Goal: Contribute content: Add original content to the website for others to see

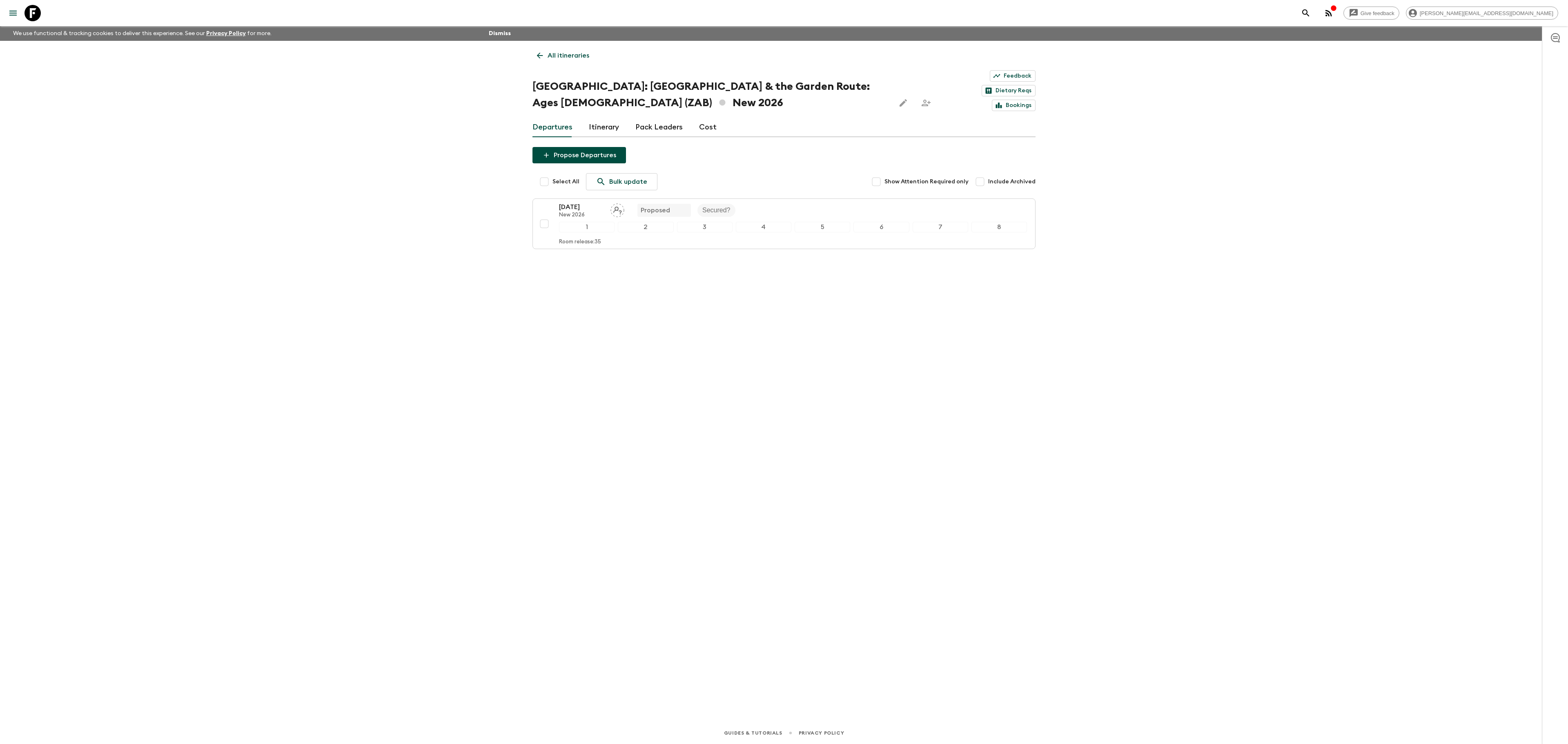
click at [12, 13] on icon "menu" at bounding box center [13, 13] width 7 height 5
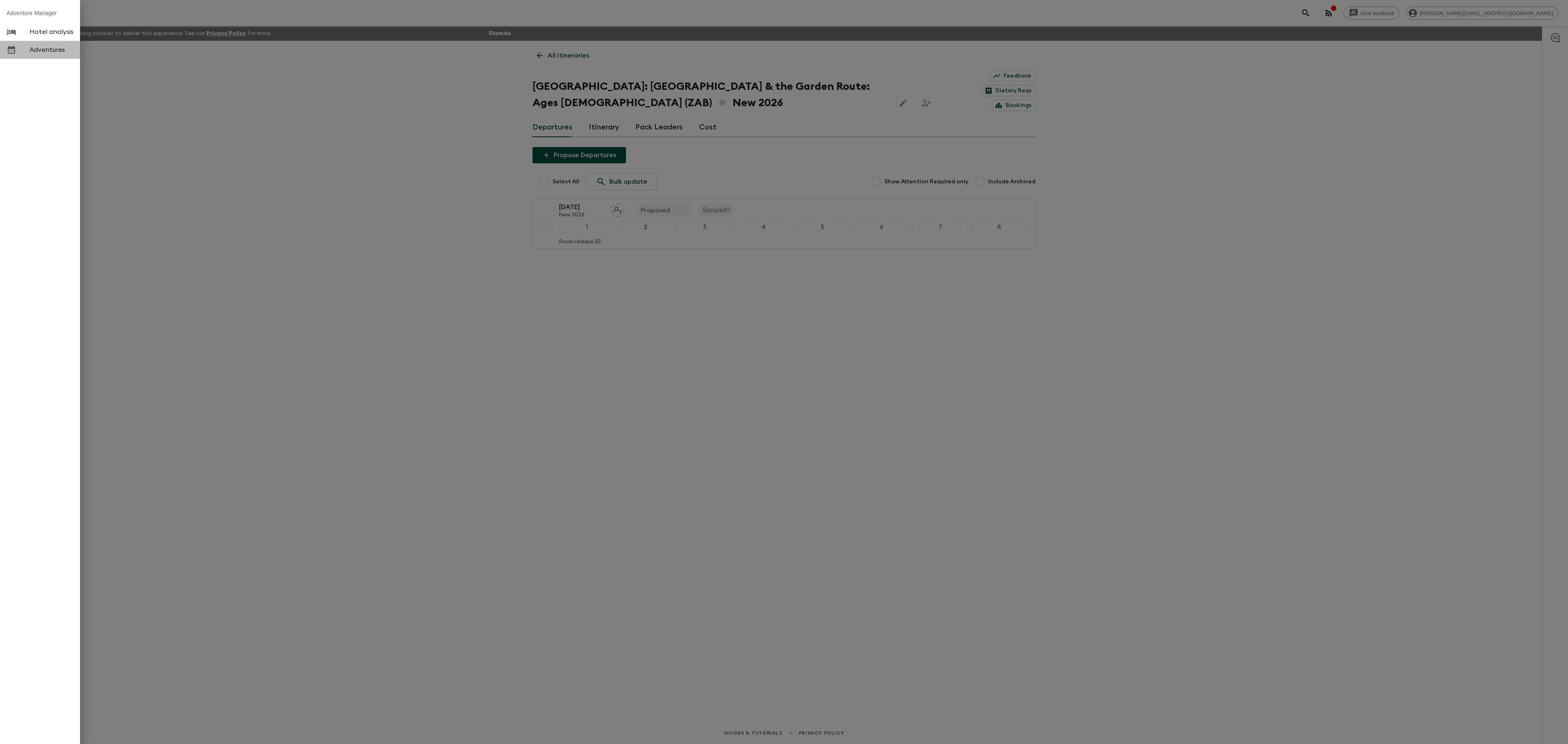
click at [54, 48] on span "Adventures" at bounding box center [51, 49] width 44 height 8
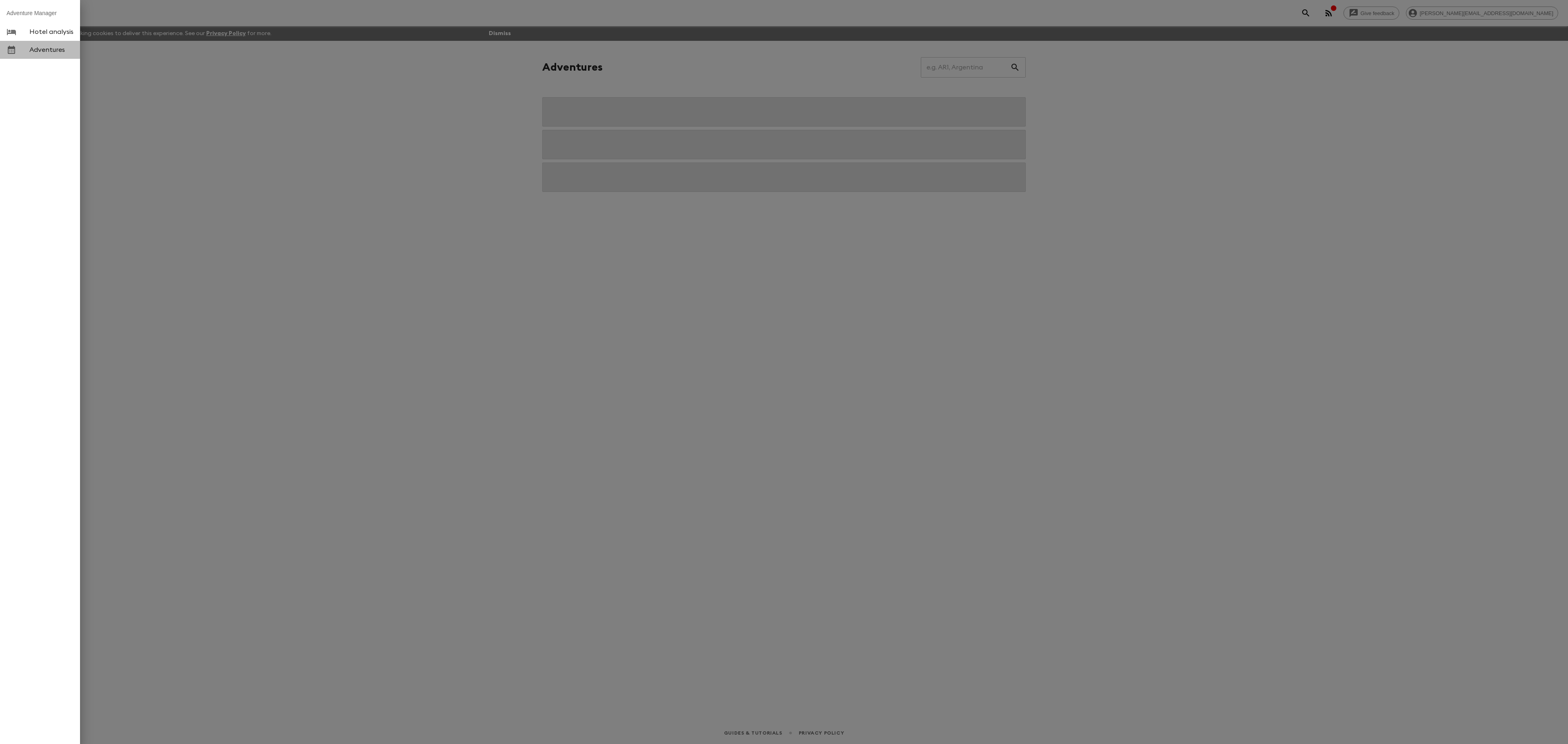
click at [32, 49] on span "Adventures" at bounding box center [51, 49] width 44 height 8
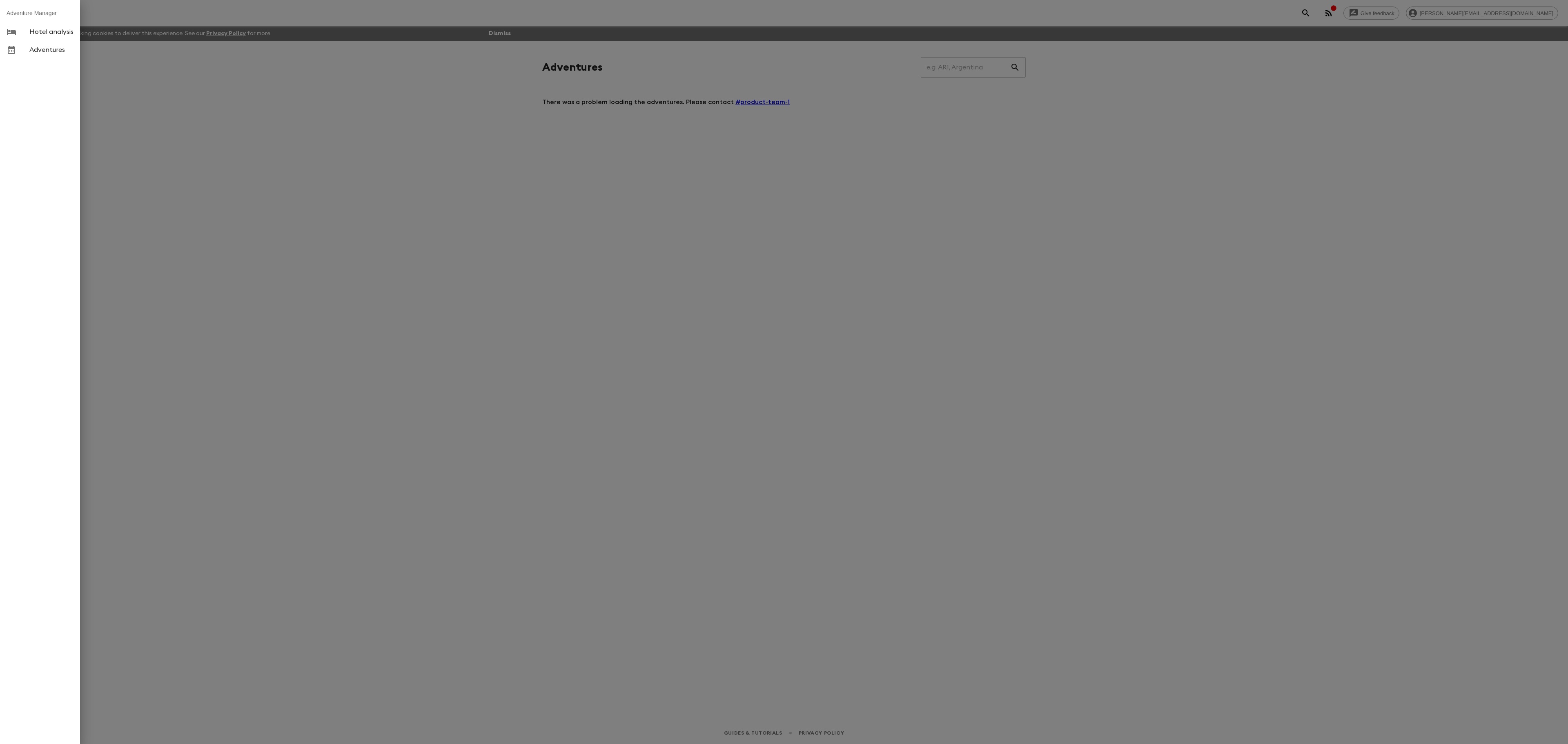
click at [41, 47] on span "Adventures" at bounding box center [51, 49] width 44 height 8
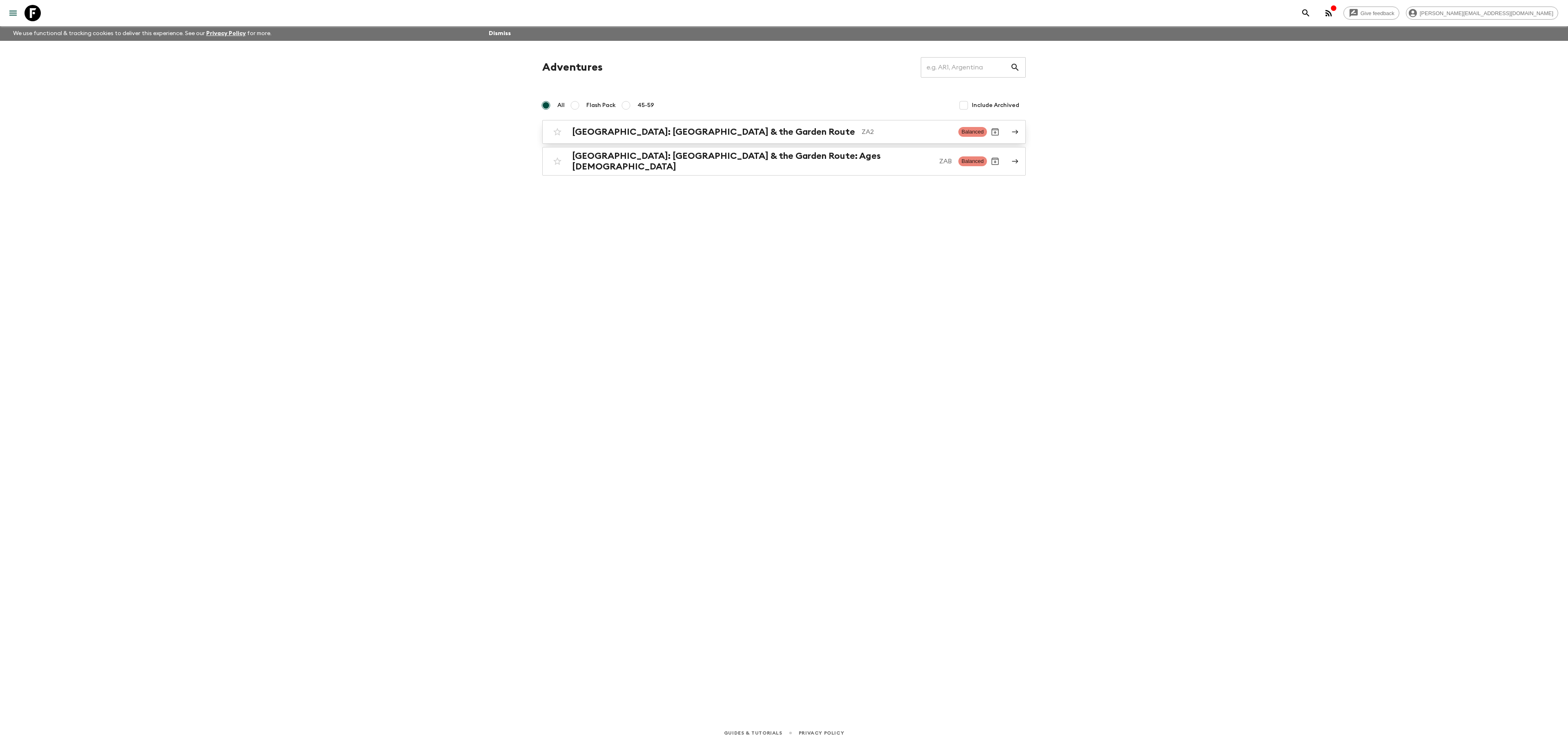
click at [602, 132] on h2 "[GEOGRAPHIC_DATA]: [GEOGRAPHIC_DATA] & the Garden Route" at bounding box center [713, 132] width 283 height 10
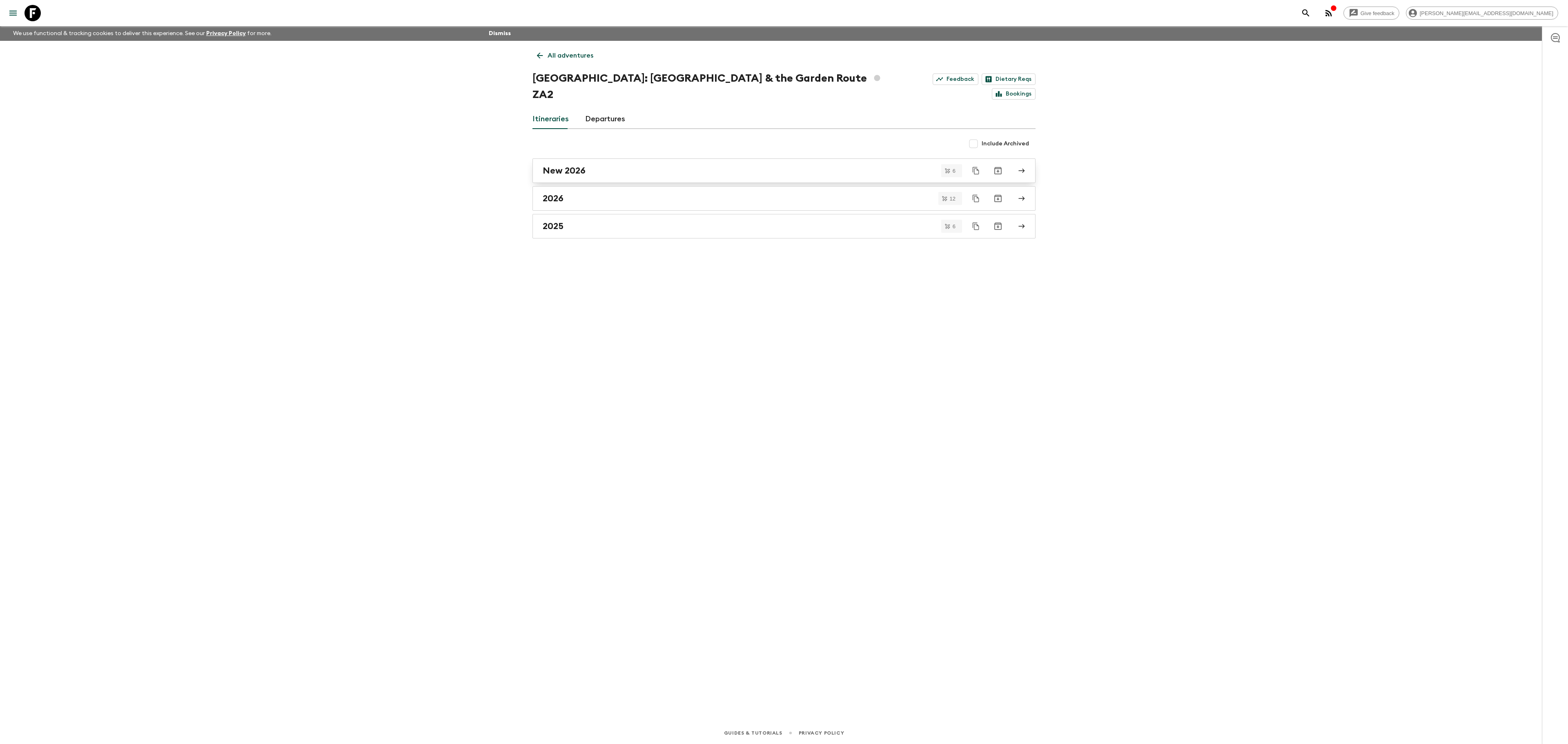
click at [627, 166] on div "New 2026" at bounding box center [776, 170] width 467 height 10
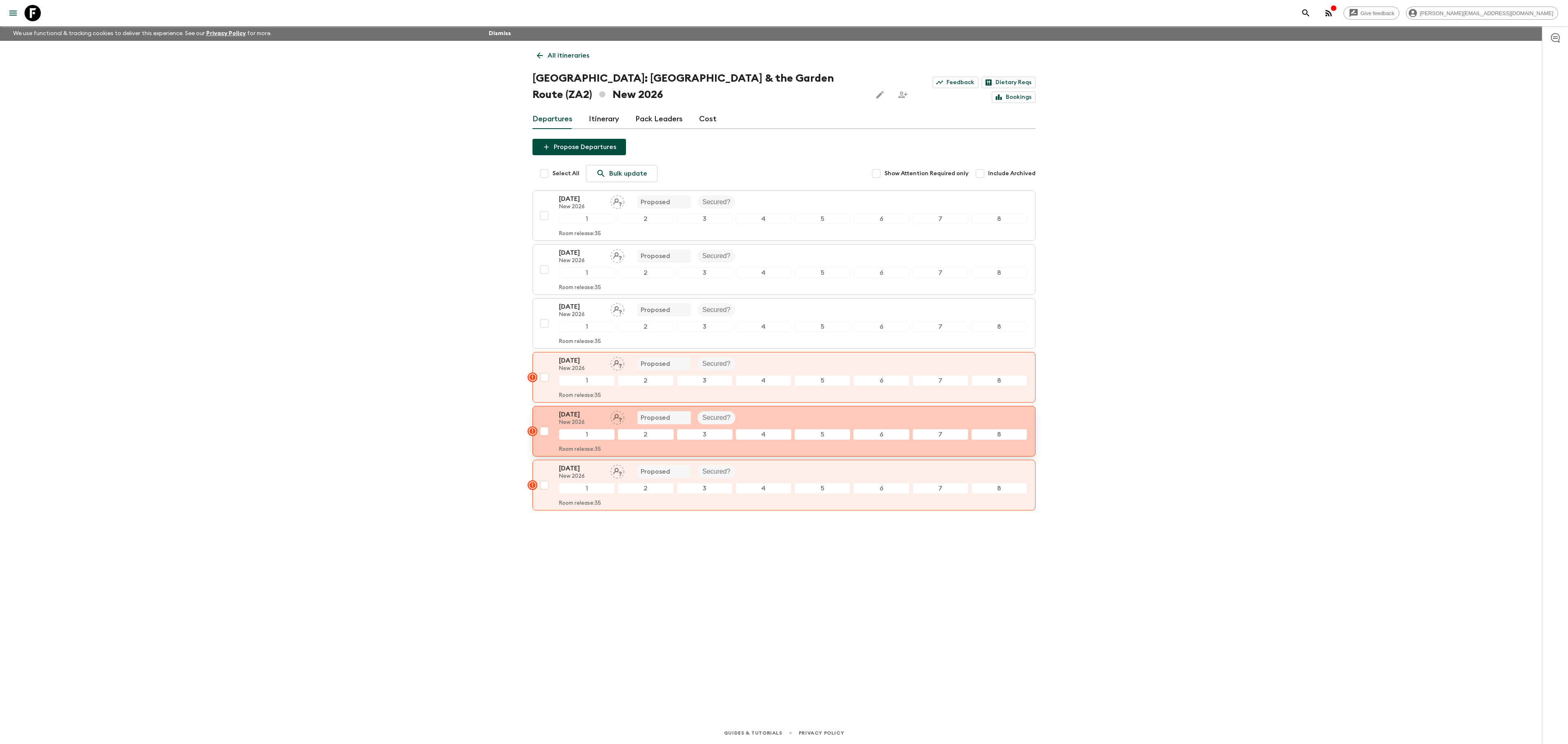
click at [777, 426] on div "19 Dec 2026 New 2026 Proposed Secured?" at bounding box center [793, 418] width 468 height 16
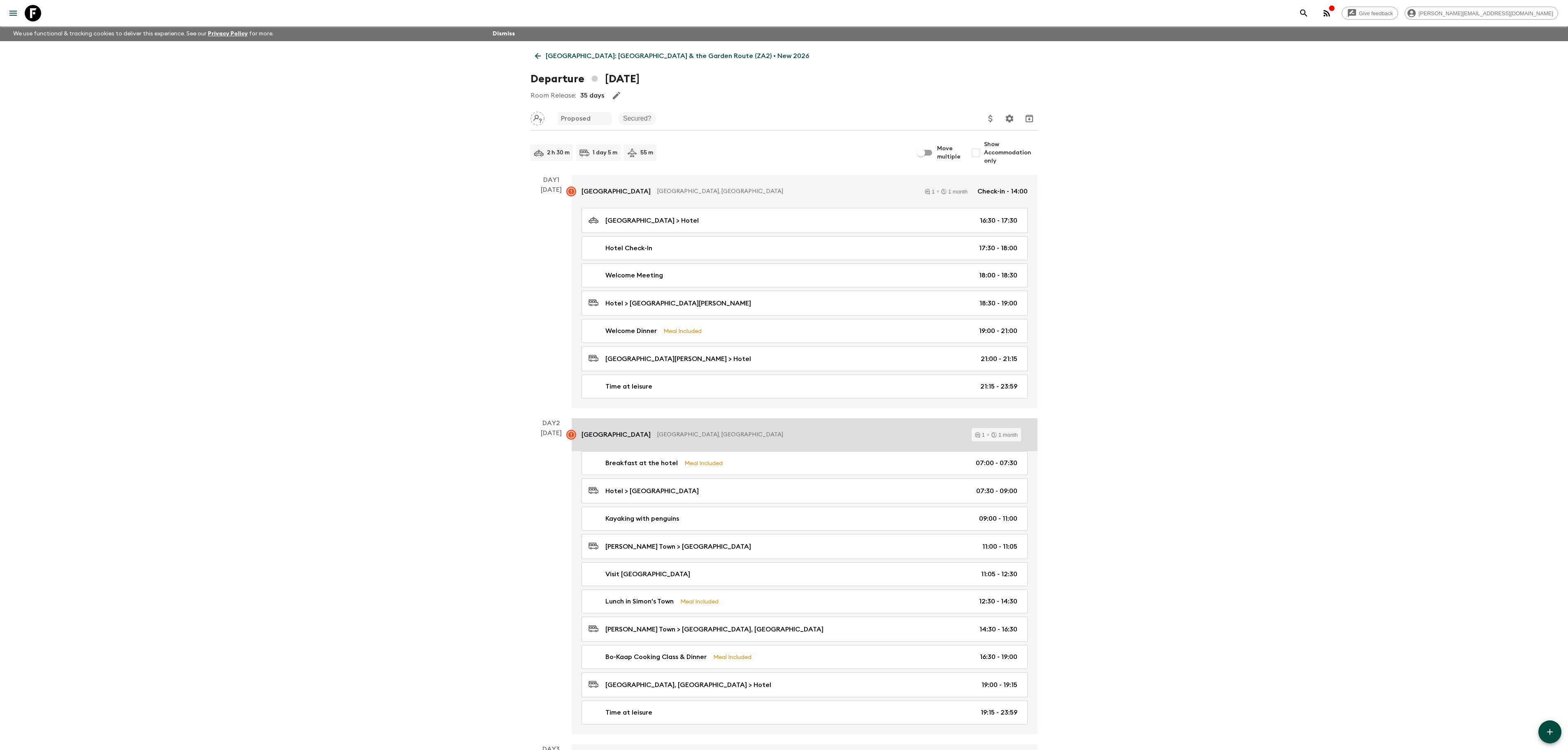
click at [602, 439] on p "[GEOGRAPHIC_DATA]" at bounding box center [616, 435] width 69 height 10
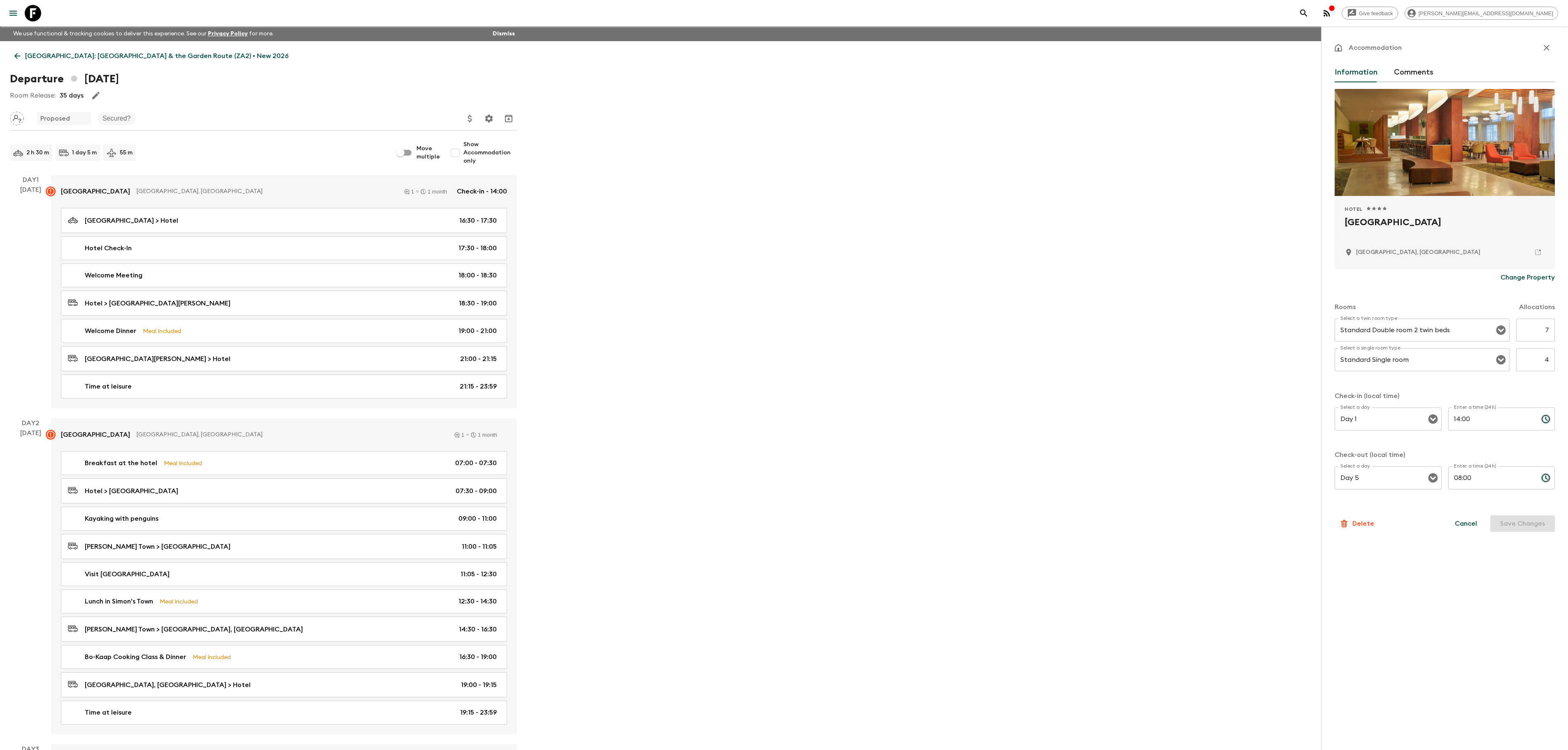
click at [1406, 69] on button "Comments" at bounding box center [1413, 72] width 39 height 20
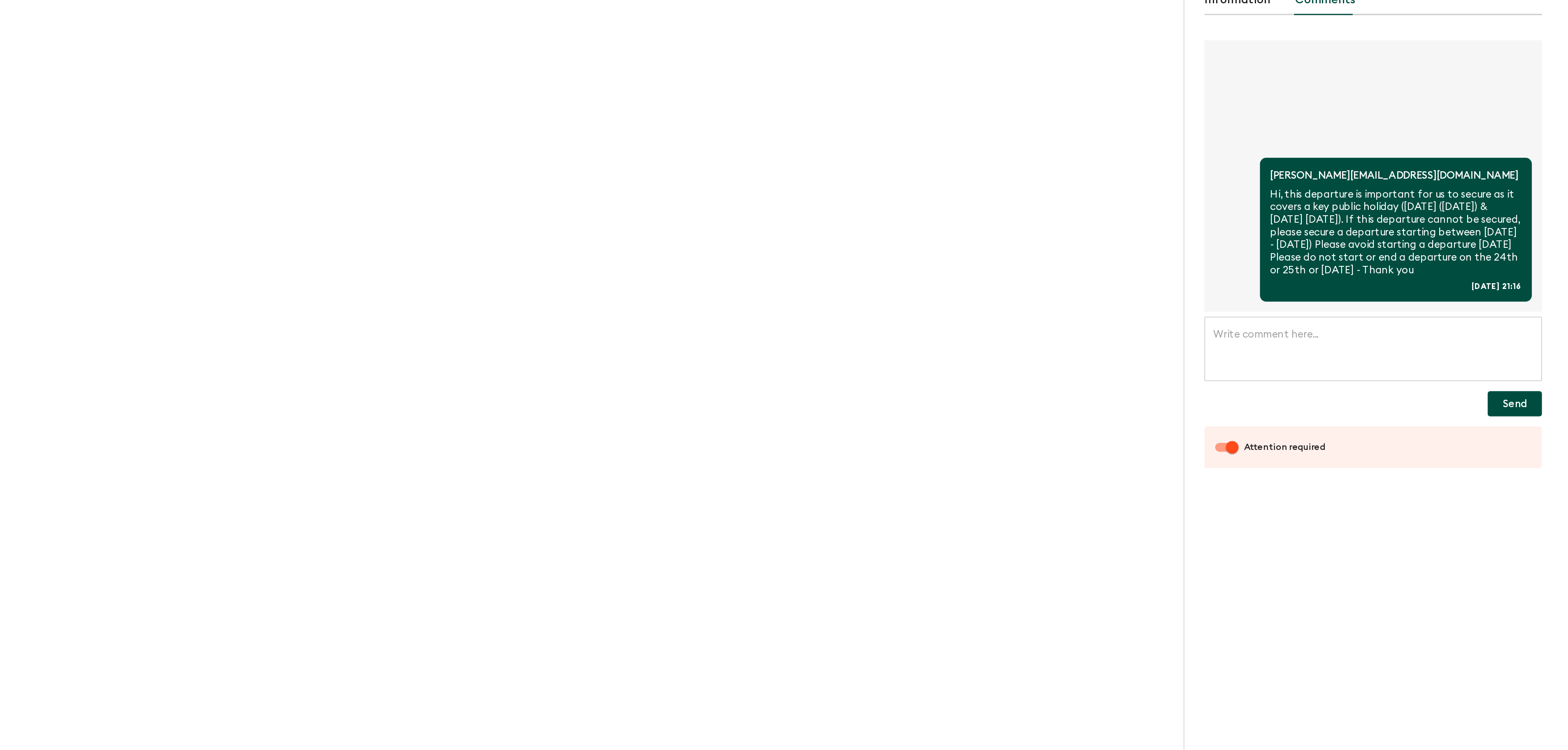
drag, startPoint x: 1455, startPoint y: 211, endPoint x: 1261, endPoint y: 247, distance: 197.3
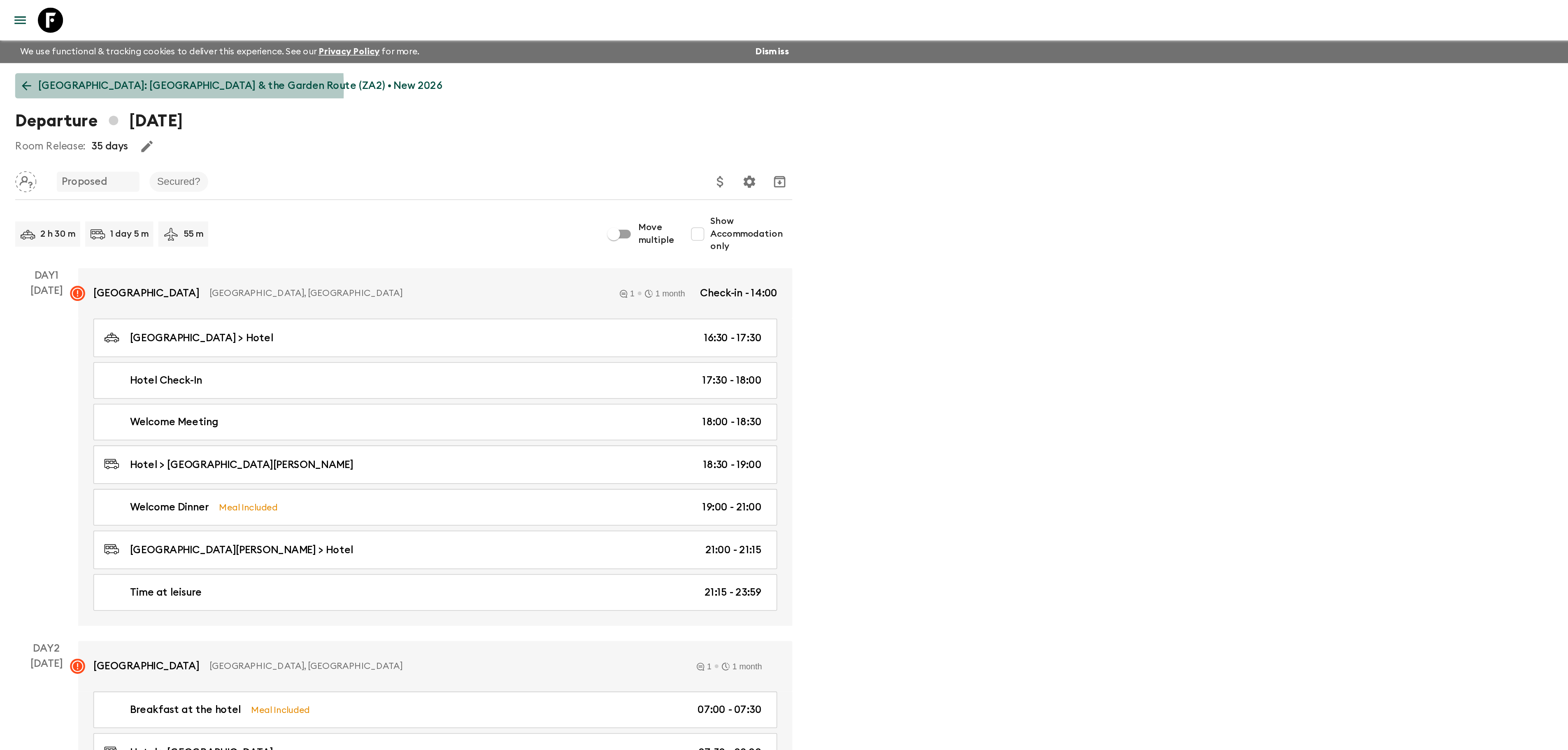
click at [15, 58] on icon at bounding box center [17, 56] width 9 height 9
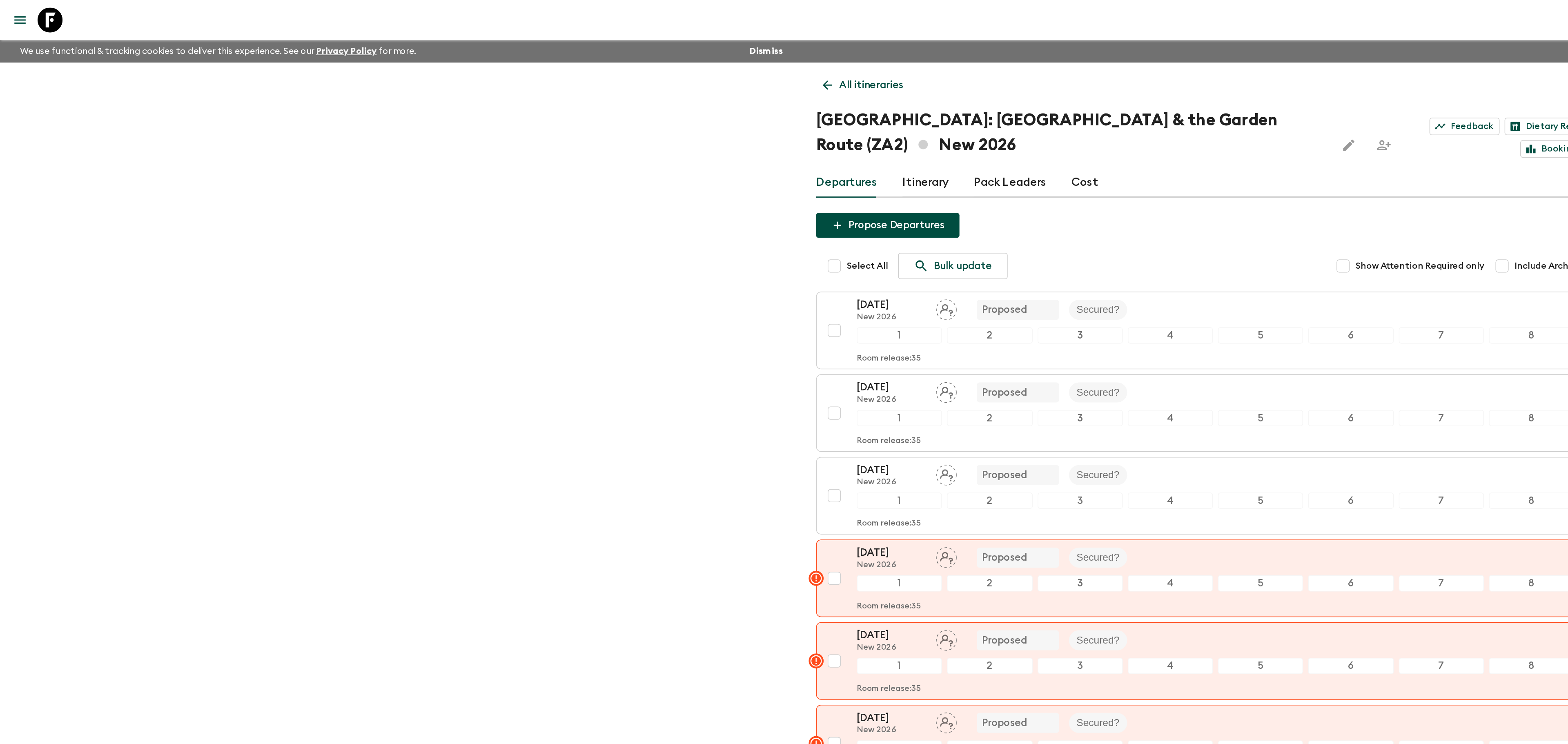
click at [537, 56] on icon at bounding box center [540, 56] width 6 height 6
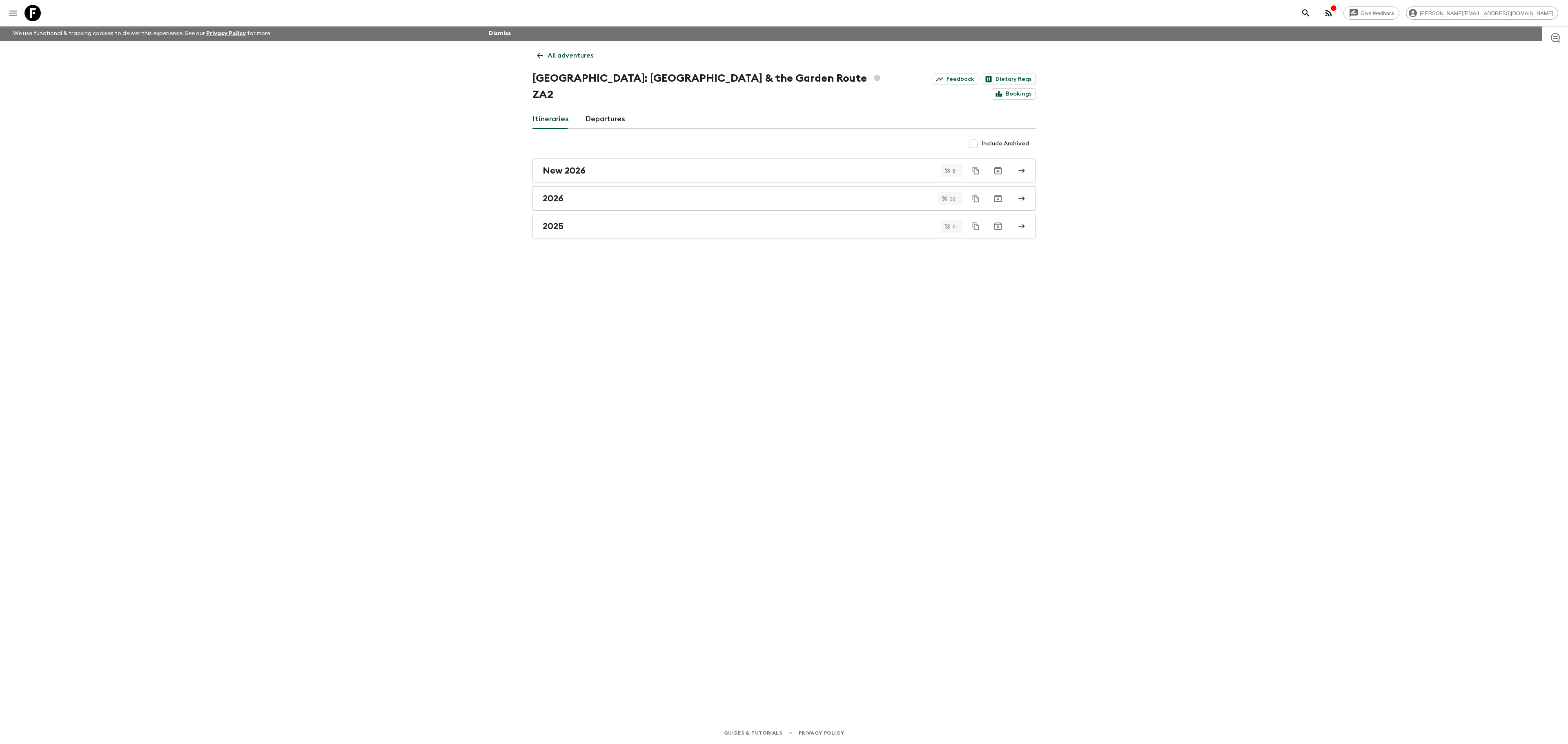
click at [16, 7] on button "menu" at bounding box center [13, 13] width 16 height 16
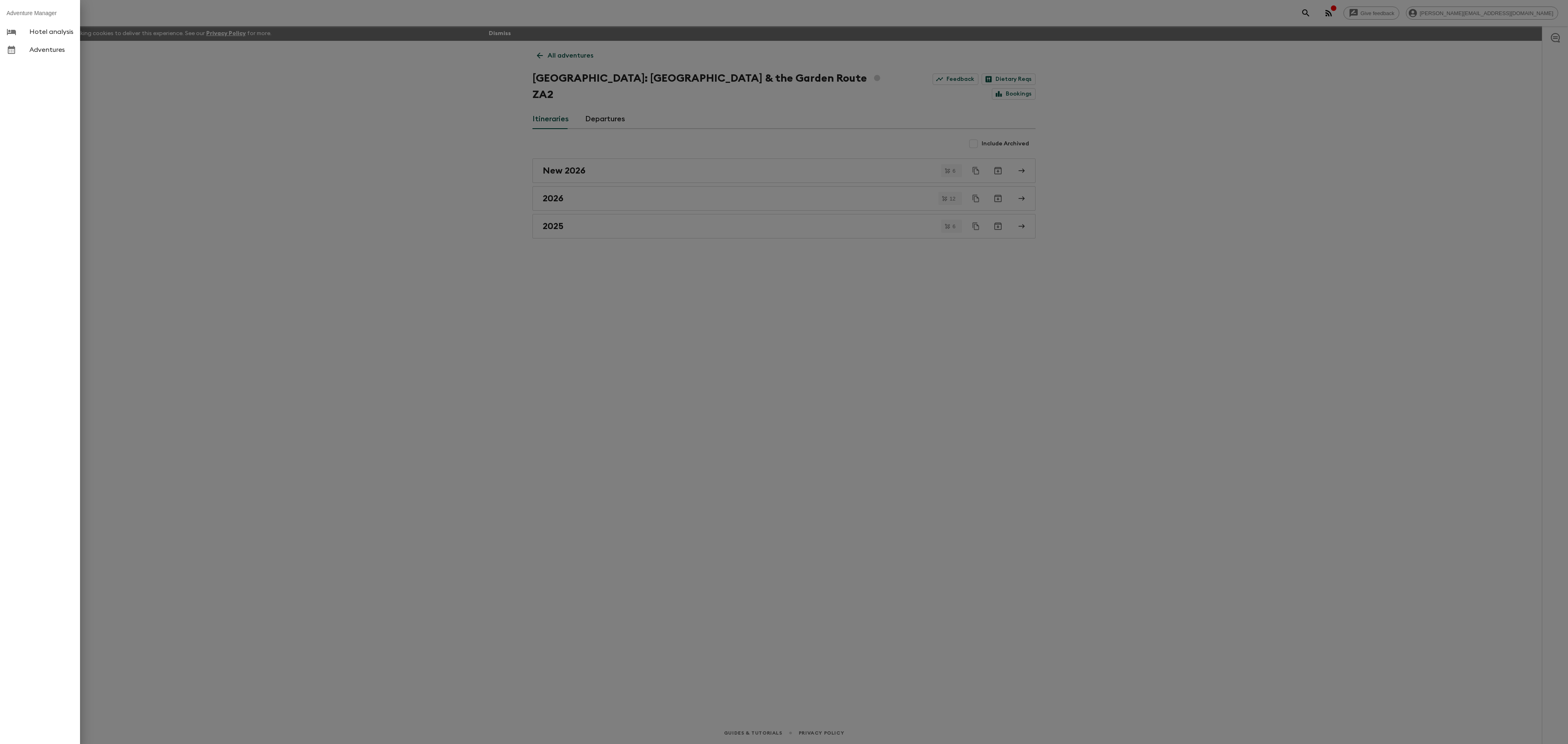
click at [26, 47] on div at bounding box center [18, 50] width 23 height 10
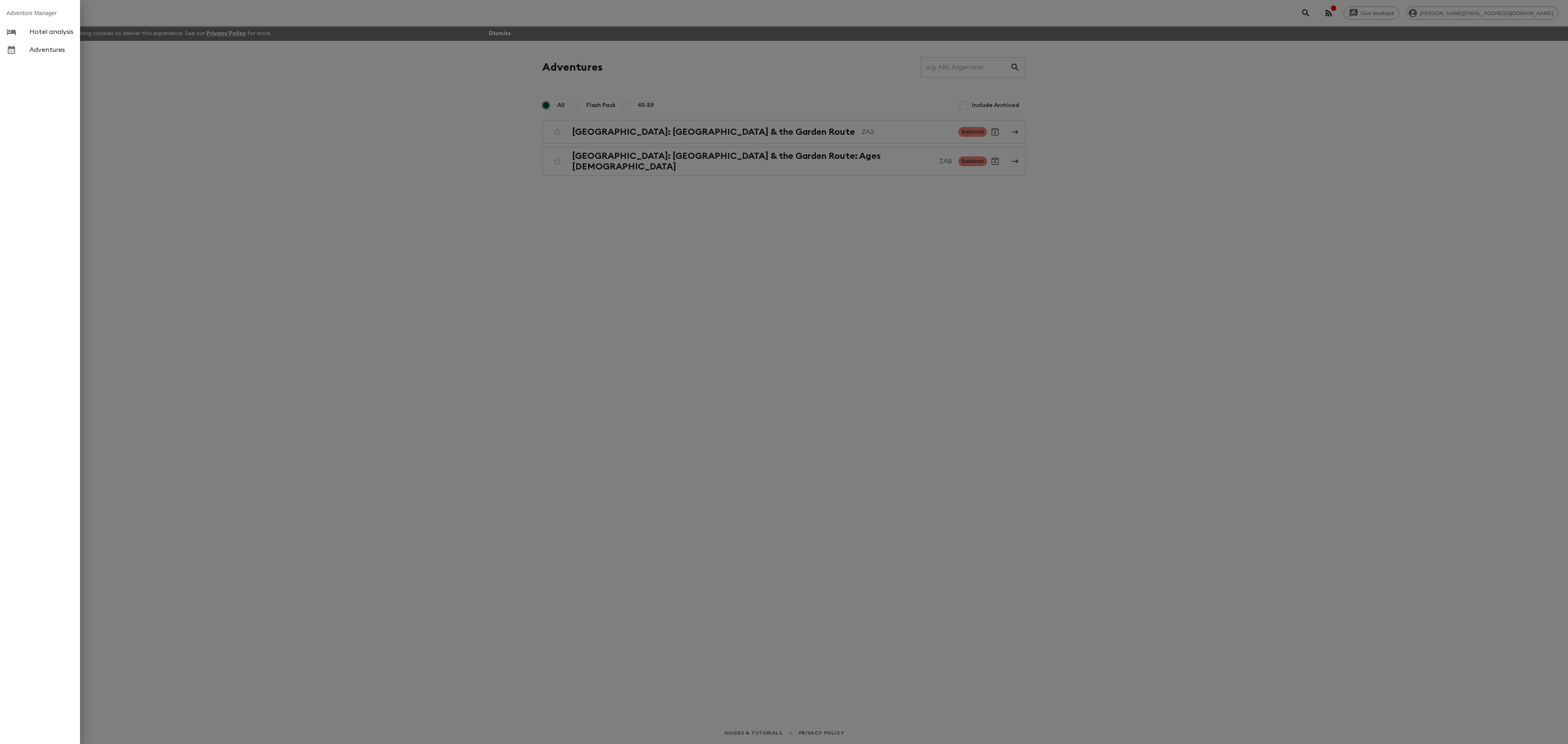
click at [610, 242] on div at bounding box center [784, 372] width 1568 height 744
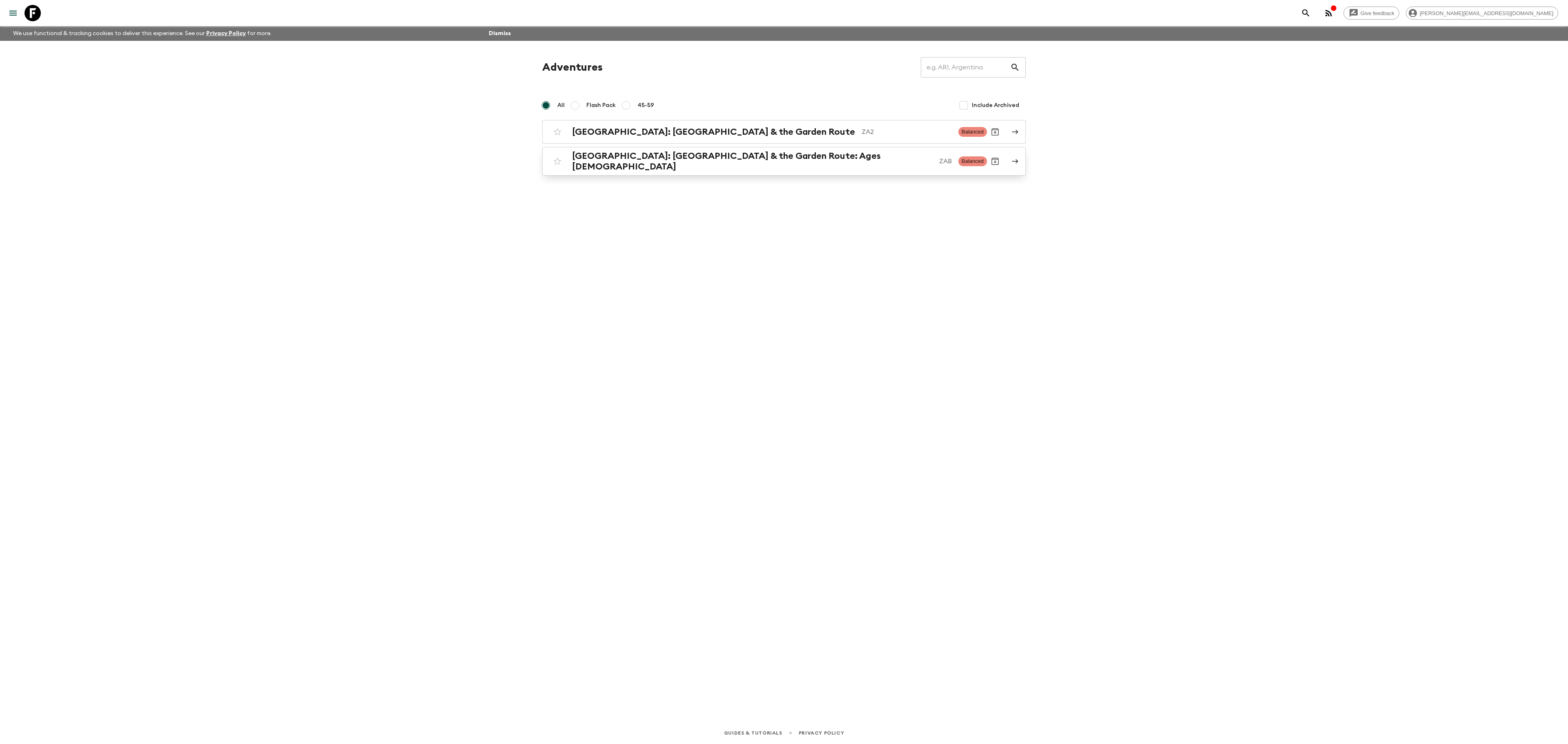
click at [652, 164] on h2 "[GEOGRAPHIC_DATA]: [GEOGRAPHIC_DATA] & the Garden Route: Ages [DEMOGRAPHIC_DATA]" at bounding box center [752, 161] width 360 height 21
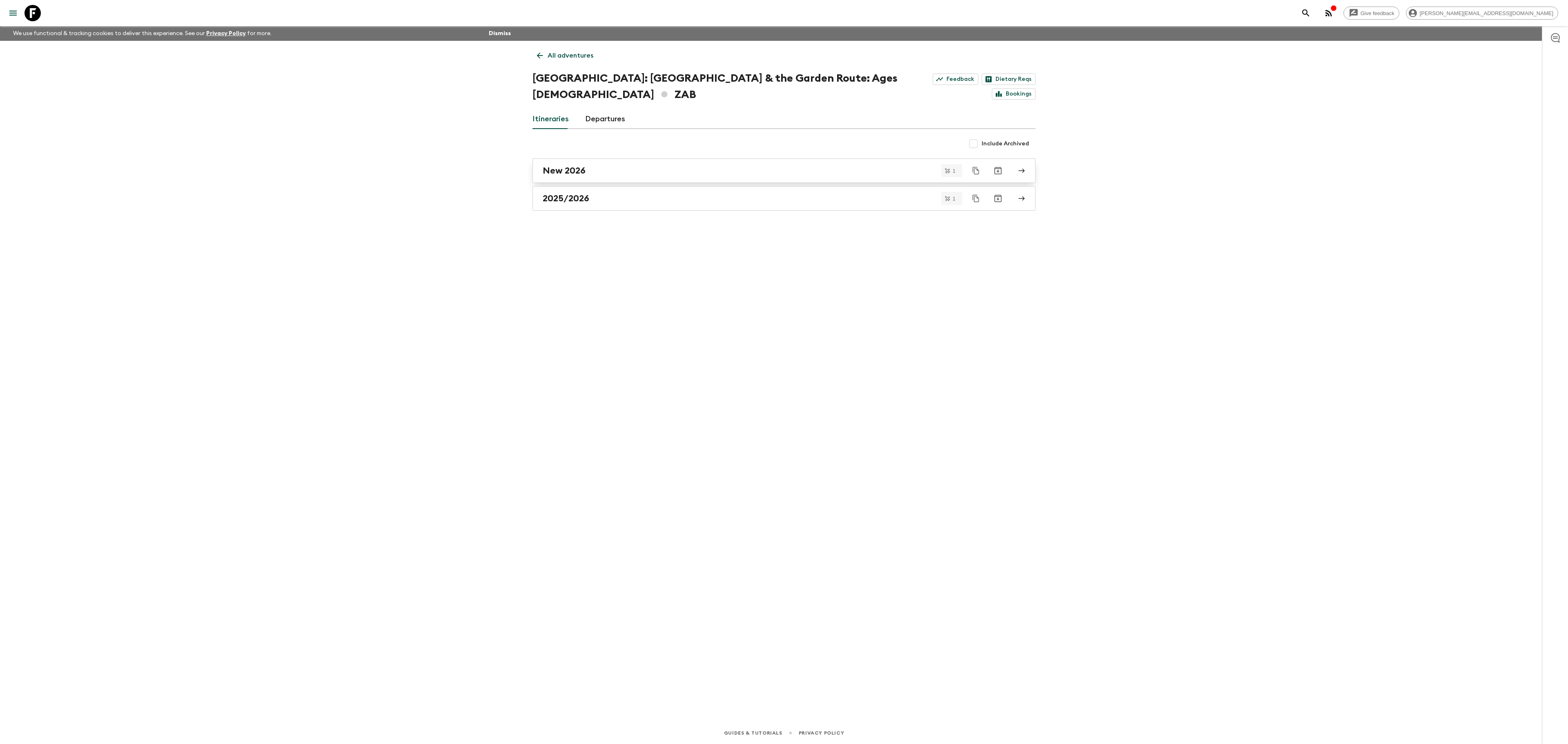
click at [631, 166] on div "New 2026" at bounding box center [776, 170] width 467 height 10
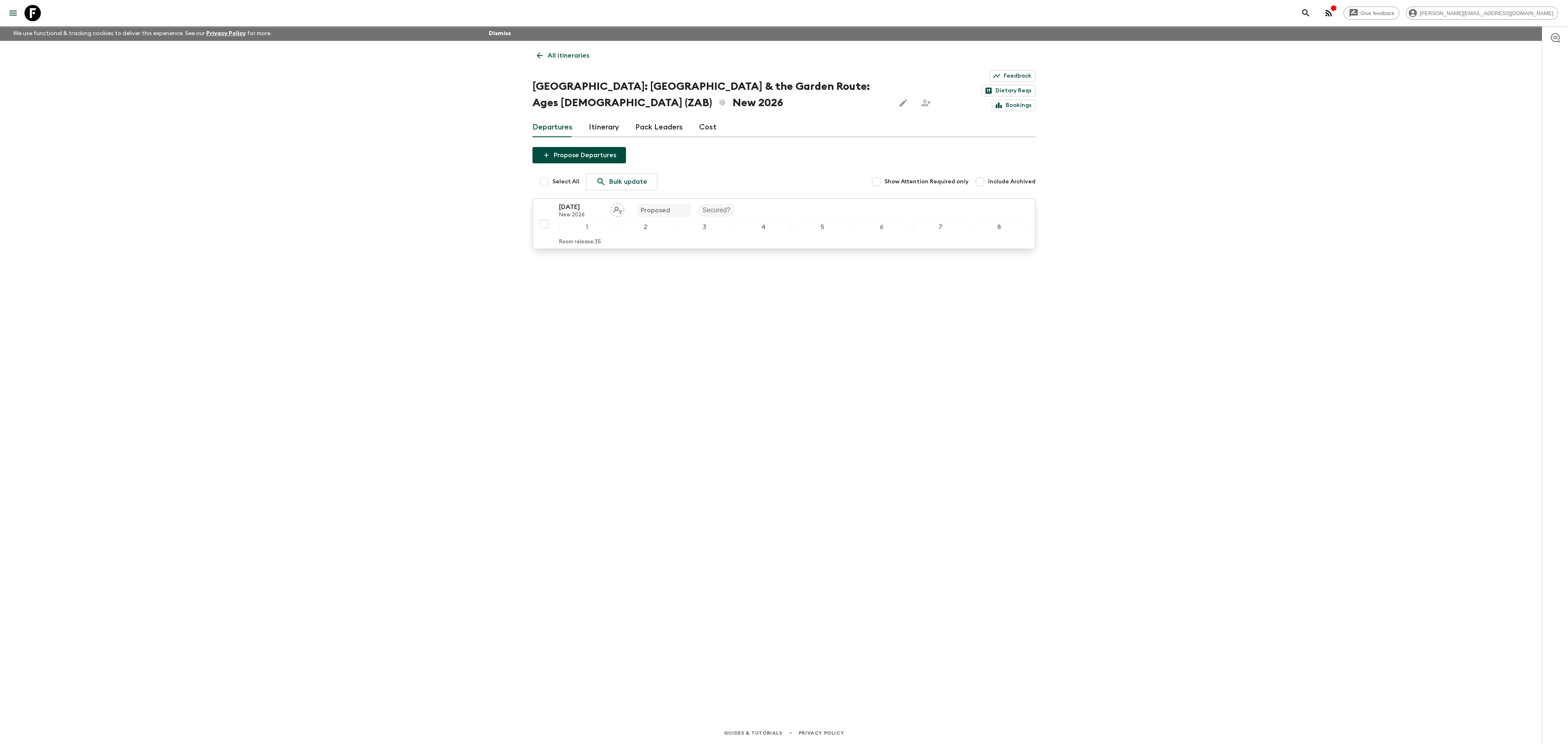
click at [789, 198] on button "24 Oct 2026 New 2026 Proposed Secured? 1 2 3 4 5 6 7 8 Room release: 35" at bounding box center [784, 223] width 503 height 51
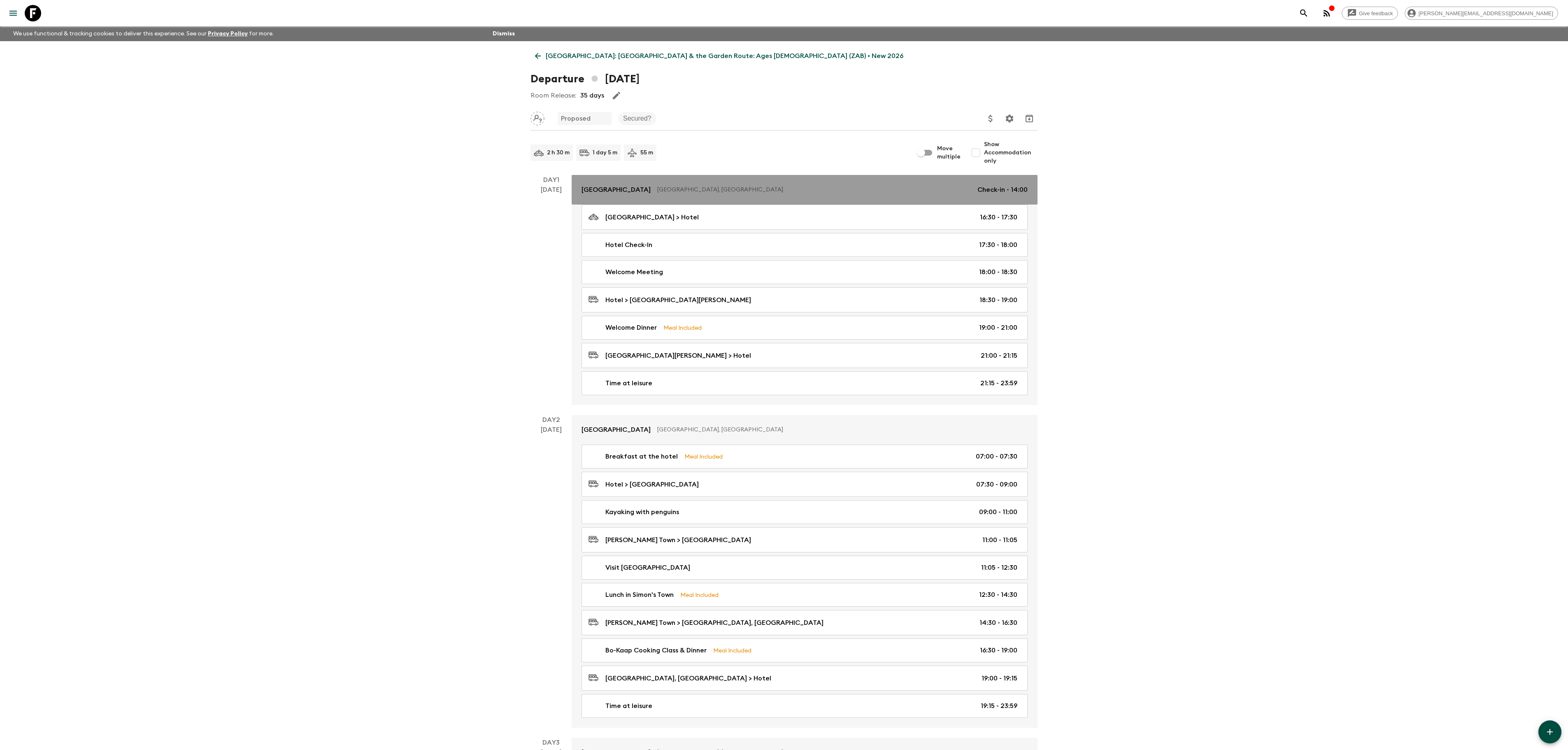
click at [641, 182] on link "Garden Court Victoria Junction Cape Town, South Africa Check-in - 14:00" at bounding box center [804, 190] width 466 height 29
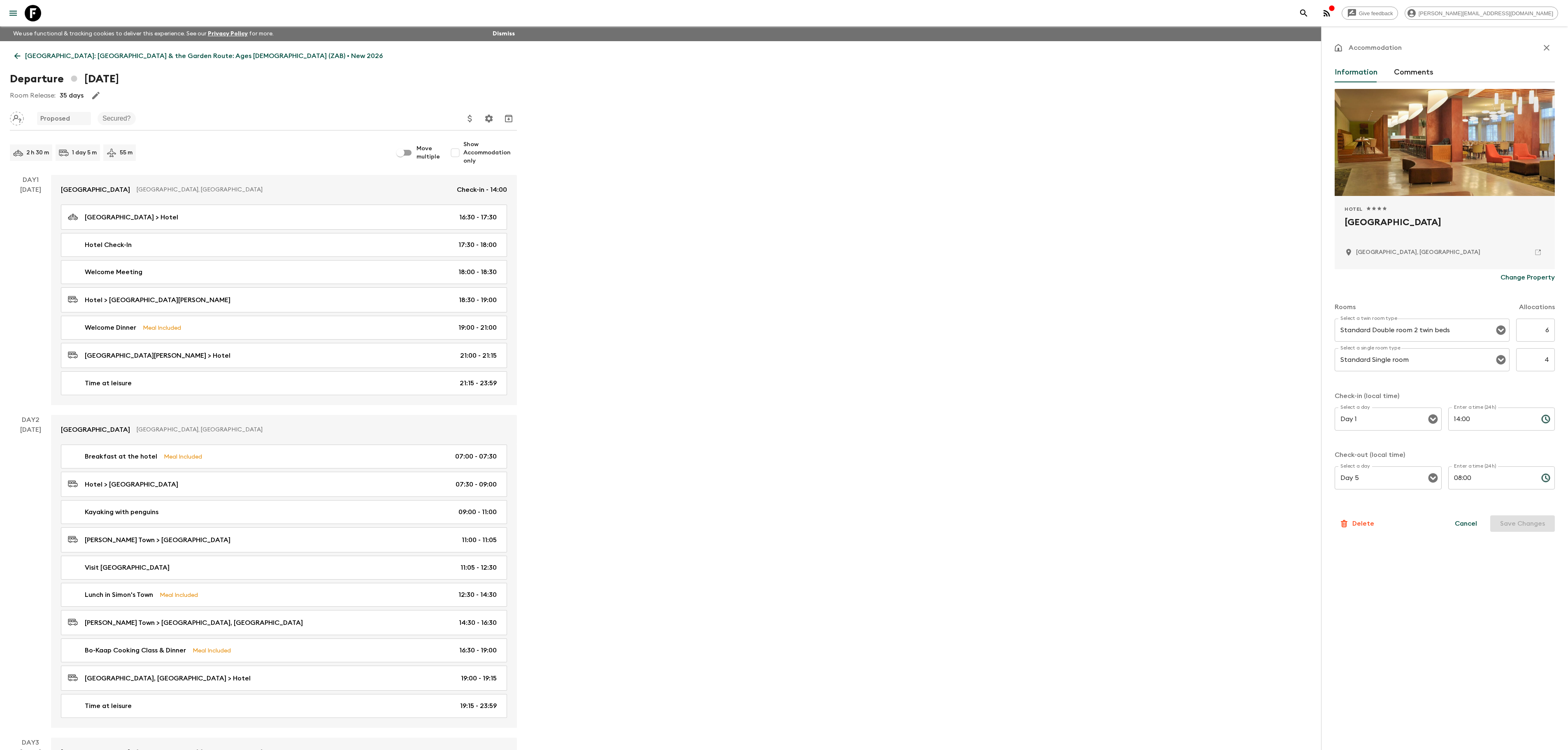
click at [1411, 65] on button "Comments" at bounding box center [1413, 72] width 39 height 20
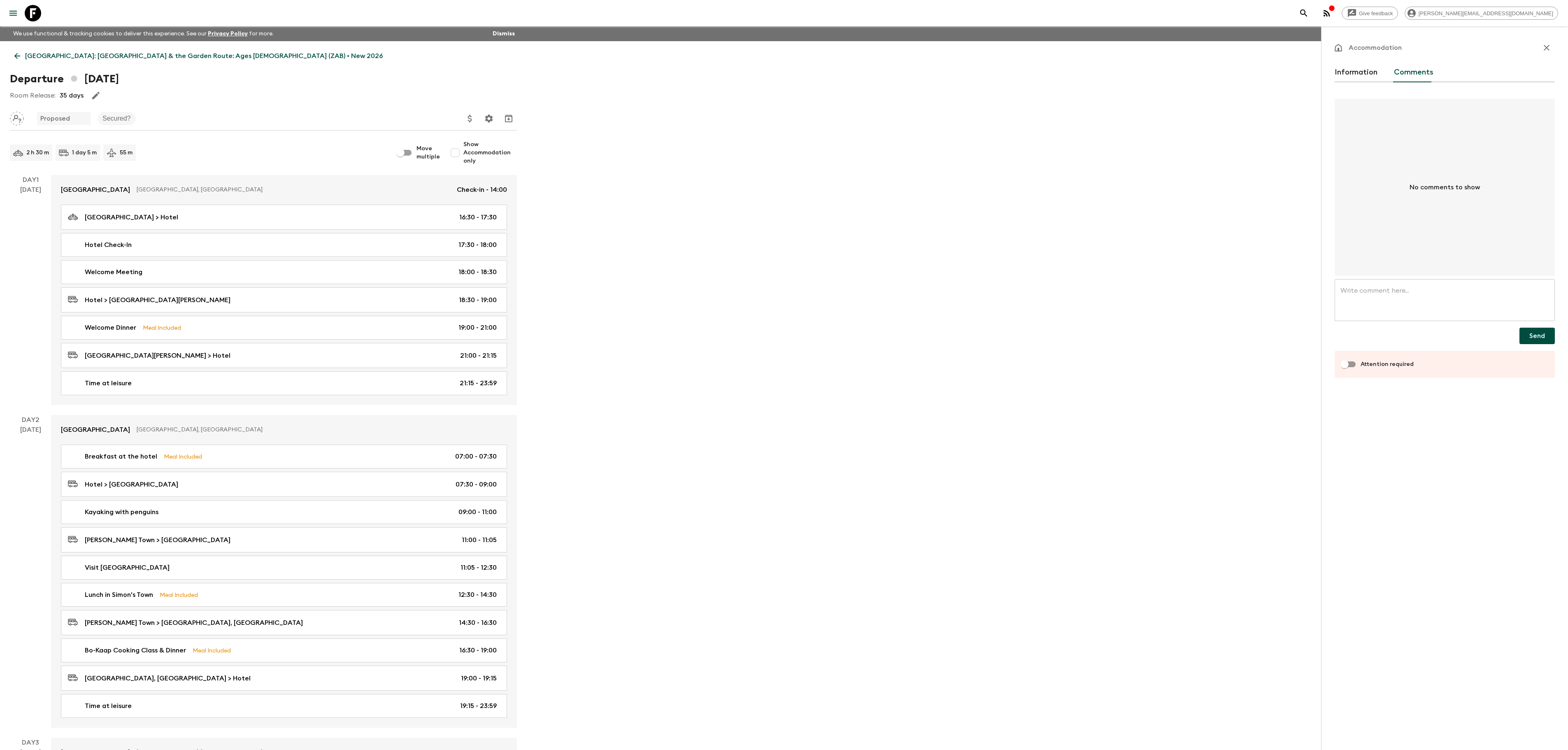
click at [1361, 68] on button "Information" at bounding box center [1356, 72] width 43 height 20
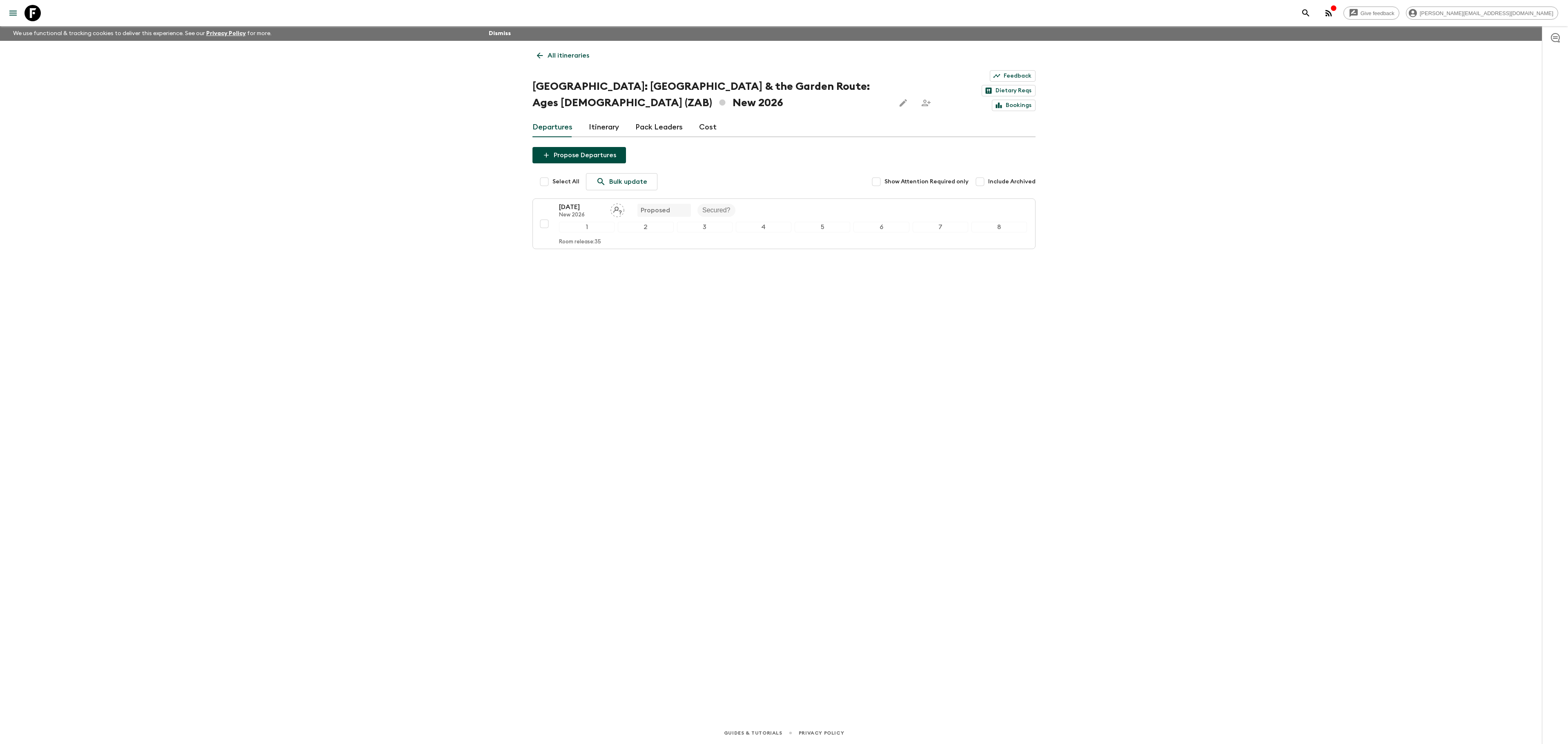
click at [12, 15] on icon "menu" at bounding box center [13, 13] width 7 height 5
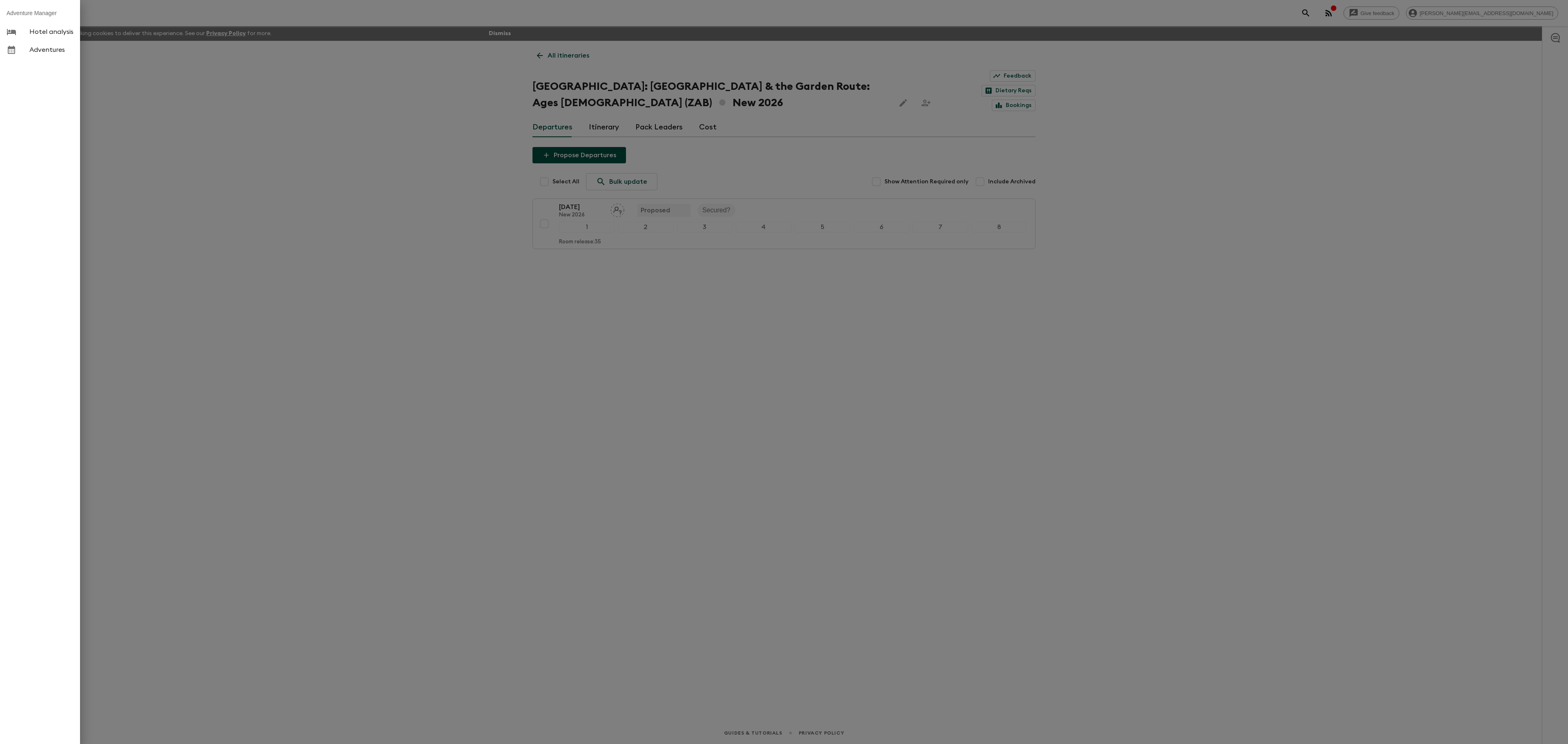
click at [52, 52] on span "Adventures" at bounding box center [51, 49] width 44 height 8
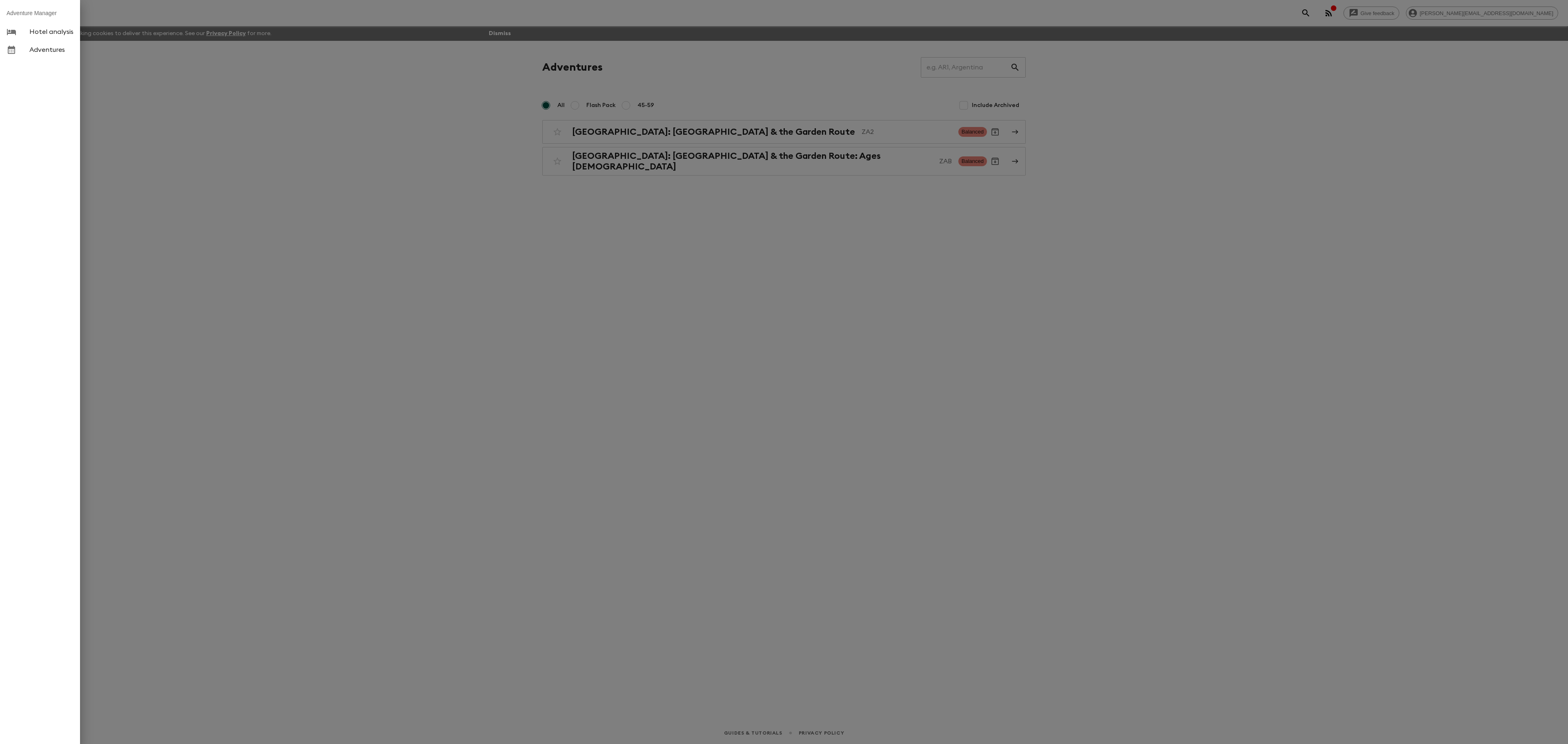
click at [27, 49] on div at bounding box center [18, 50] width 23 height 10
click at [34, 41] on link "Adventures" at bounding box center [40, 50] width 80 height 18
click at [647, 260] on div at bounding box center [784, 372] width 1568 height 744
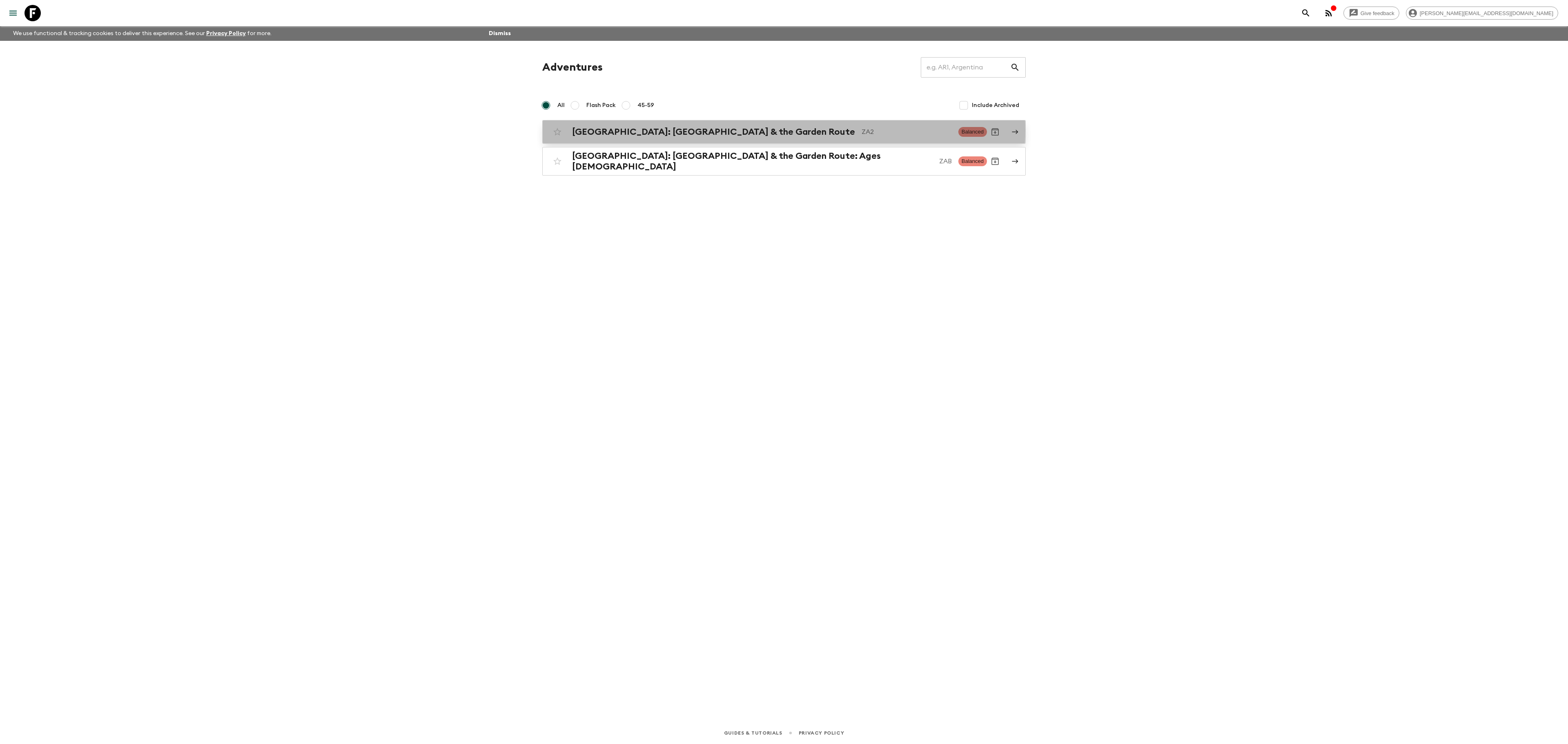
click at [660, 131] on h2 "[GEOGRAPHIC_DATA]: [GEOGRAPHIC_DATA] & the Garden Route" at bounding box center [713, 132] width 283 height 10
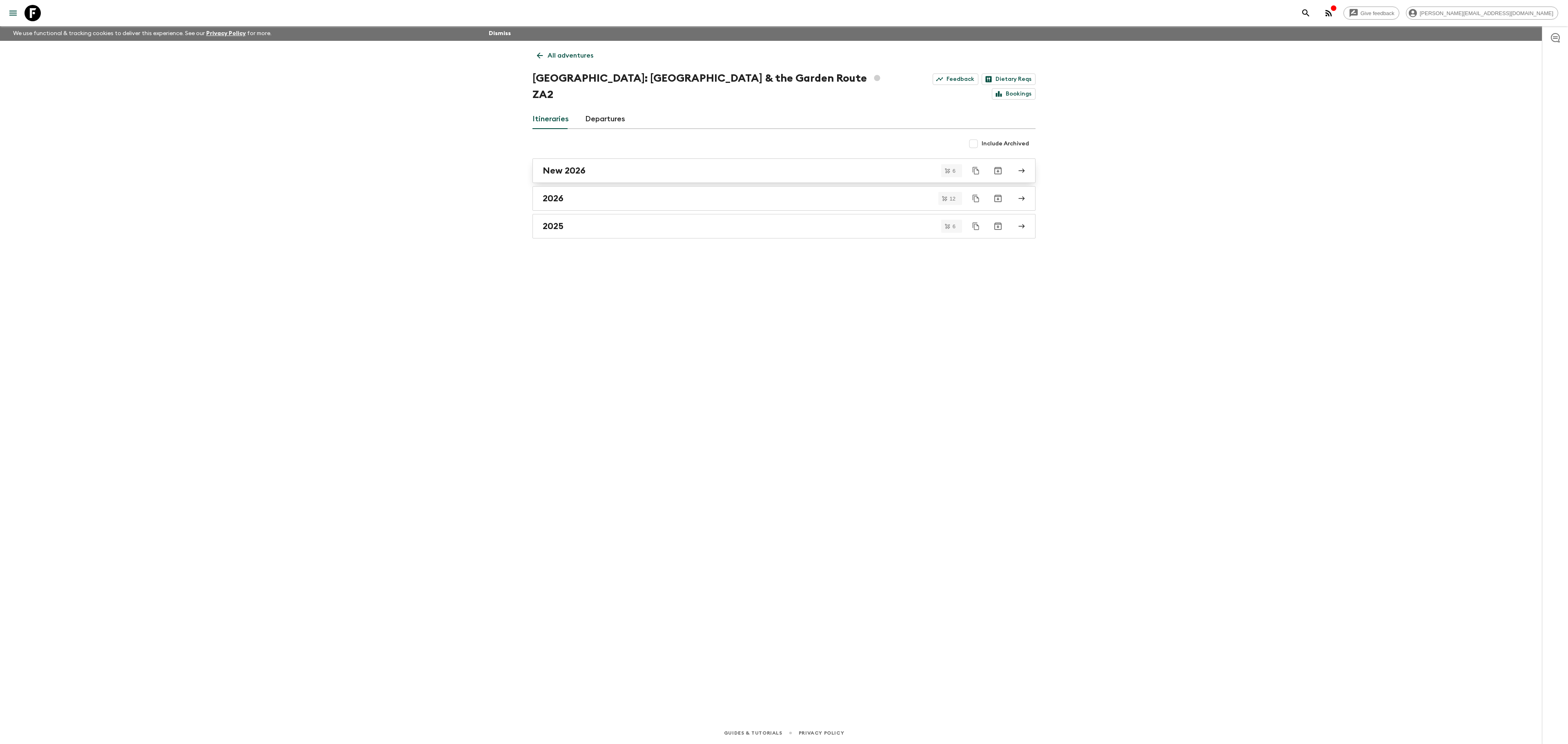
click at [572, 160] on link "New 2026" at bounding box center [784, 170] width 503 height 24
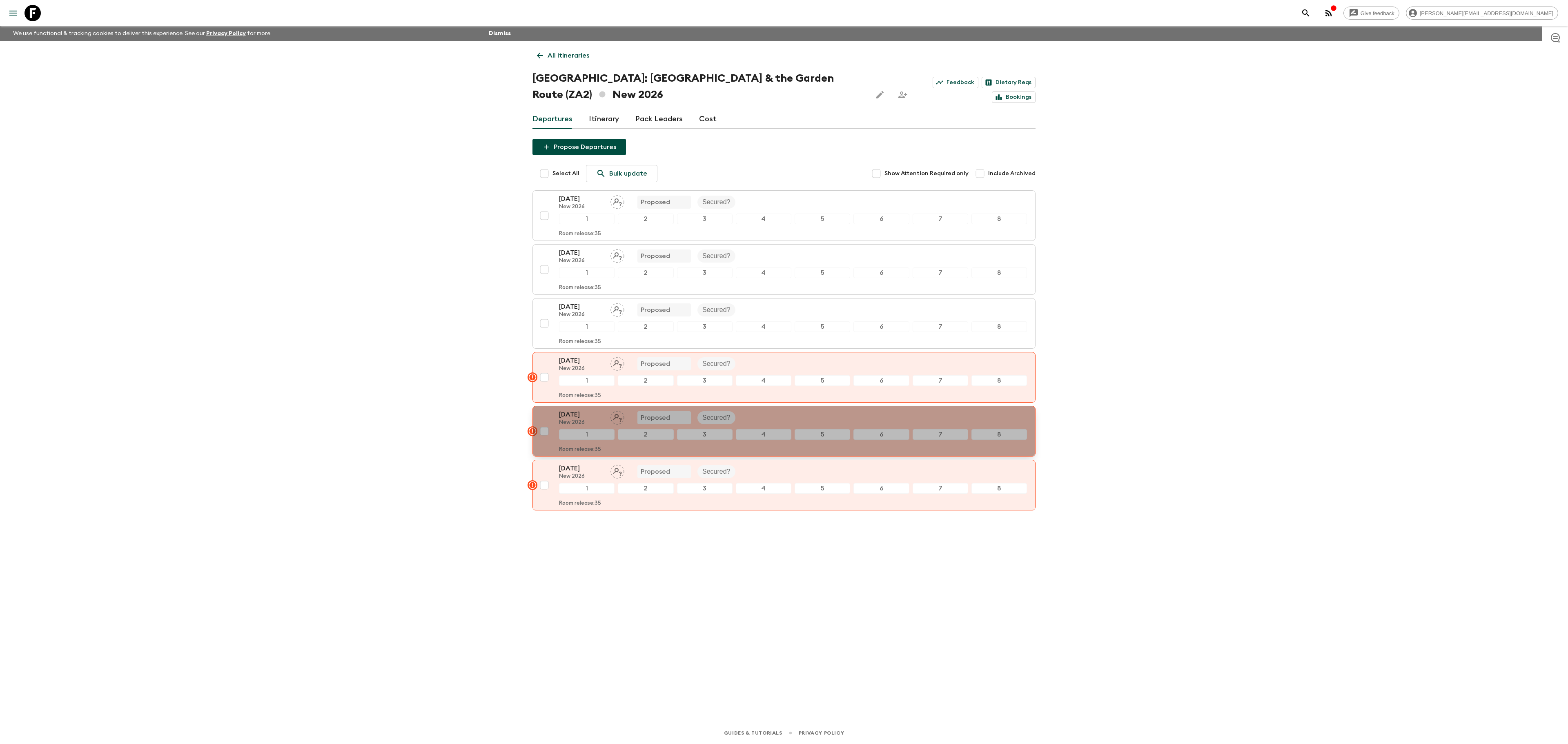
click at [779, 421] on div "19 Dec 2026 New 2026 Proposed Secured?" at bounding box center [793, 418] width 468 height 16
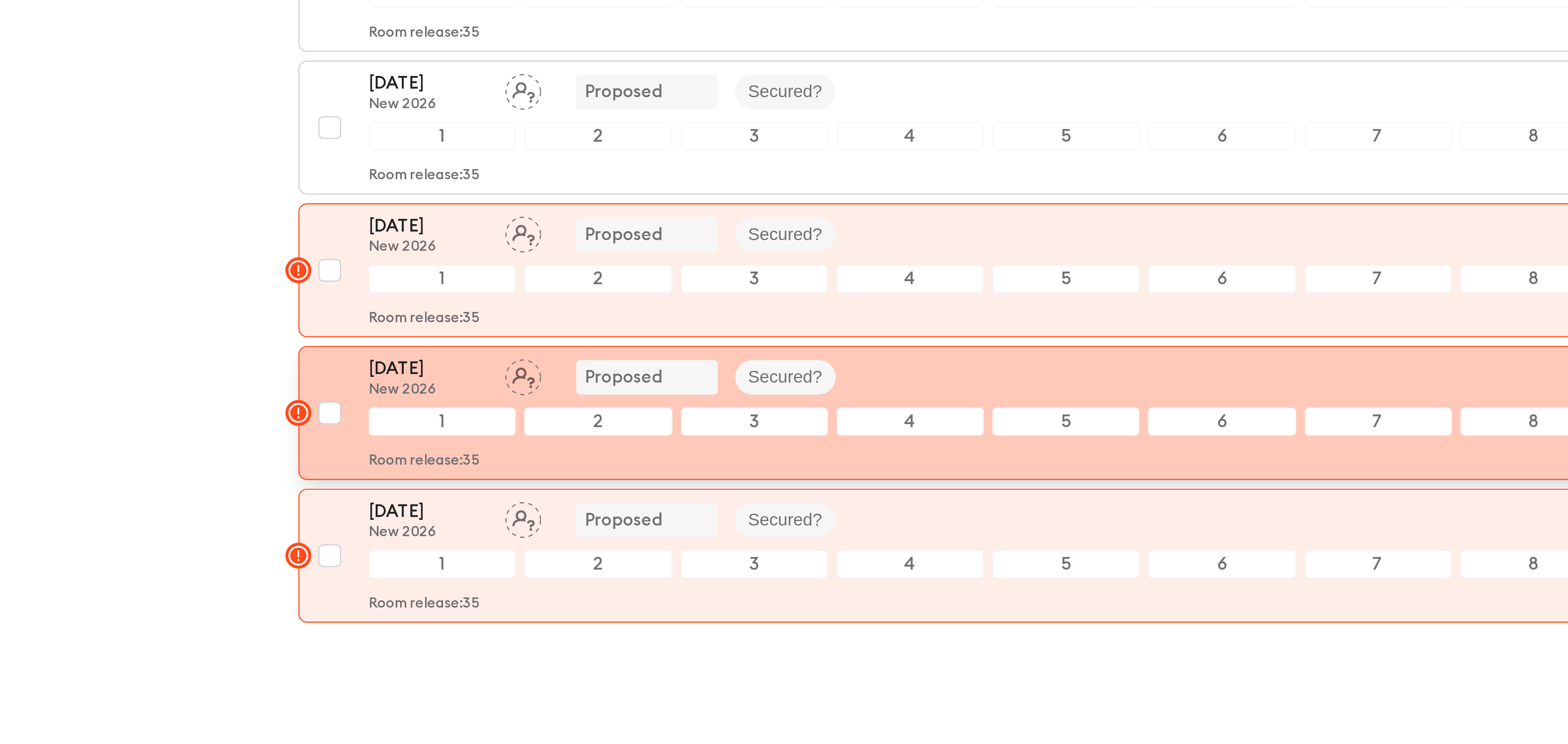
click at [566, 426] on p "New 2026" at bounding box center [581, 423] width 45 height 7
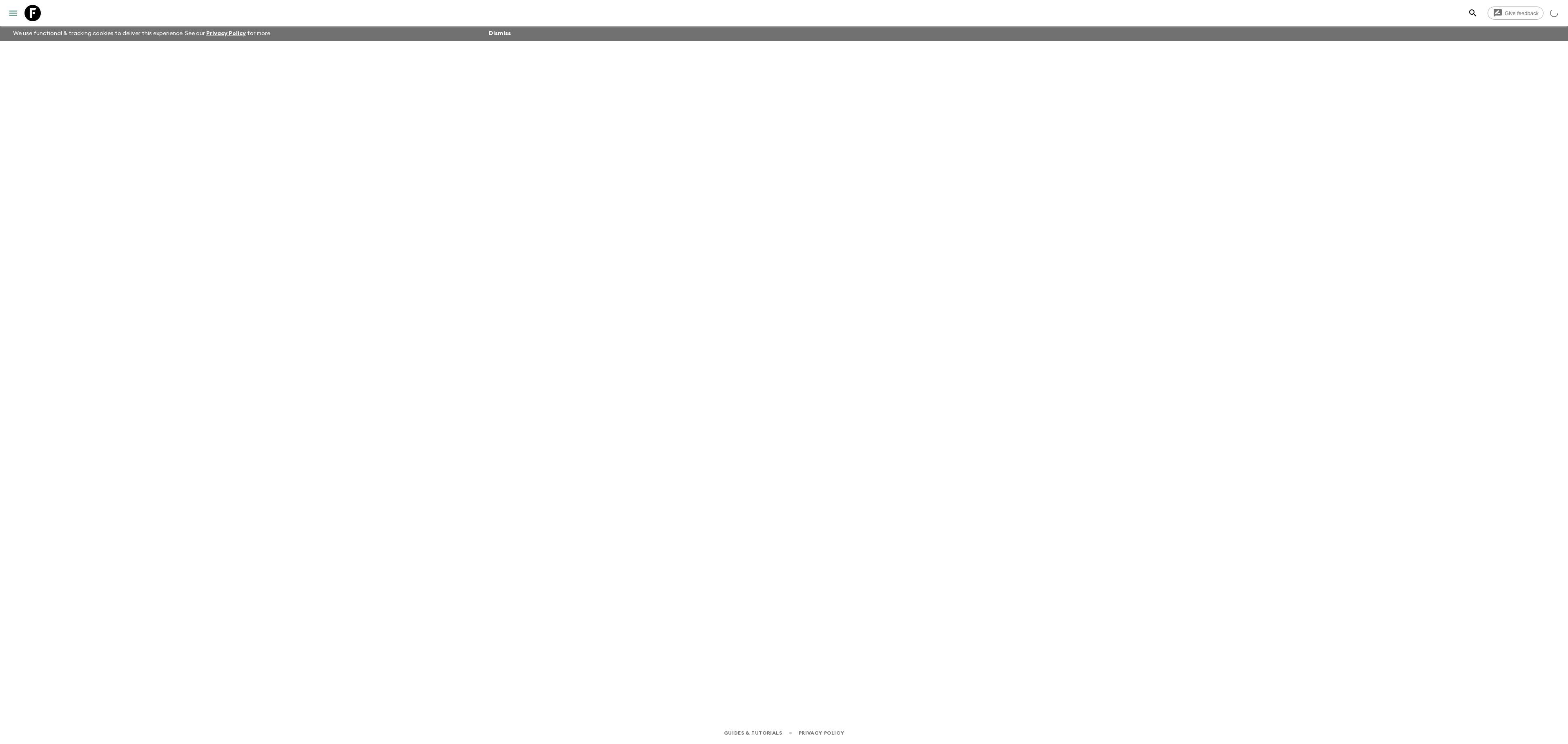
click at [7, 8] on button "menu" at bounding box center [13, 13] width 16 height 16
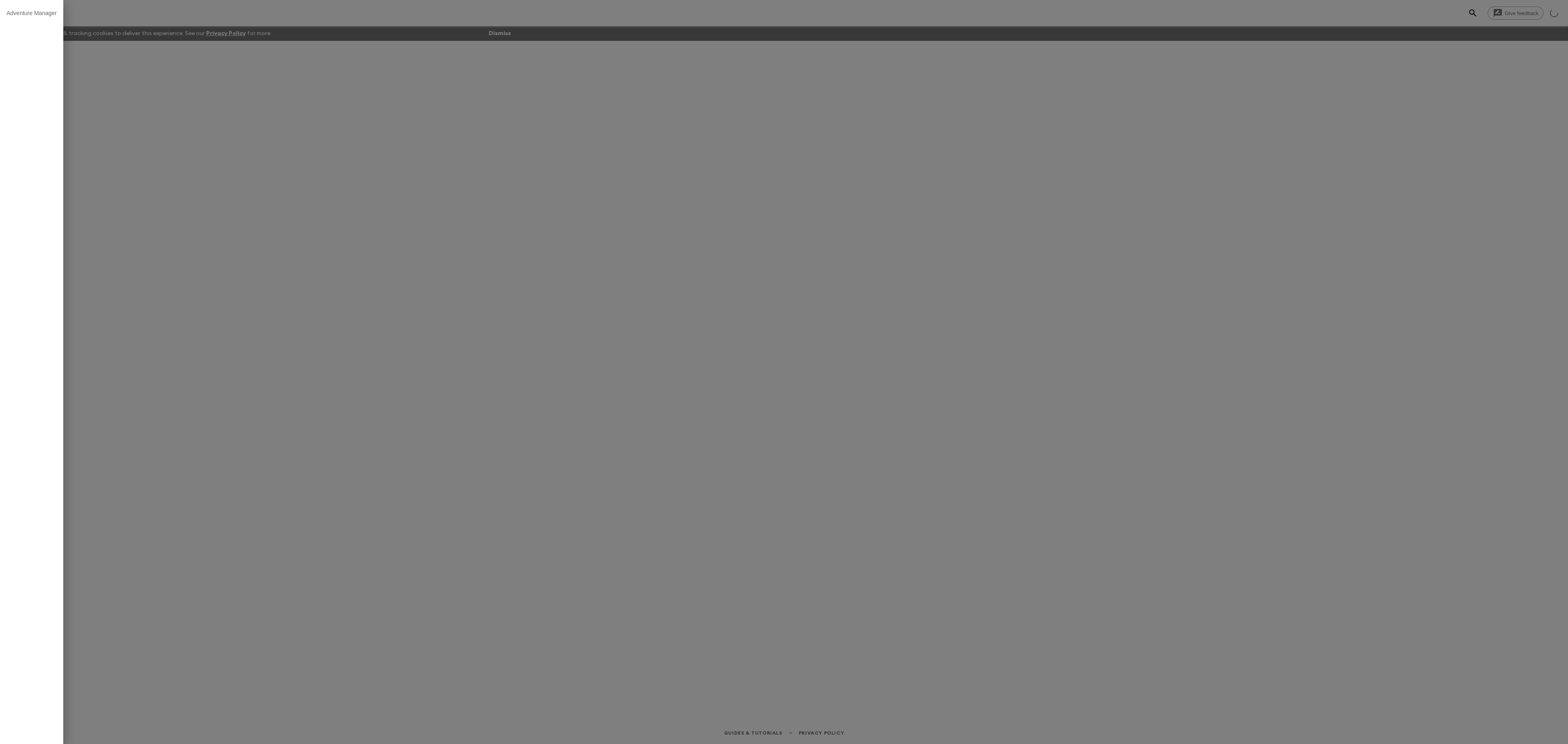
click at [183, 71] on div at bounding box center [784, 372] width 1568 height 744
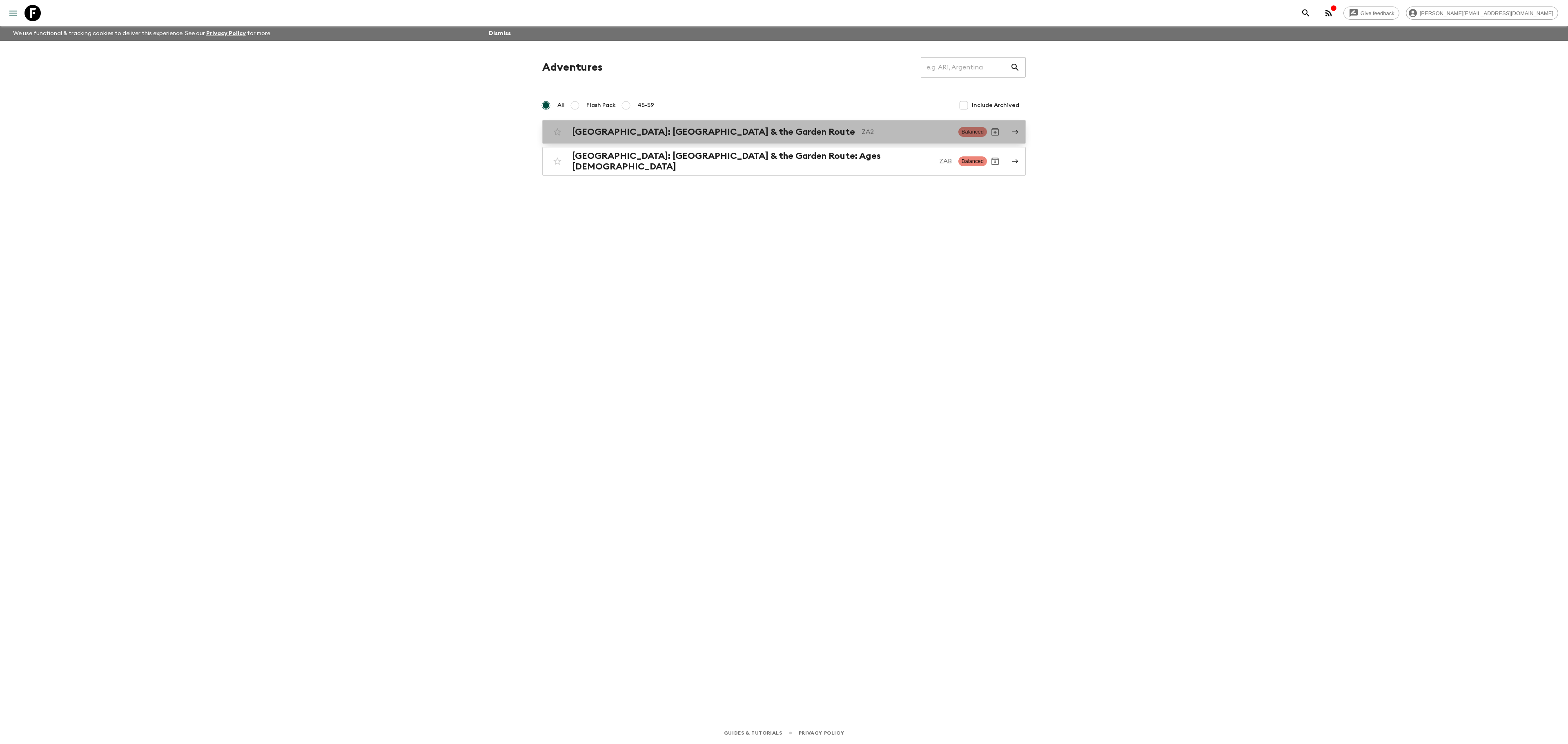
click at [655, 130] on h2 "[GEOGRAPHIC_DATA]: [GEOGRAPHIC_DATA] & the Garden Route" at bounding box center [713, 132] width 283 height 10
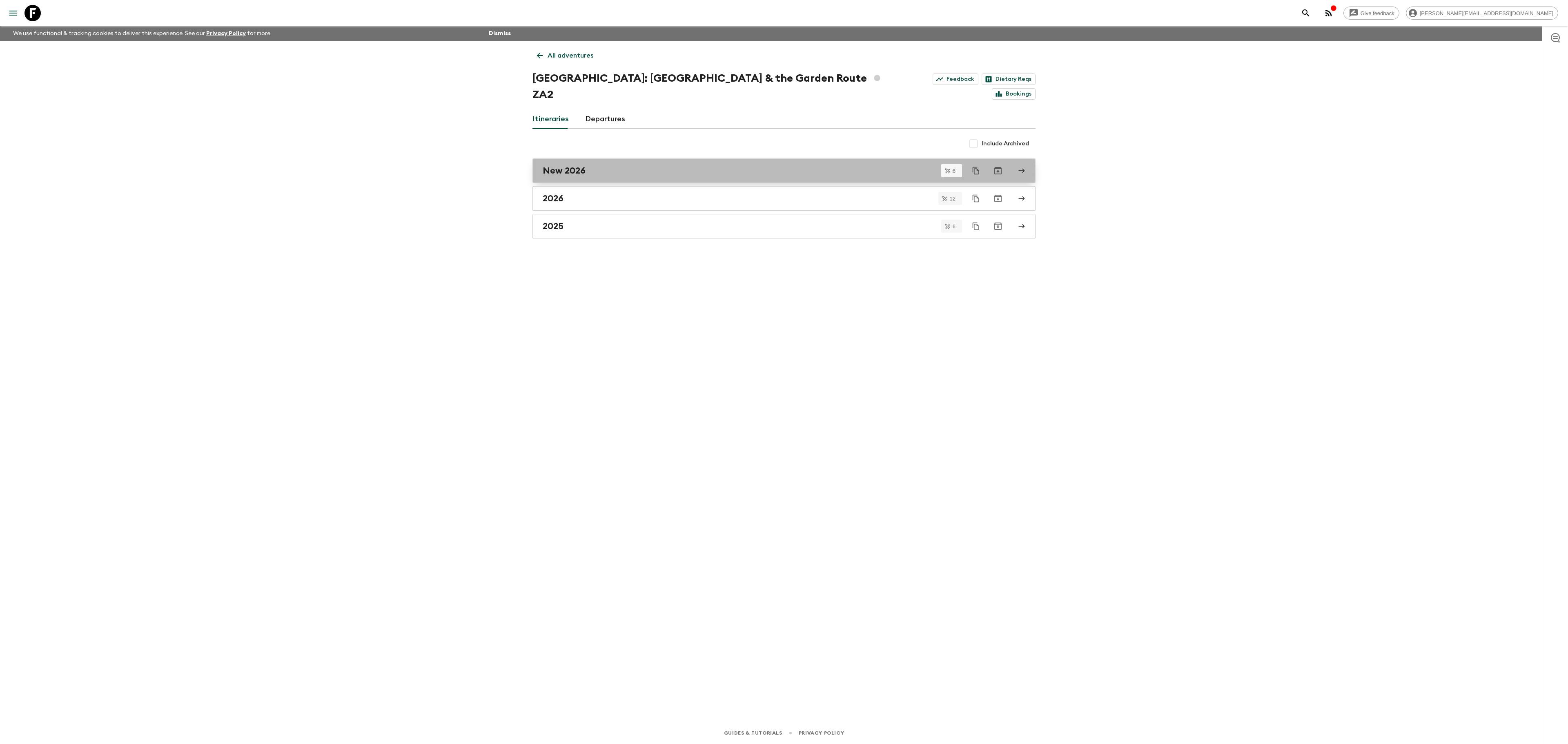
click at [653, 166] on div "New 2026" at bounding box center [776, 170] width 467 height 10
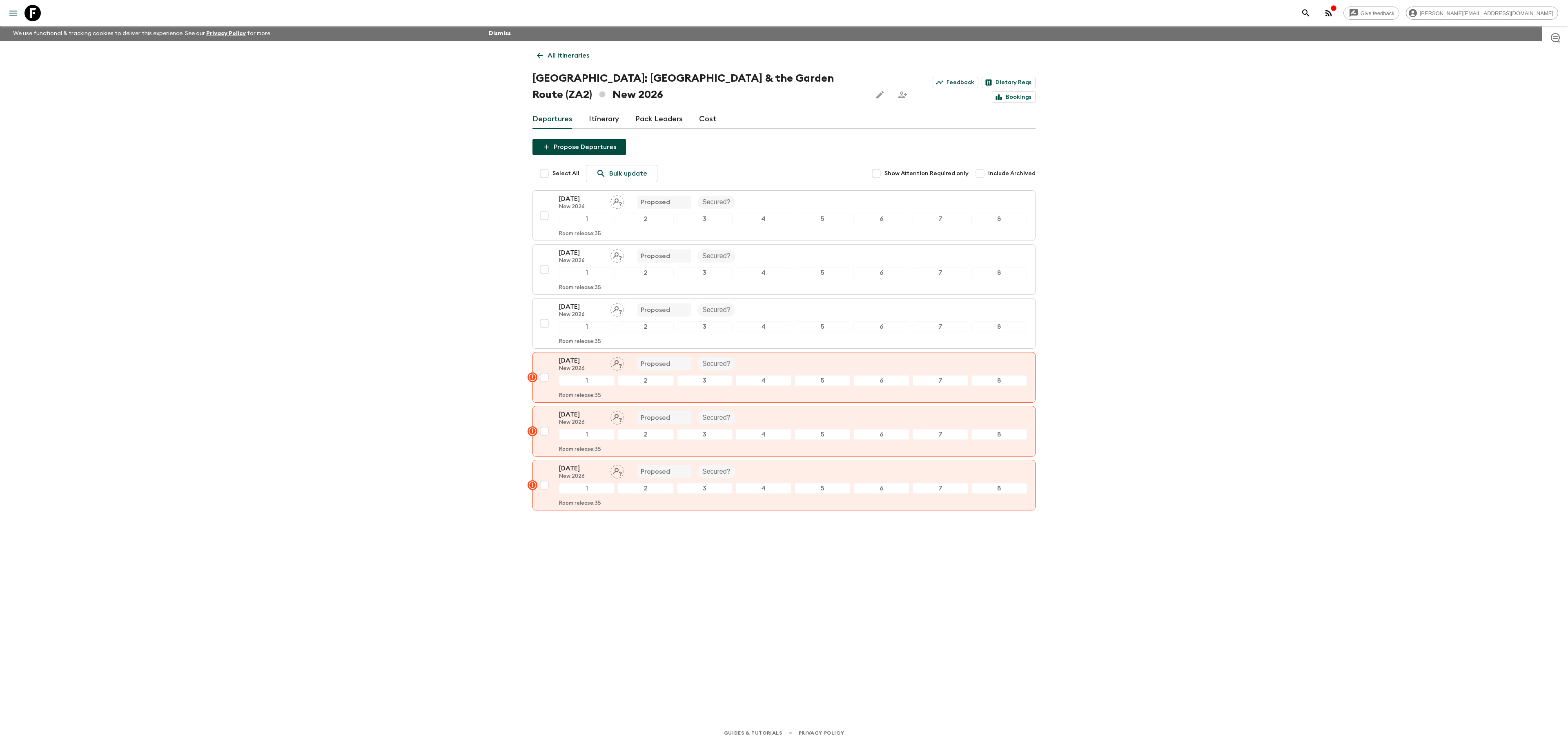
click at [1556, 38] on icon "button" at bounding box center [1555, 38] width 10 height 10
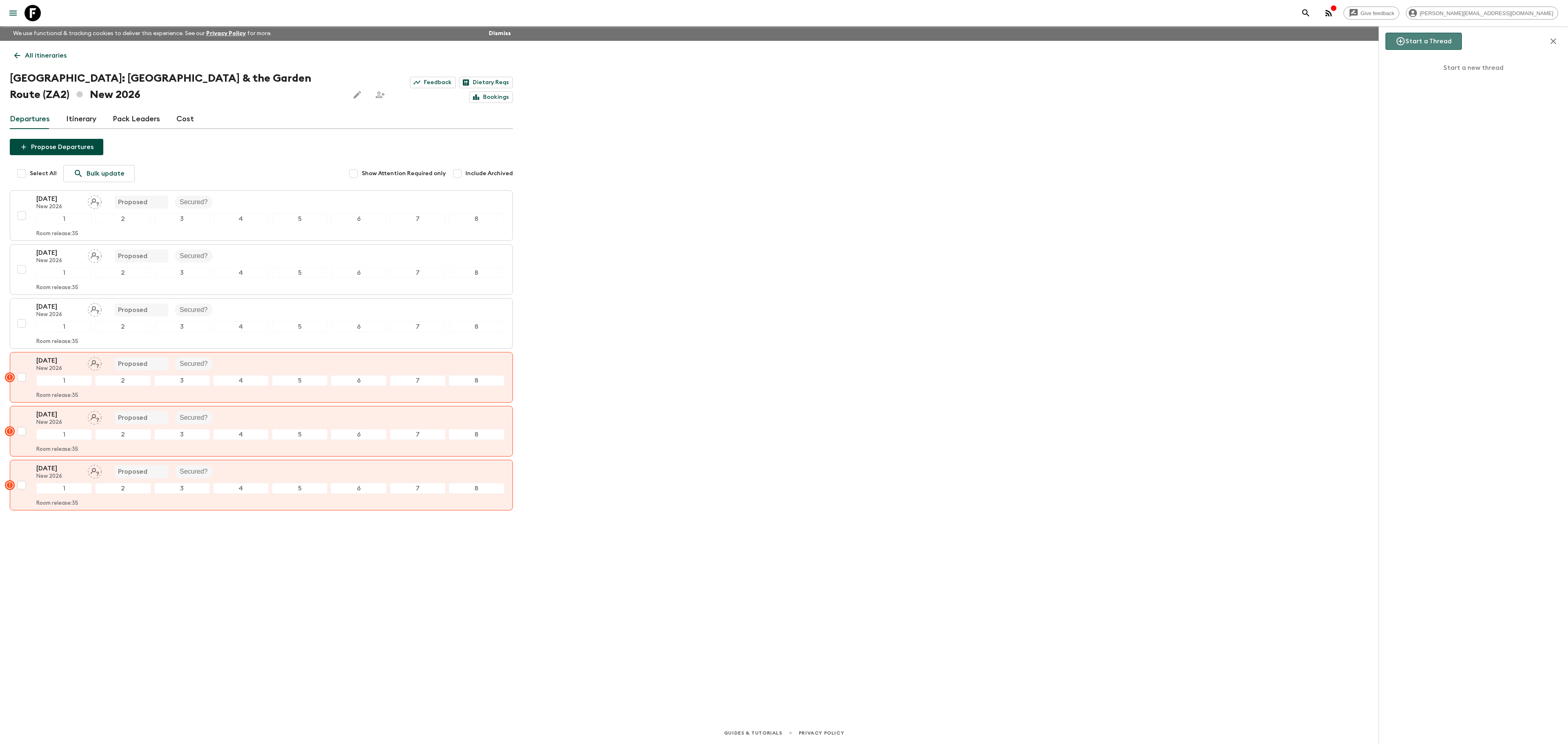
click at [1421, 44] on button "Start a Thread" at bounding box center [1423, 41] width 76 height 17
click at [1430, 72] on input "text" at bounding box center [1474, 81] width 163 height 23
click at [1439, 79] on input "text" at bounding box center [1474, 81] width 163 height 23
click at [1470, 83] on input "ZA2" at bounding box center [1474, 81] width 163 height 23
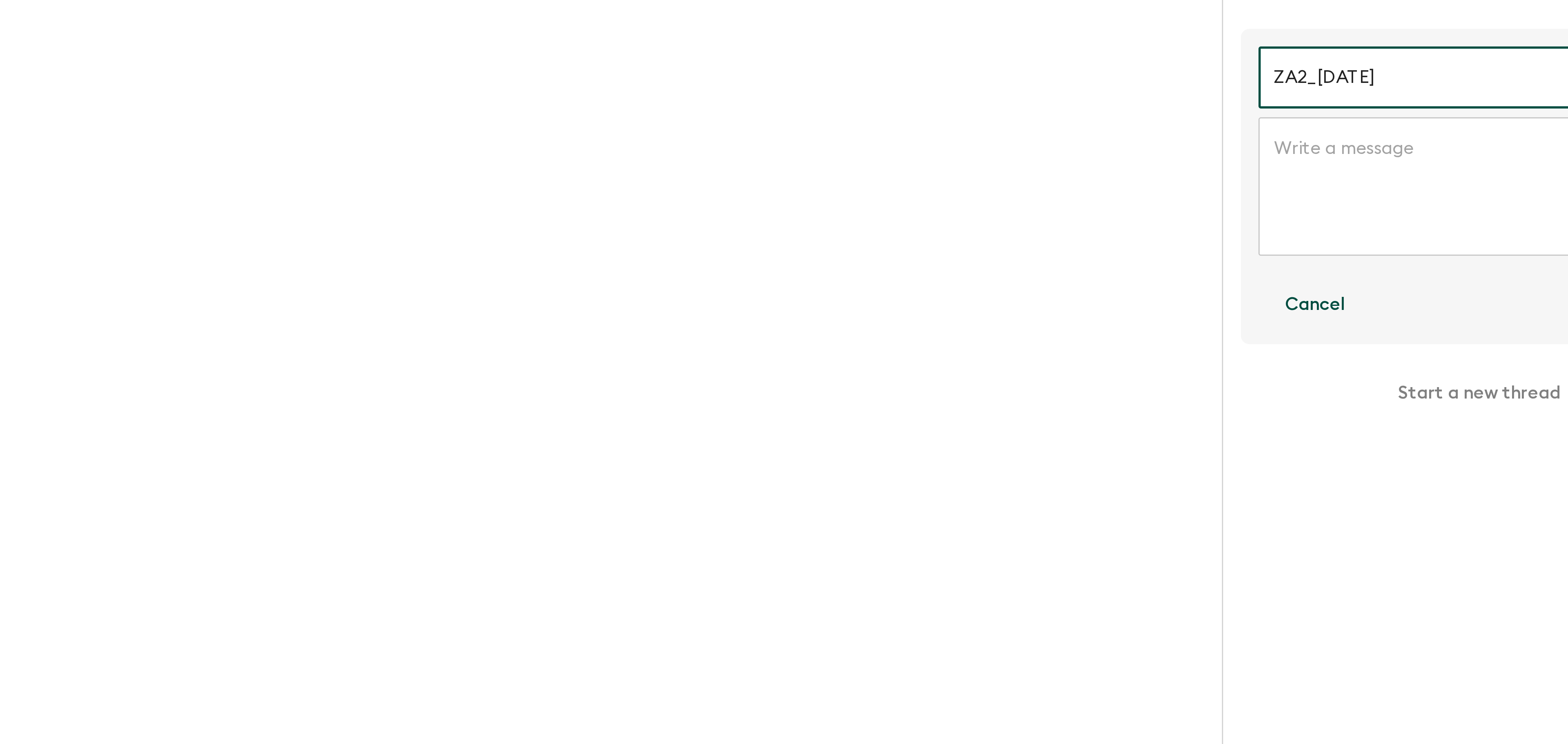
type input "ZA2_[DATE]"
drag, startPoint x: 1470, startPoint y: 83, endPoint x: 1317, endPoint y: 171, distance: 176.5
click at [1317, 171] on div "Give feedback [PERSON_NAME][EMAIL_ADDRESS][DOMAIN_NAME] We use functional & tra…" at bounding box center [784, 372] width 1568 height 744
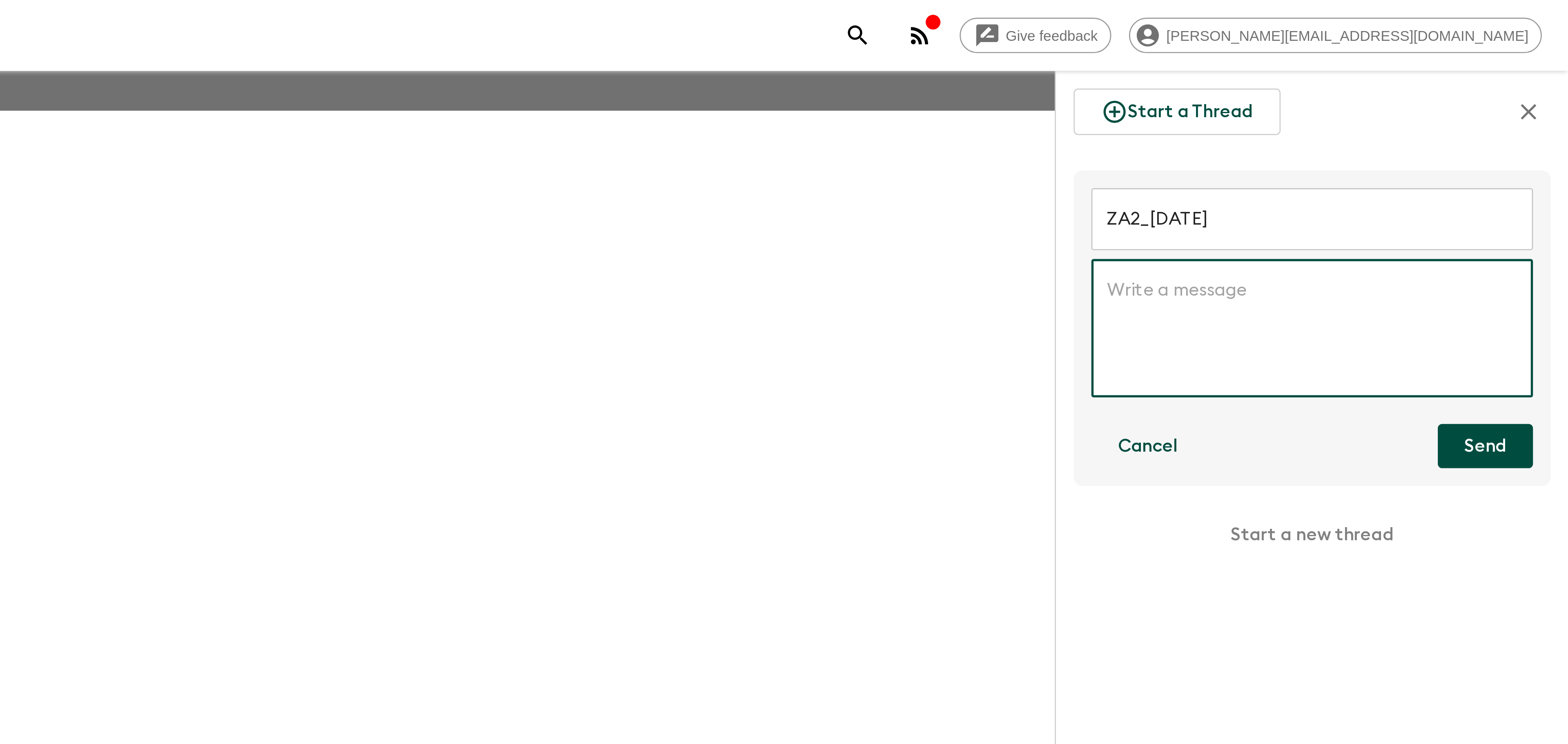
click at [1429, 127] on textarea at bounding box center [1473, 121] width 152 height 38
click at [1426, 116] on textarea "This departure is confirmed - all is accurate in the Adenture Manager." at bounding box center [1473, 121] width 152 height 38
type textarea "This departure is confirmed - all is accurate in the Adventure Manager."
click at [1469, 80] on input "ZA2_[DATE]" at bounding box center [1474, 81] width 163 height 23
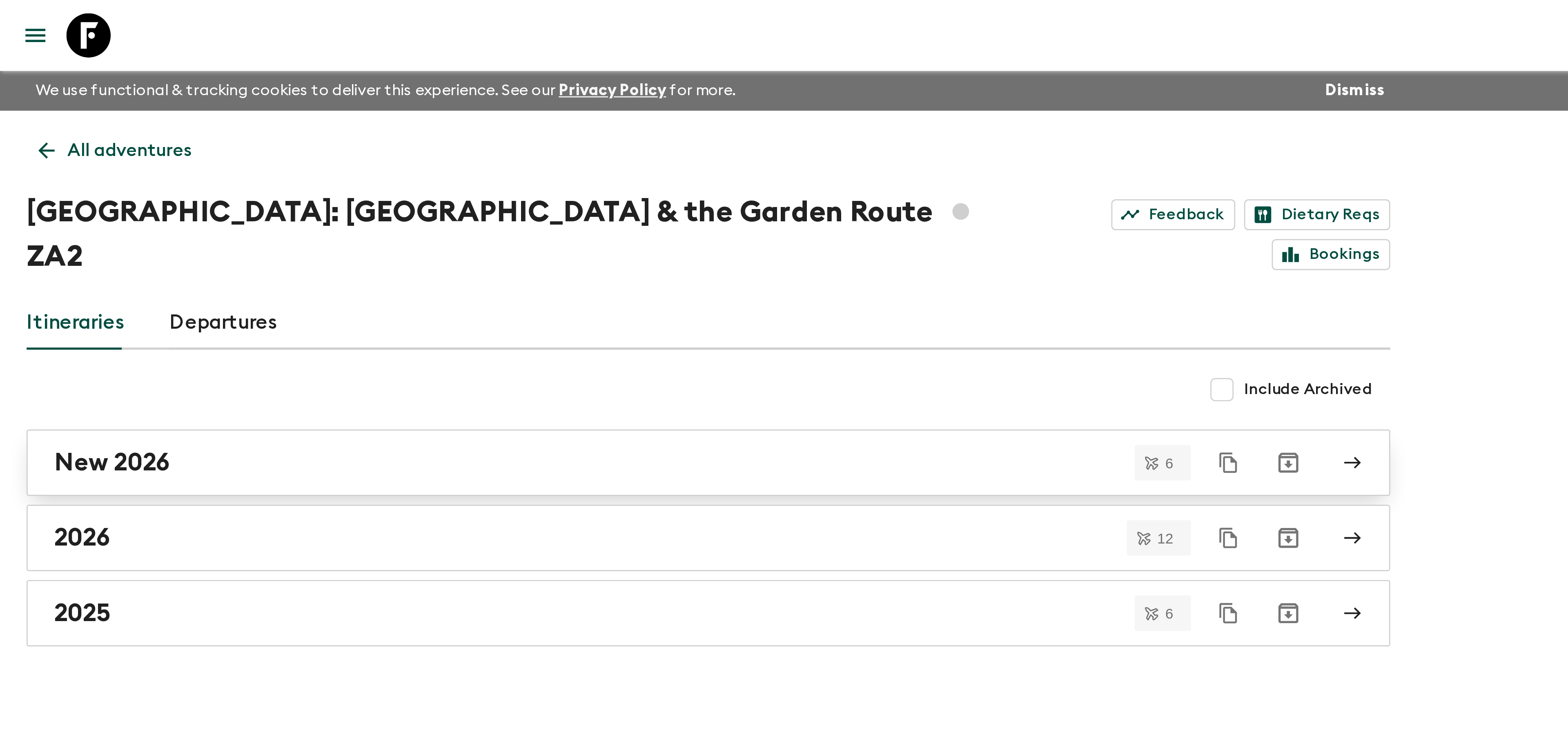
click at [226, 166] on div "New 2026" at bounding box center [253, 170] width 467 height 10
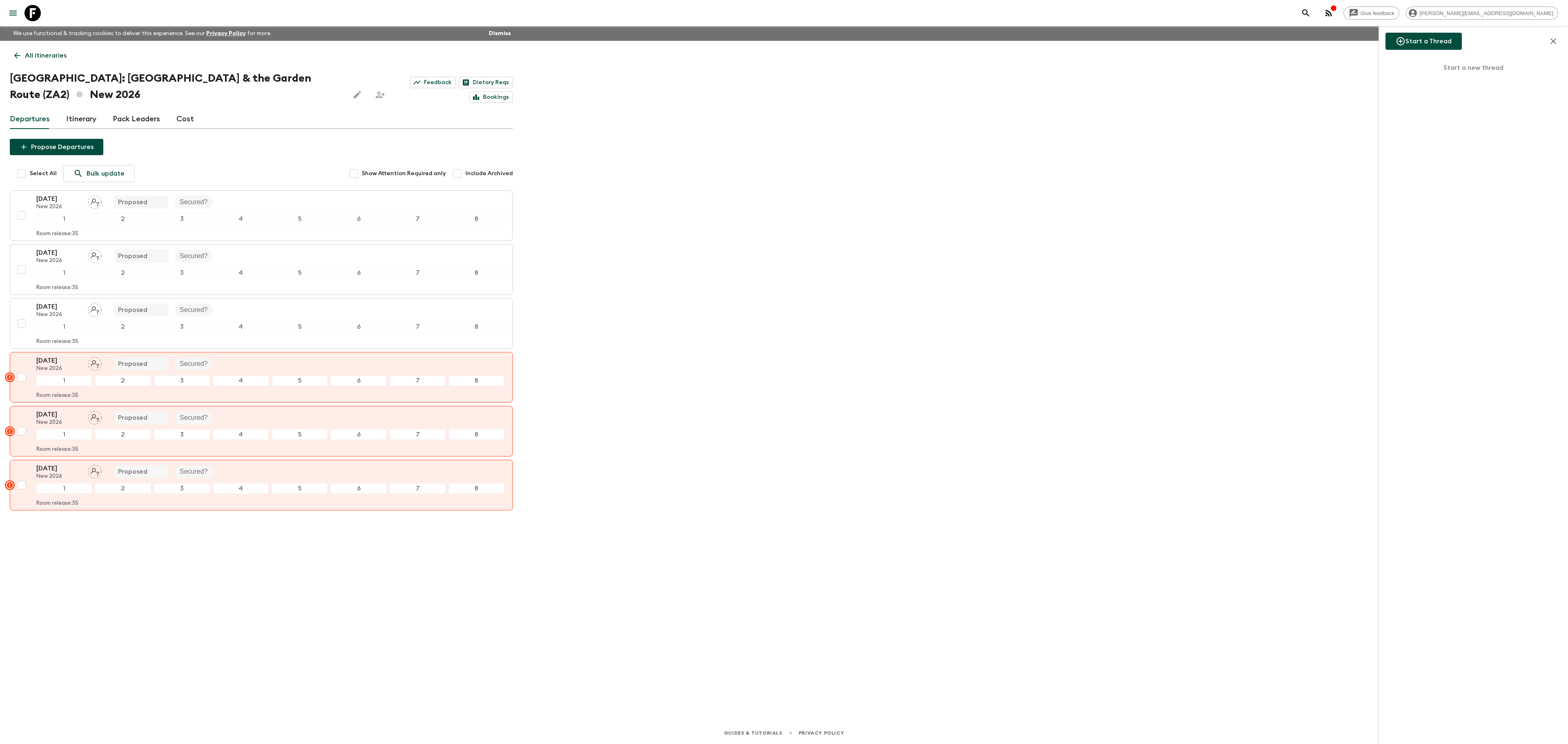
click at [1429, 43] on button "Start a Thread" at bounding box center [1423, 41] width 76 height 17
click at [1431, 77] on input "text" at bounding box center [1474, 81] width 163 height 23
type input "ZA2_[DATE]"
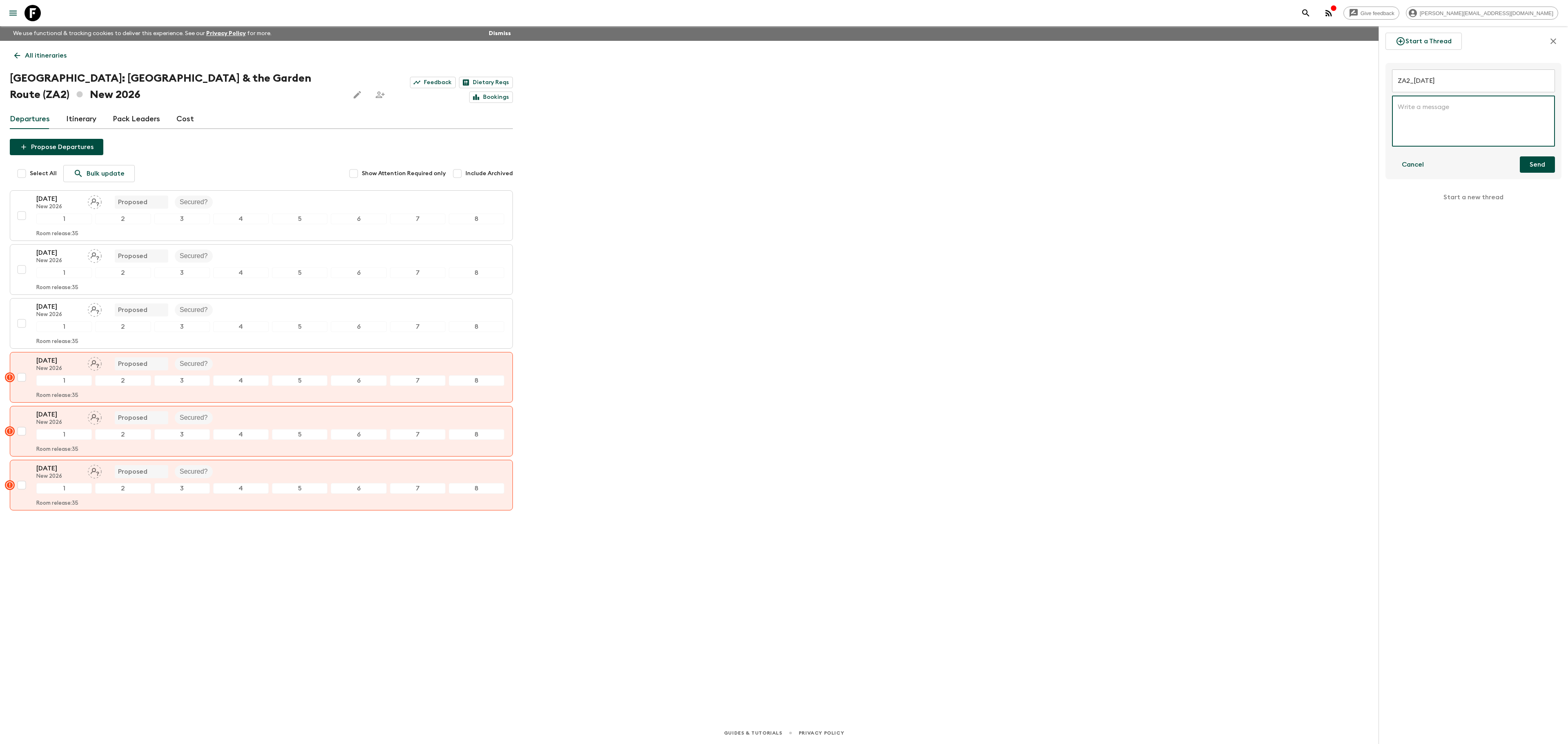
click at [1432, 114] on textarea at bounding box center [1473, 121] width 152 height 38
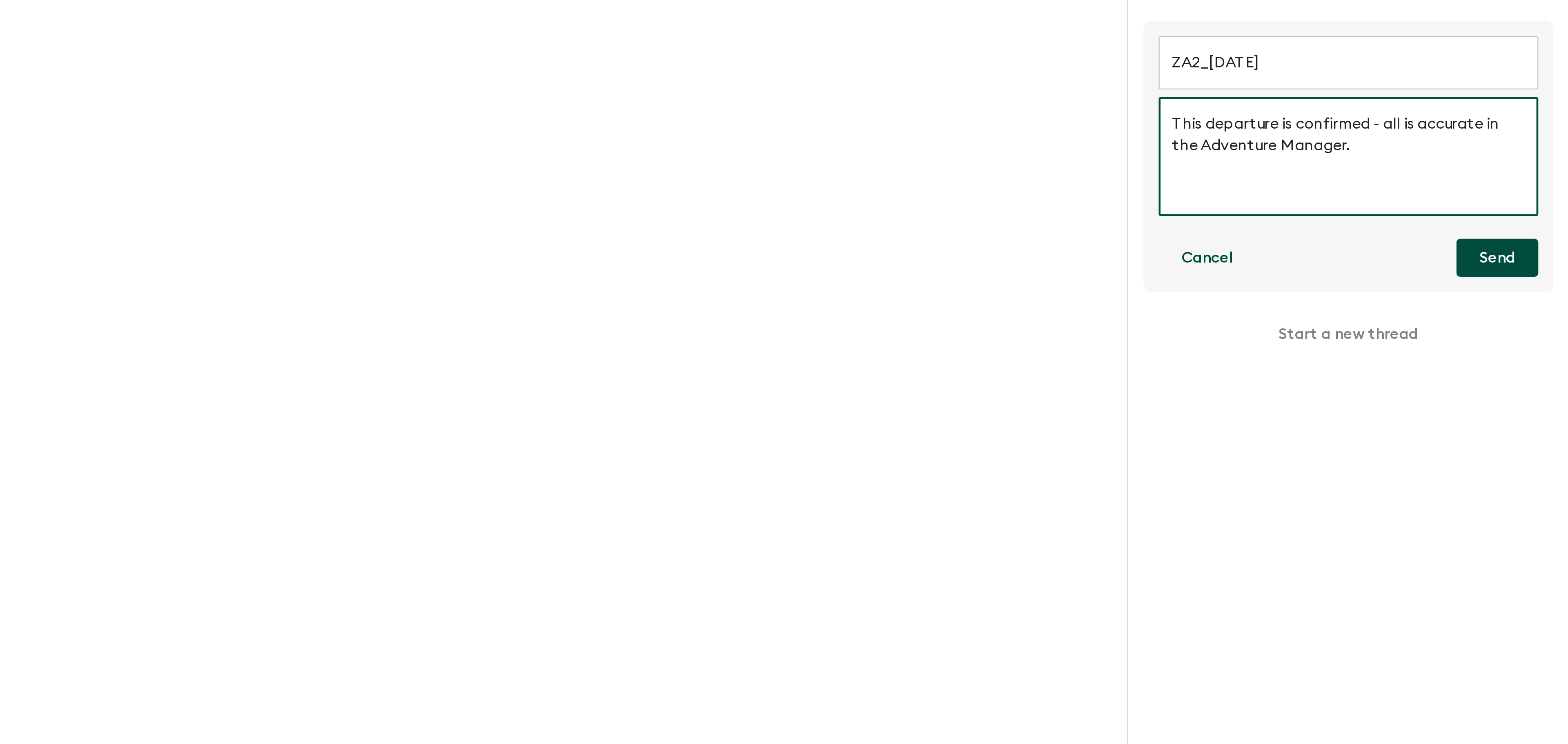
type textarea "This departure is confirmed - all is accurate in the Adventure Manager."
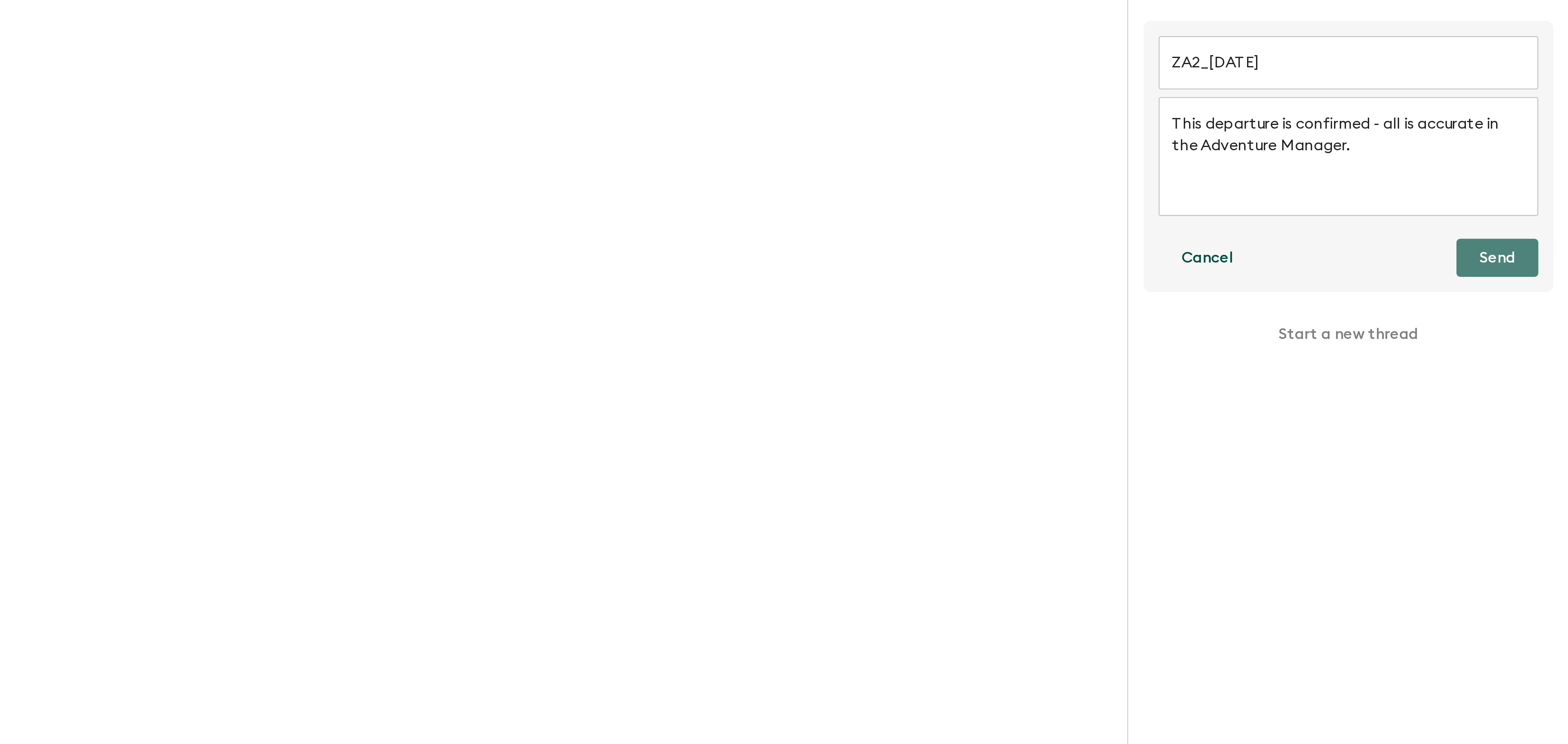
click at [1525, 160] on button "Send" at bounding box center [1538, 164] width 35 height 16
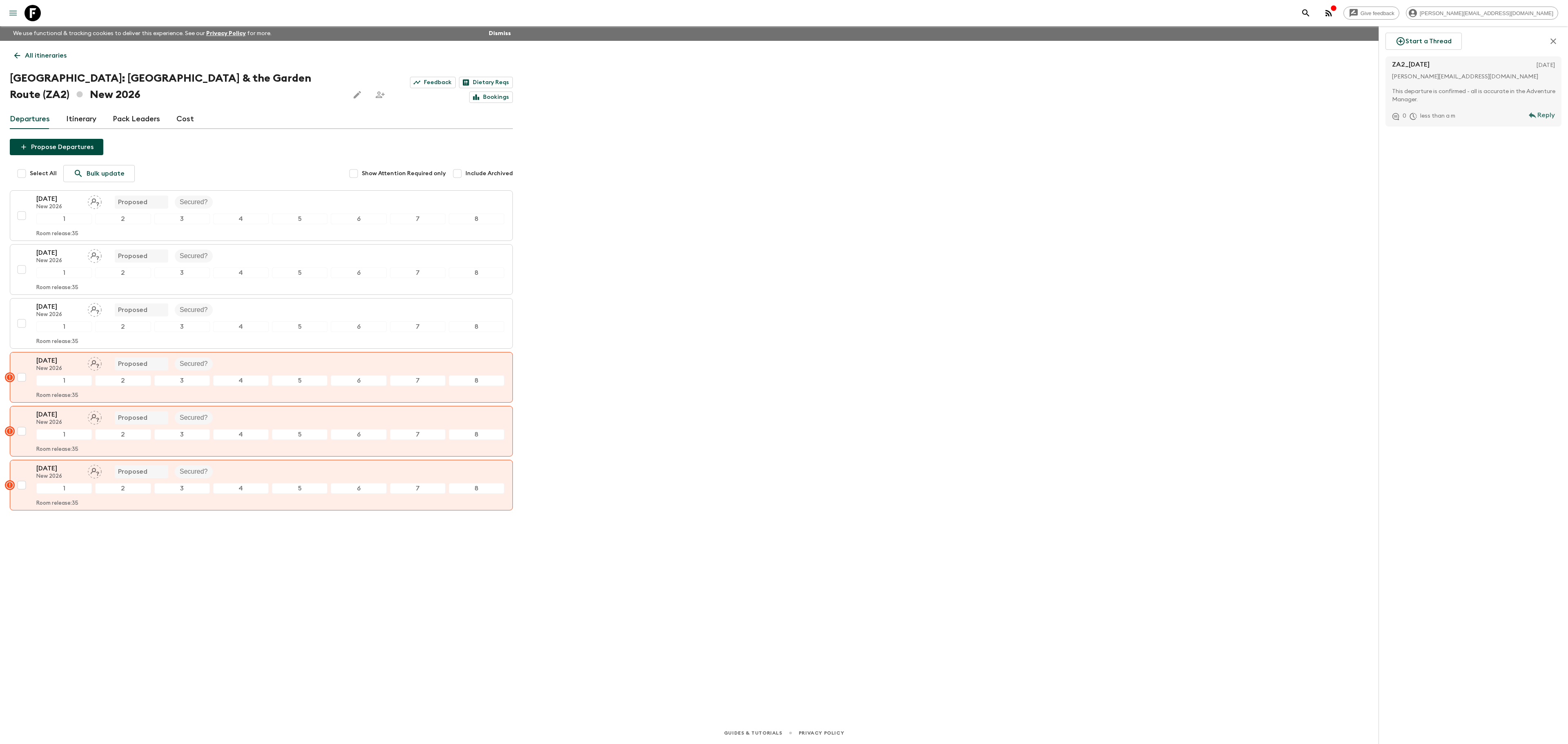
click at [10, 13] on icon "menu" at bounding box center [13, 13] width 7 height 5
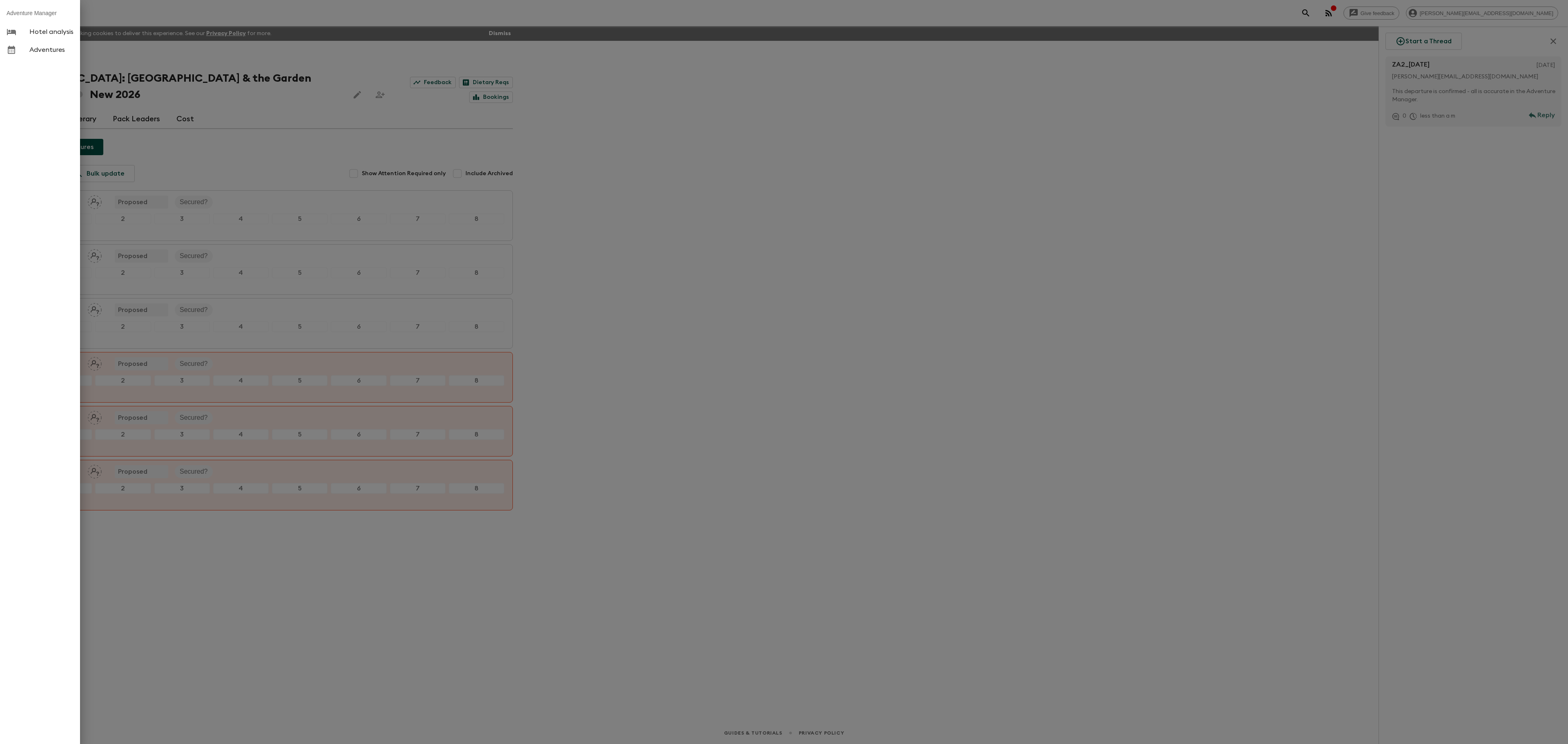
click at [43, 47] on span "Adventures" at bounding box center [51, 49] width 44 height 8
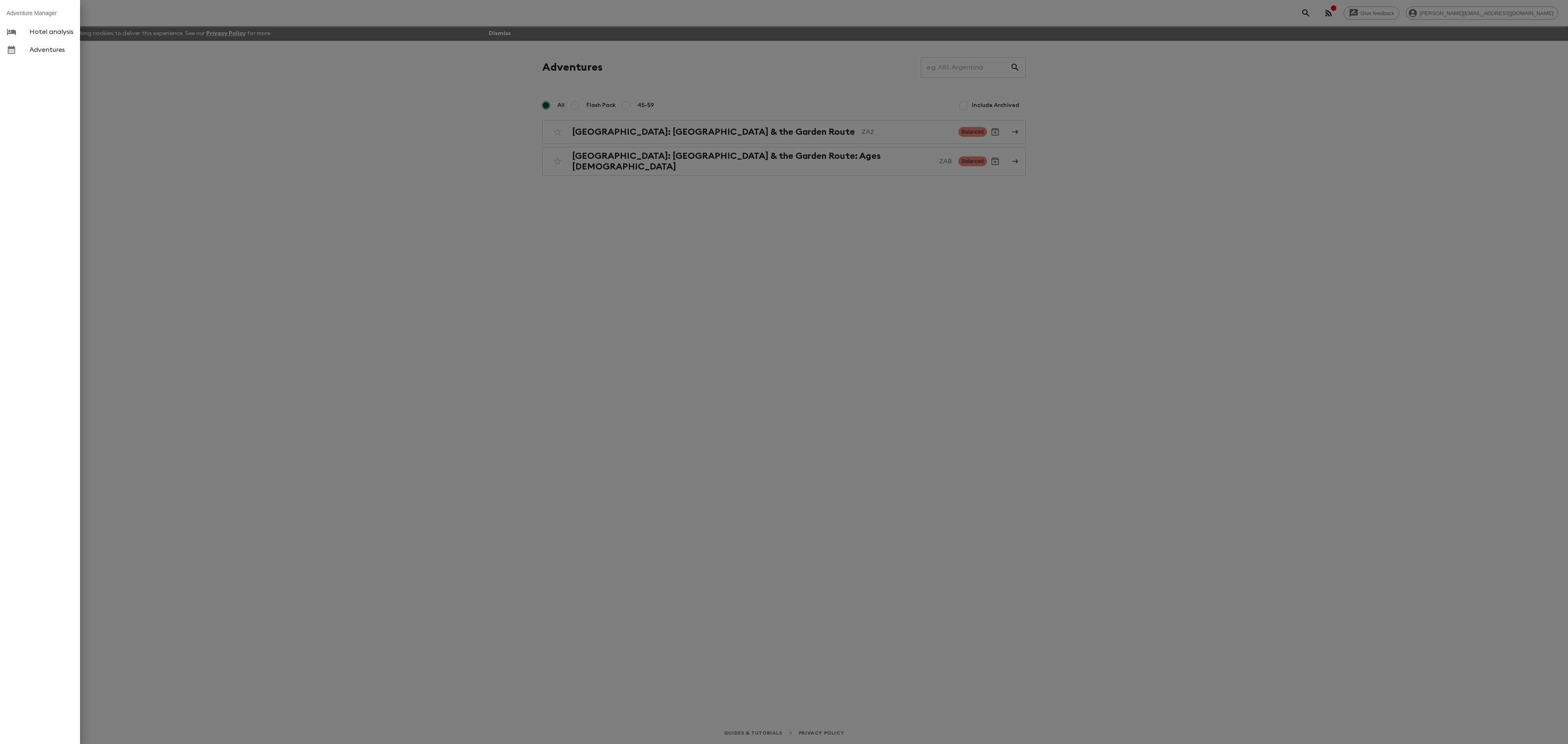
click at [662, 284] on div at bounding box center [784, 372] width 1568 height 744
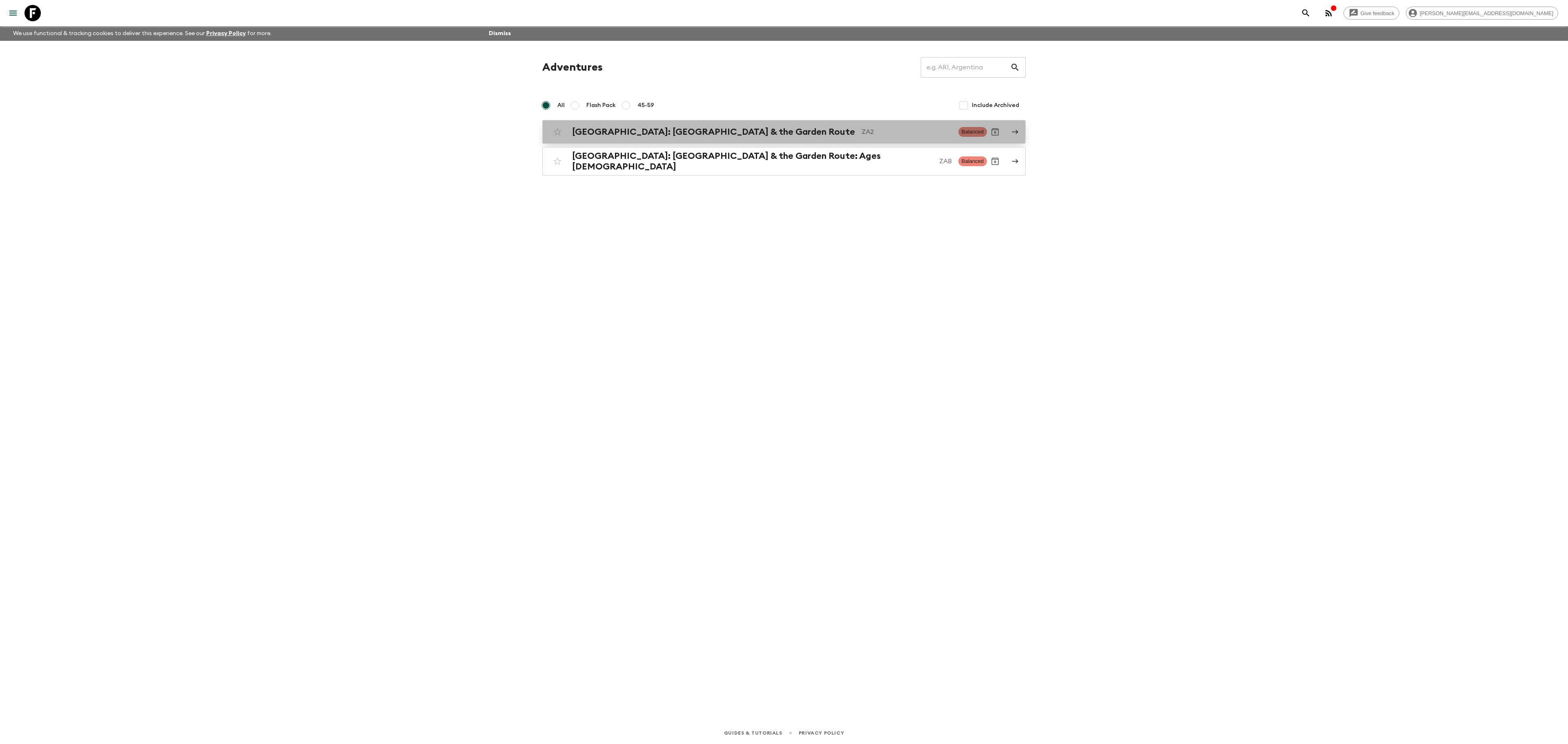
click at [651, 132] on h2 "[GEOGRAPHIC_DATA]: [GEOGRAPHIC_DATA] & the Garden Route" at bounding box center [713, 132] width 283 height 10
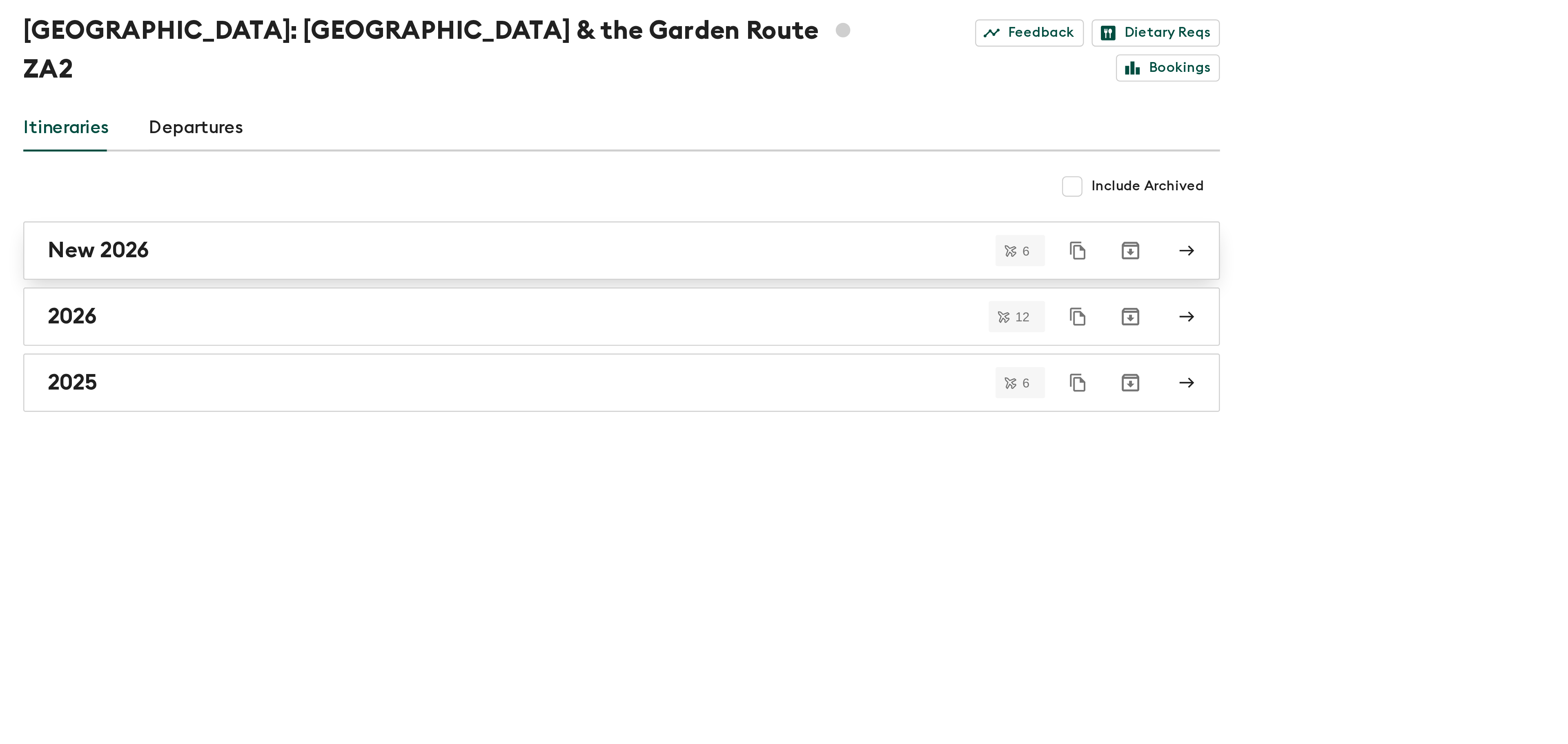
click at [118, 166] on div "New 2026" at bounding box center [253, 170] width 467 height 10
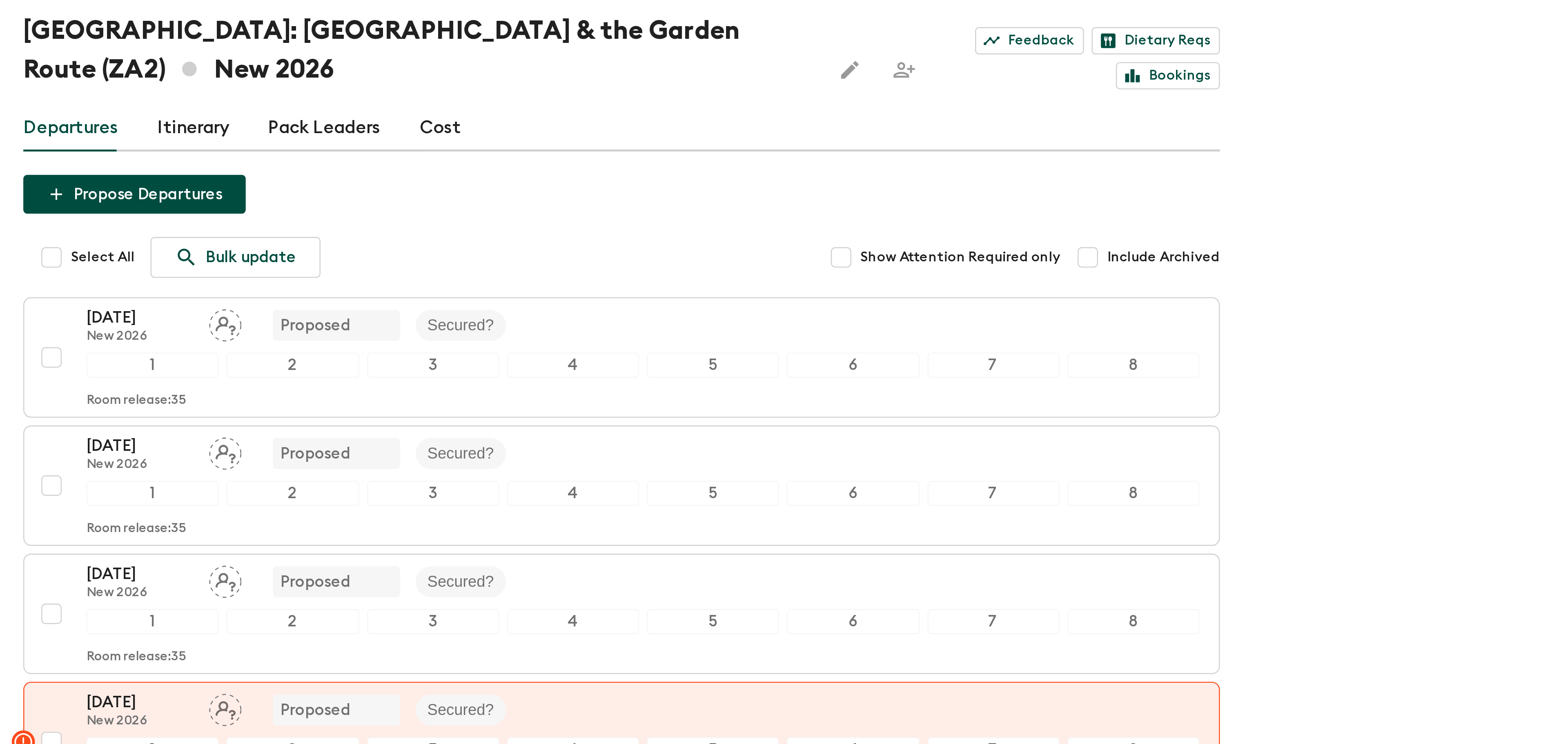
click at [190, 116] on link "Cost" at bounding box center [185, 119] width 18 height 19
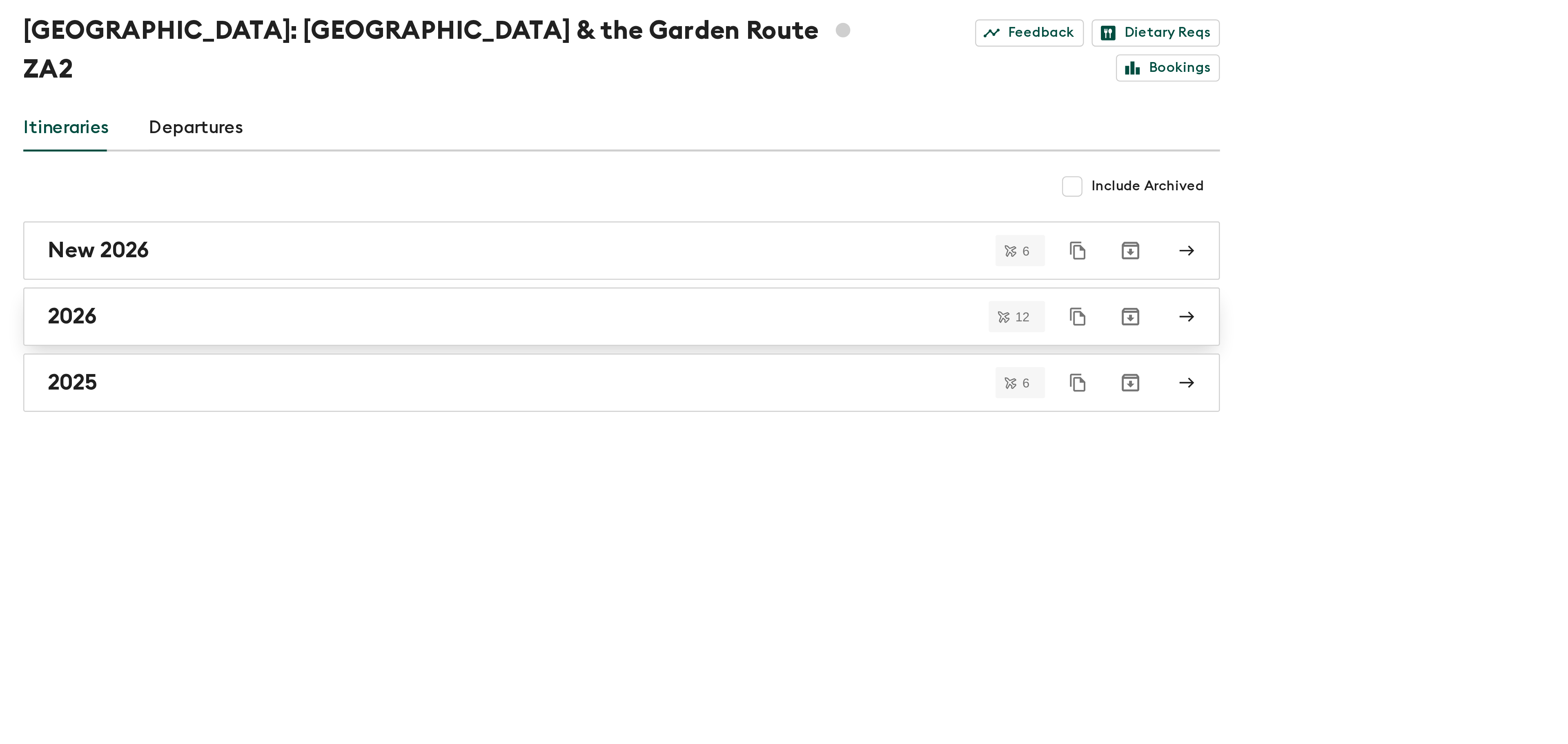
click at [88, 193] on div "2026" at bounding box center [253, 198] width 467 height 10
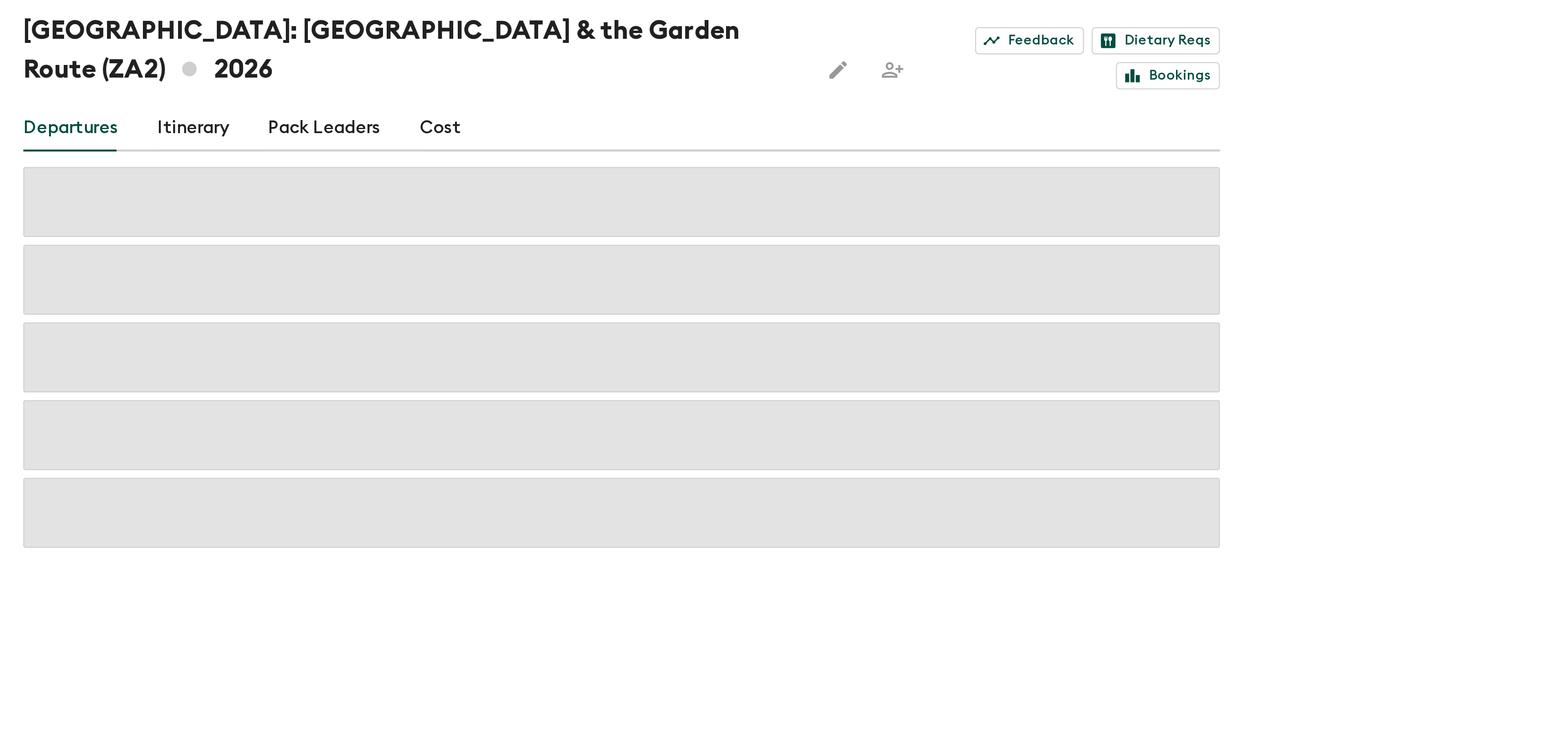
click at [177, 110] on link "Cost" at bounding box center [185, 119] width 18 height 19
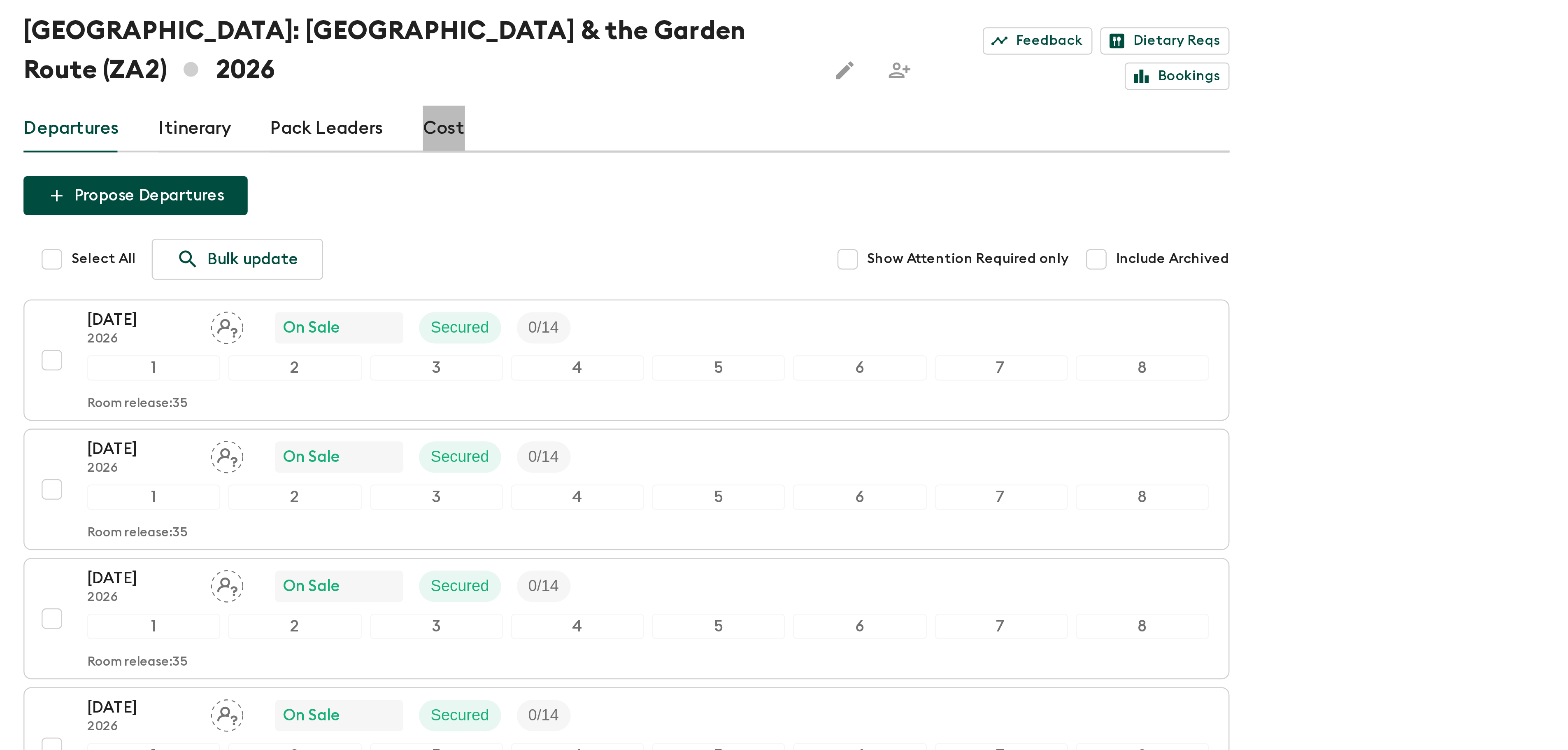
click at [183, 110] on link "Cost" at bounding box center [186, 120] width 18 height 20
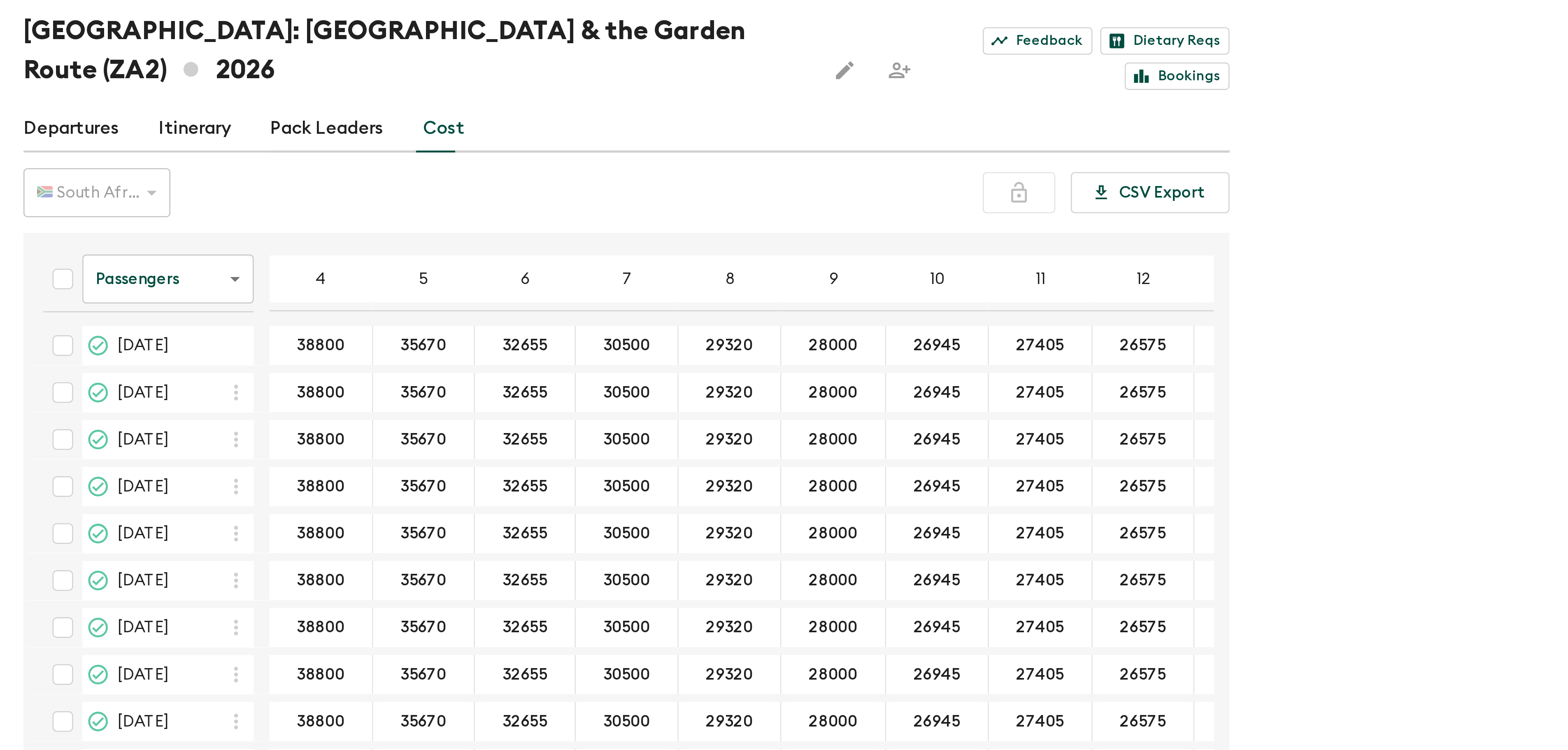
drag, startPoint x: 126, startPoint y: 195, endPoint x: 258, endPoint y: 182, distance: 132.6
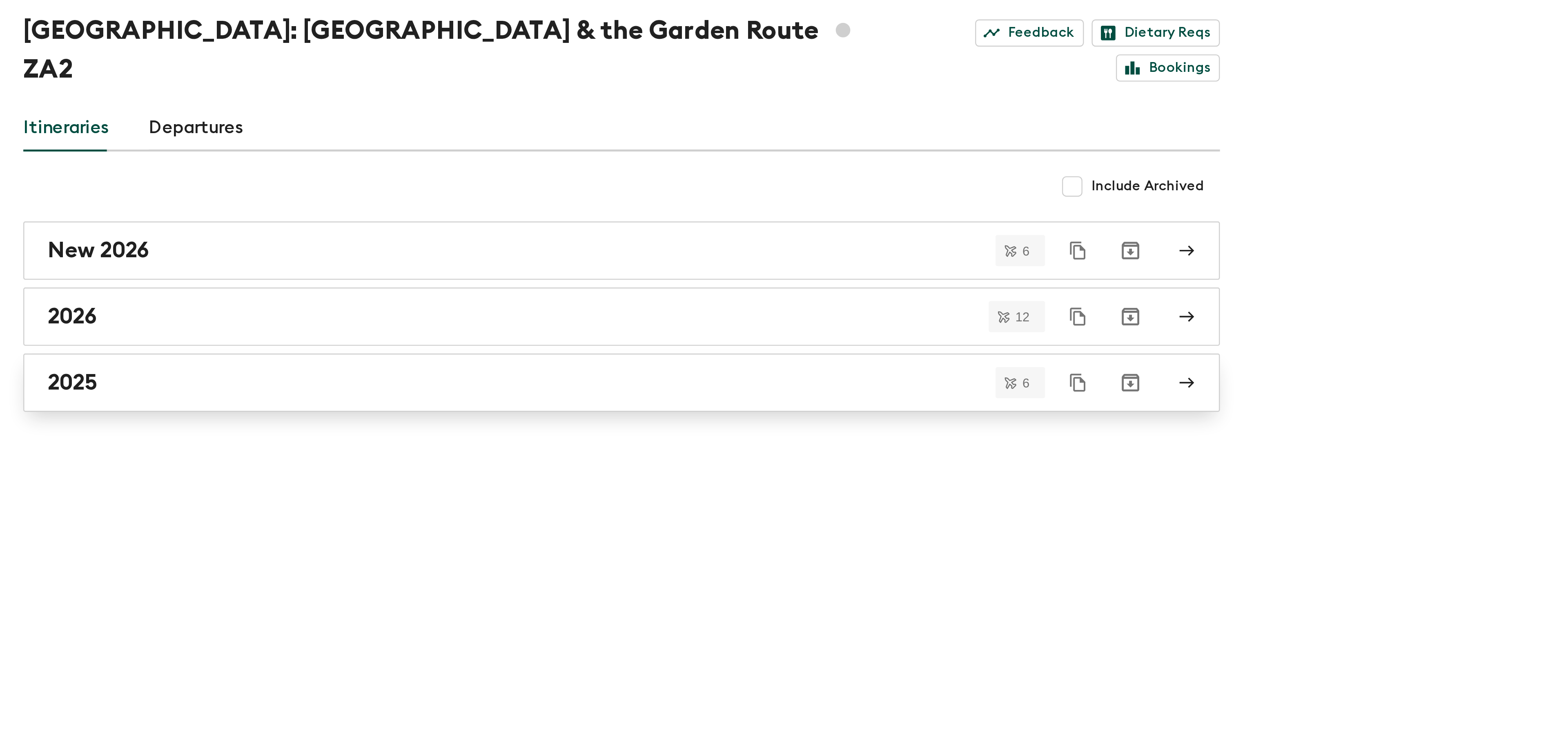
click at [124, 221] on div "2025" at bounding box center [253, 226] width 467 height 10
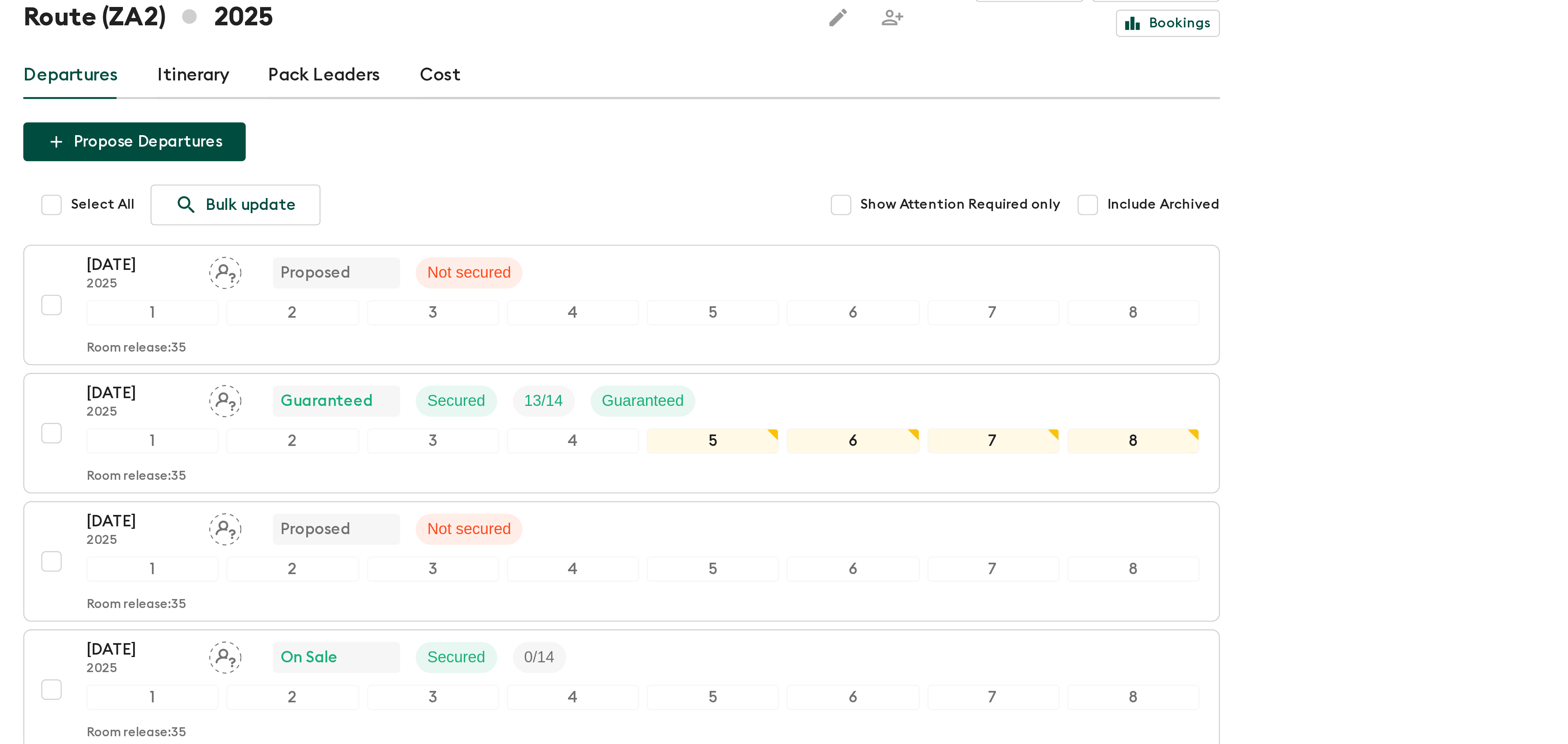
click at [177, 110] on link "Cost" at bounding box center [185, 119] width 18 height 19
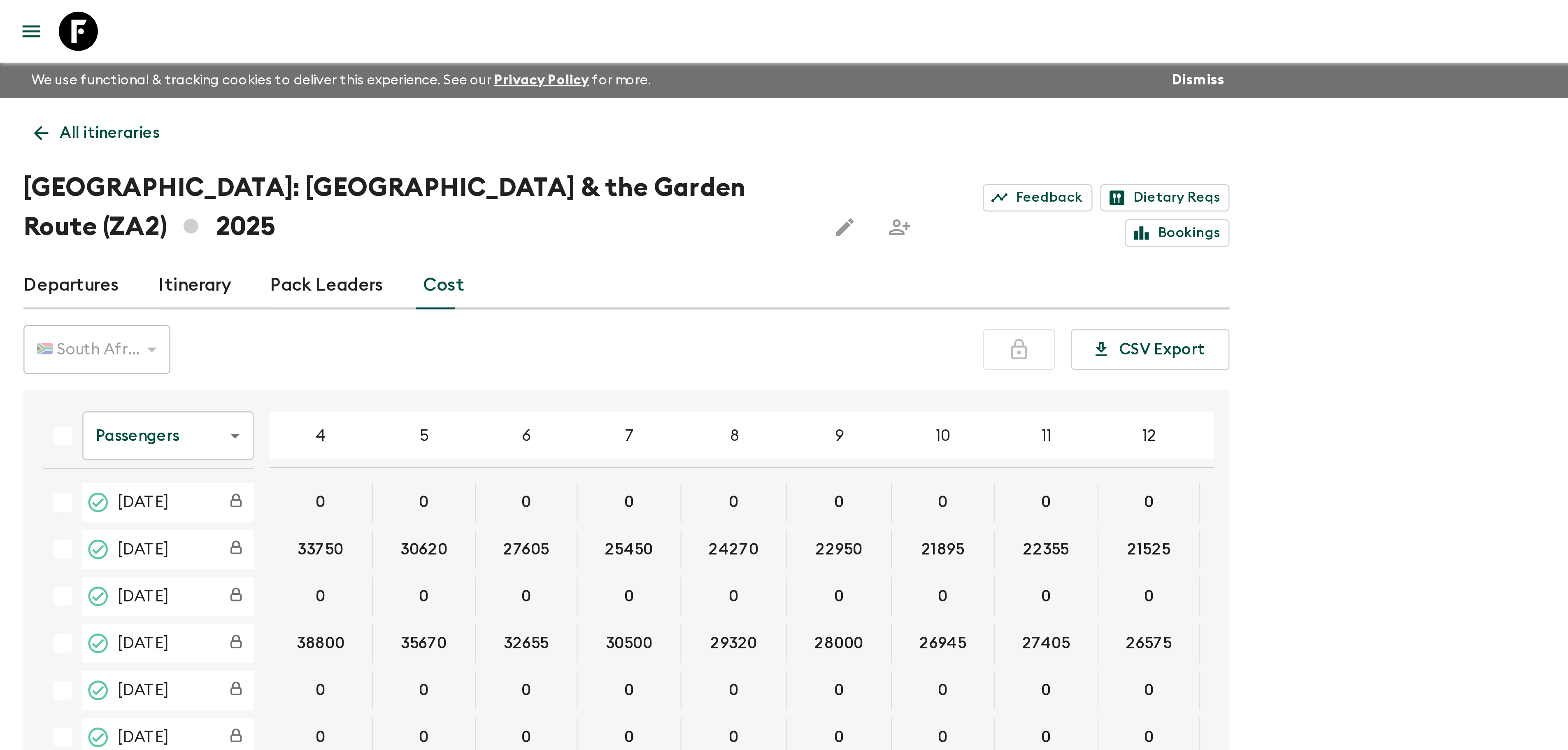
click at [40, 110] on link "Departures" at bounding box center [30, 120] width 40 height 20
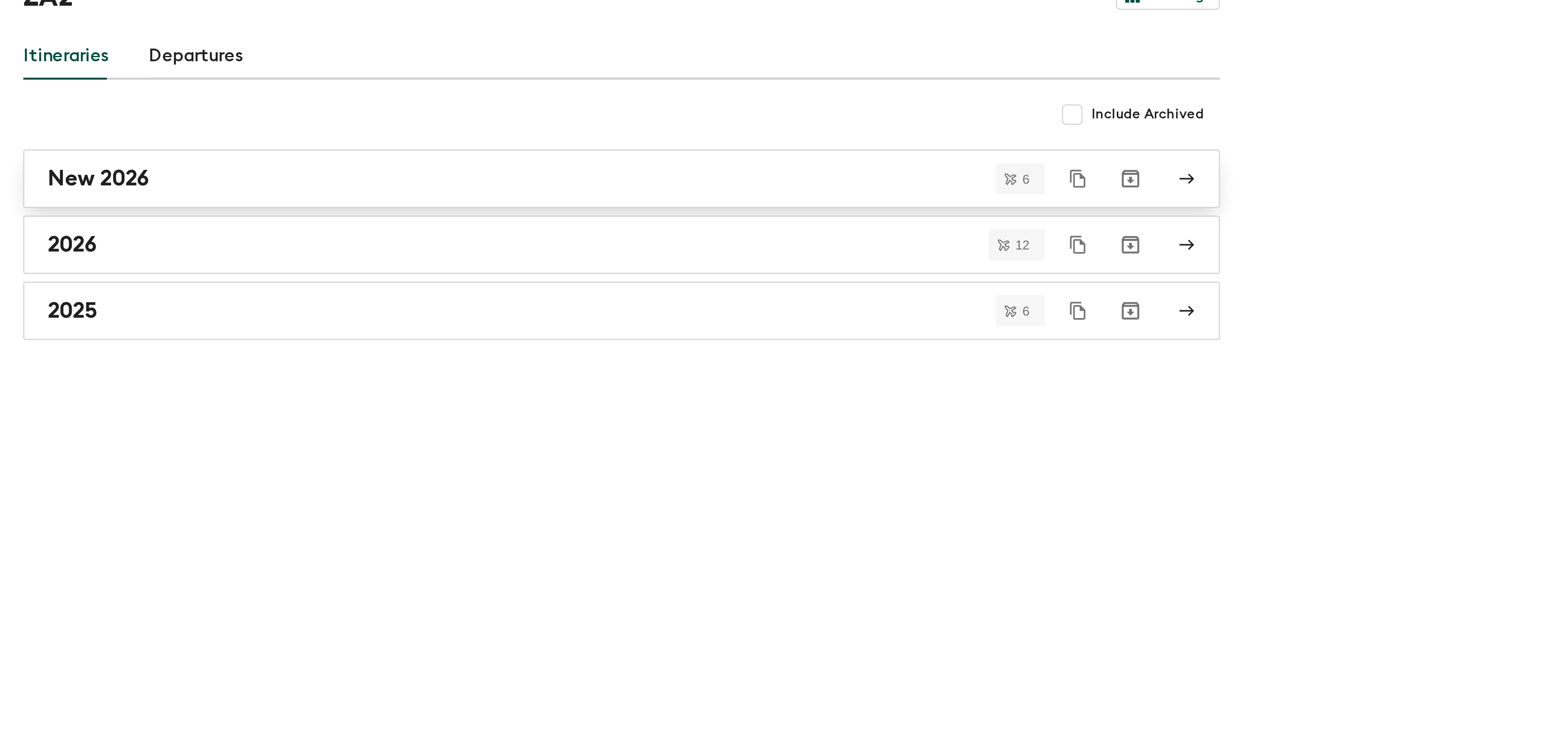
click at [172, 166] on div "New 2026" at bounding box center [253, 170] width 467 height 10
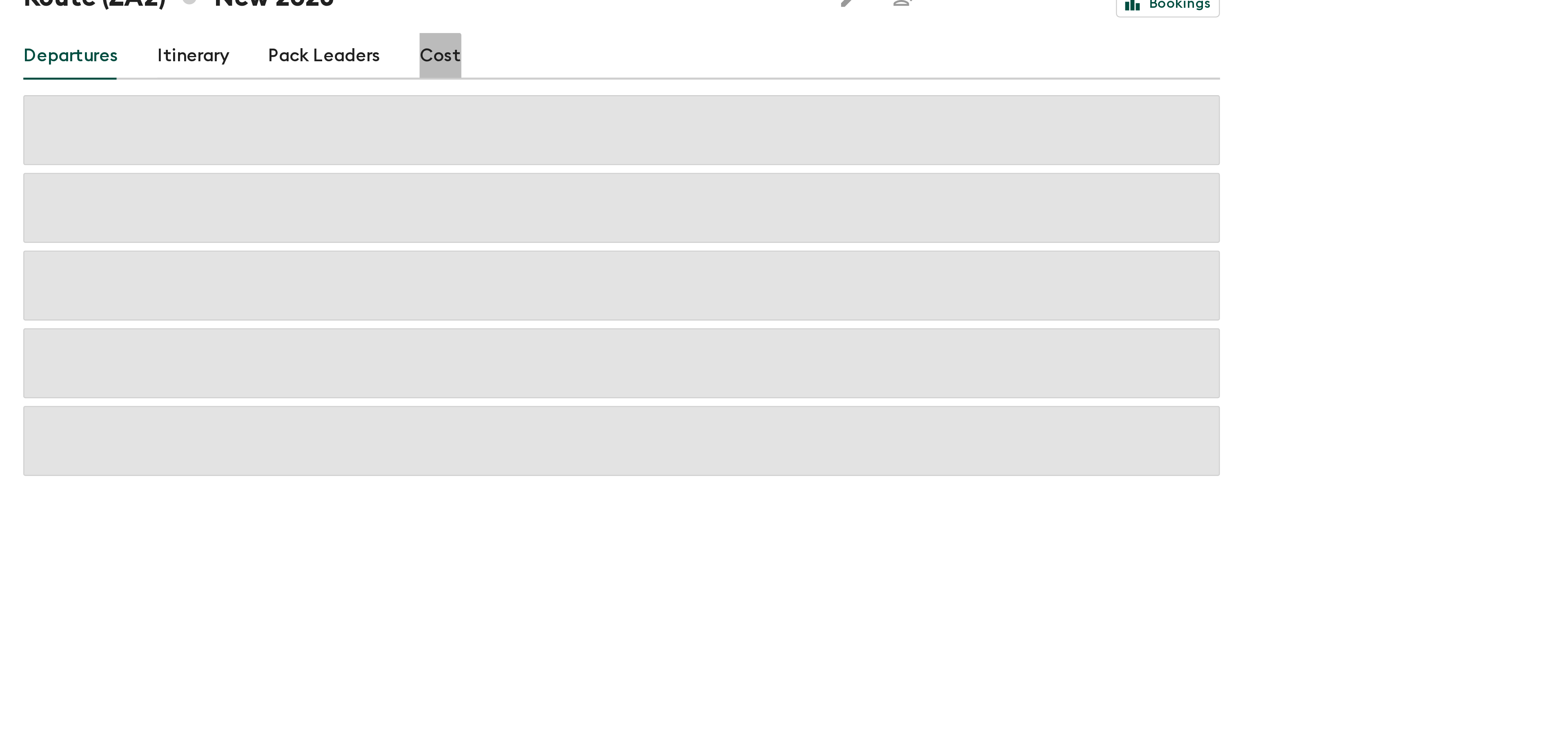
click at [178, 121] on link "Cost" at bounding box center [185, 119] width 18 height 19
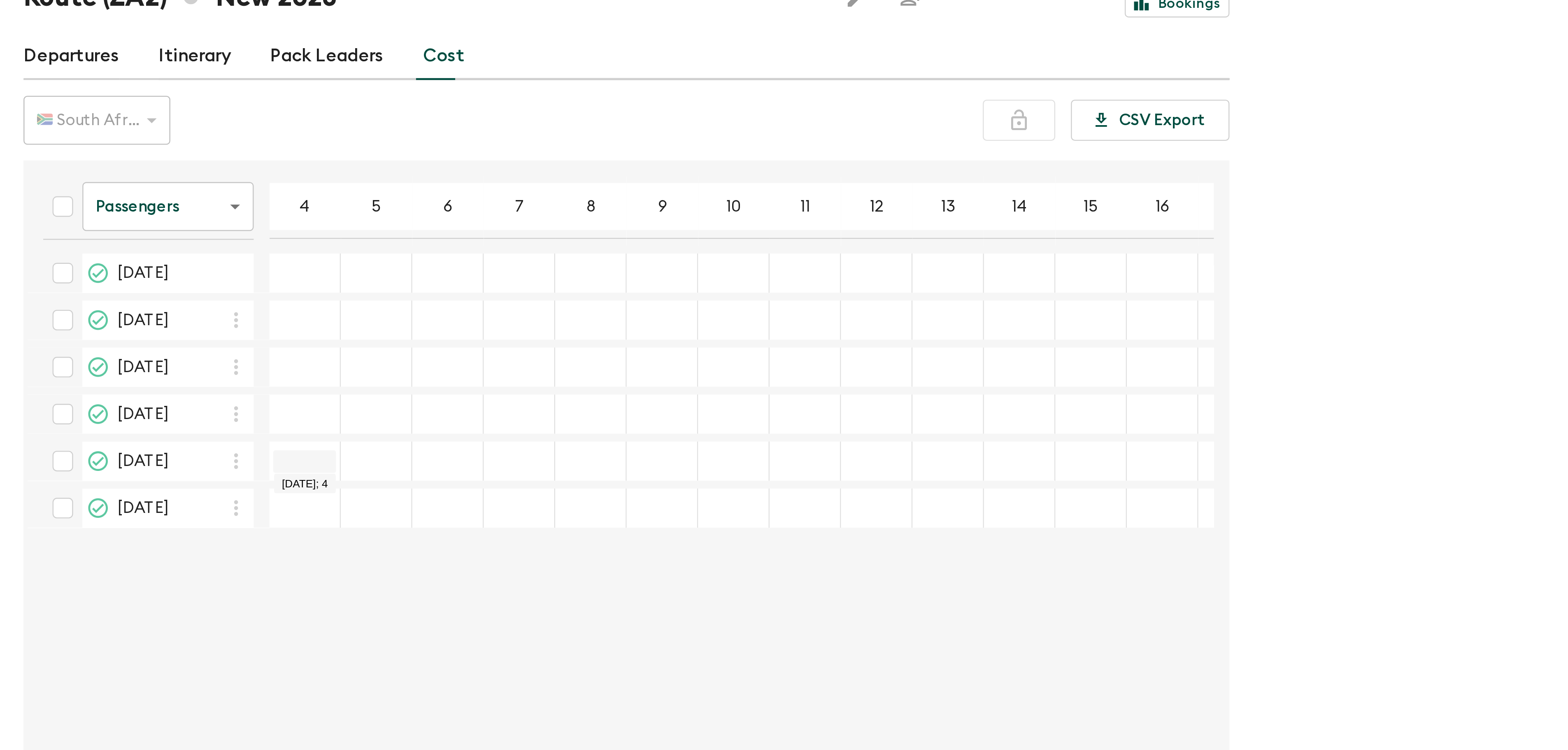
click at [134, 290] on input "19 Dec 2026; 4" at bounding box center [128, 290] width 26 height 9
type input "38800"
type input "35670"
type input "32655"
type input "30500"
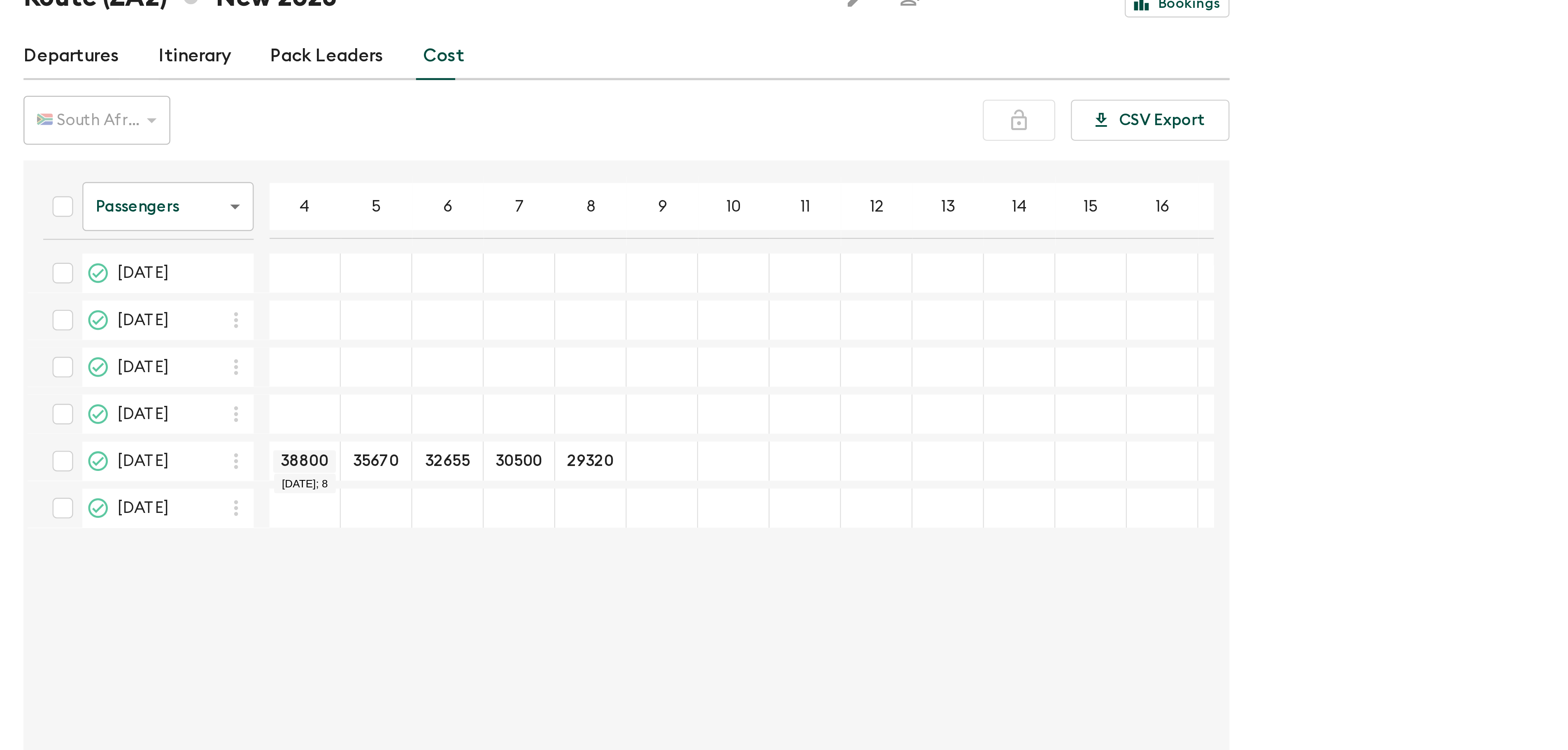
type input "29320"
type input "28000"
type input "26945"
type input "27405"
type input "26575"
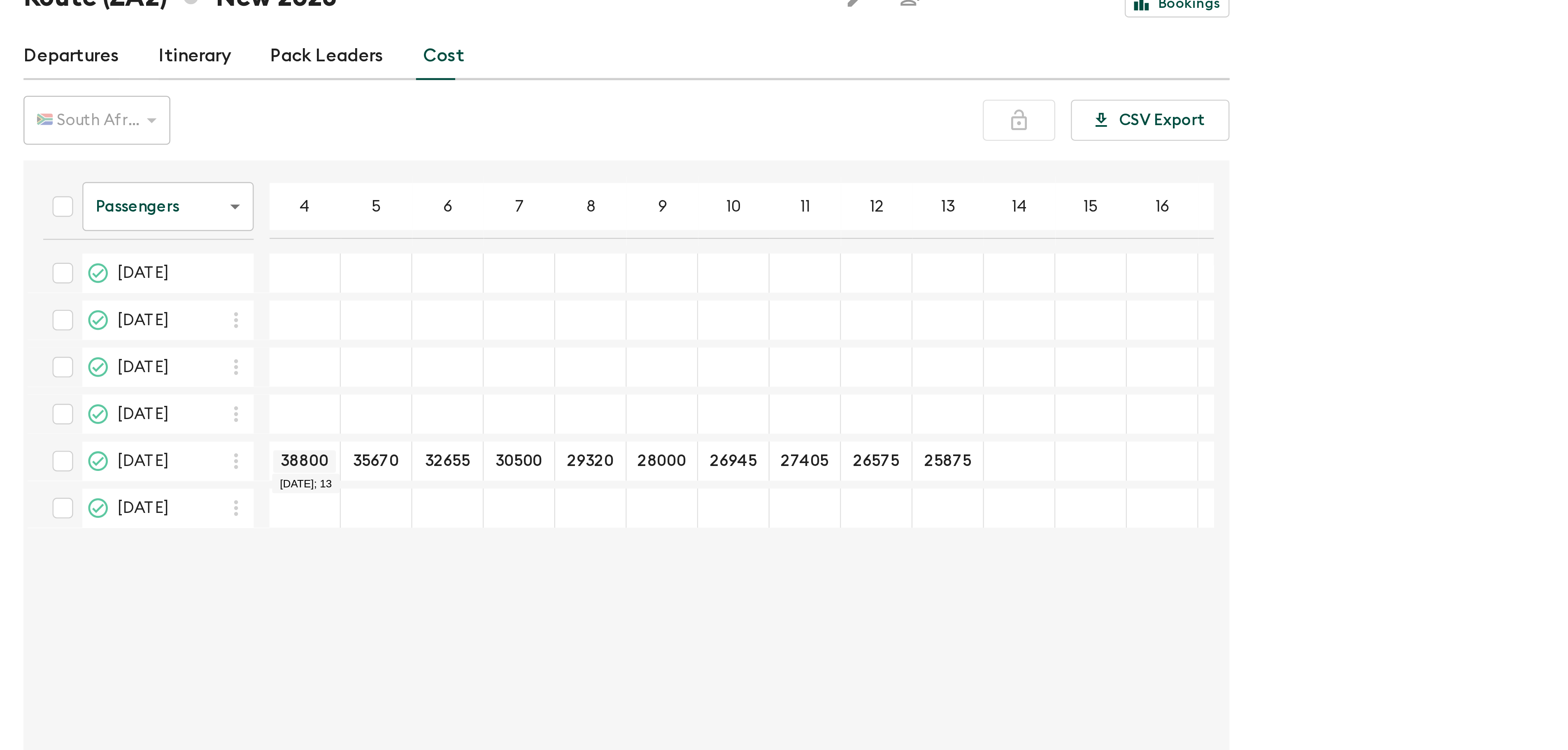
type input "25875"
type input "25270"
type input "24750"
type input "24290"
click at [44, 149] on div "🇿🇦 South African Rand (ZAR)" at bounding box center [40, 147] width 62 height 23
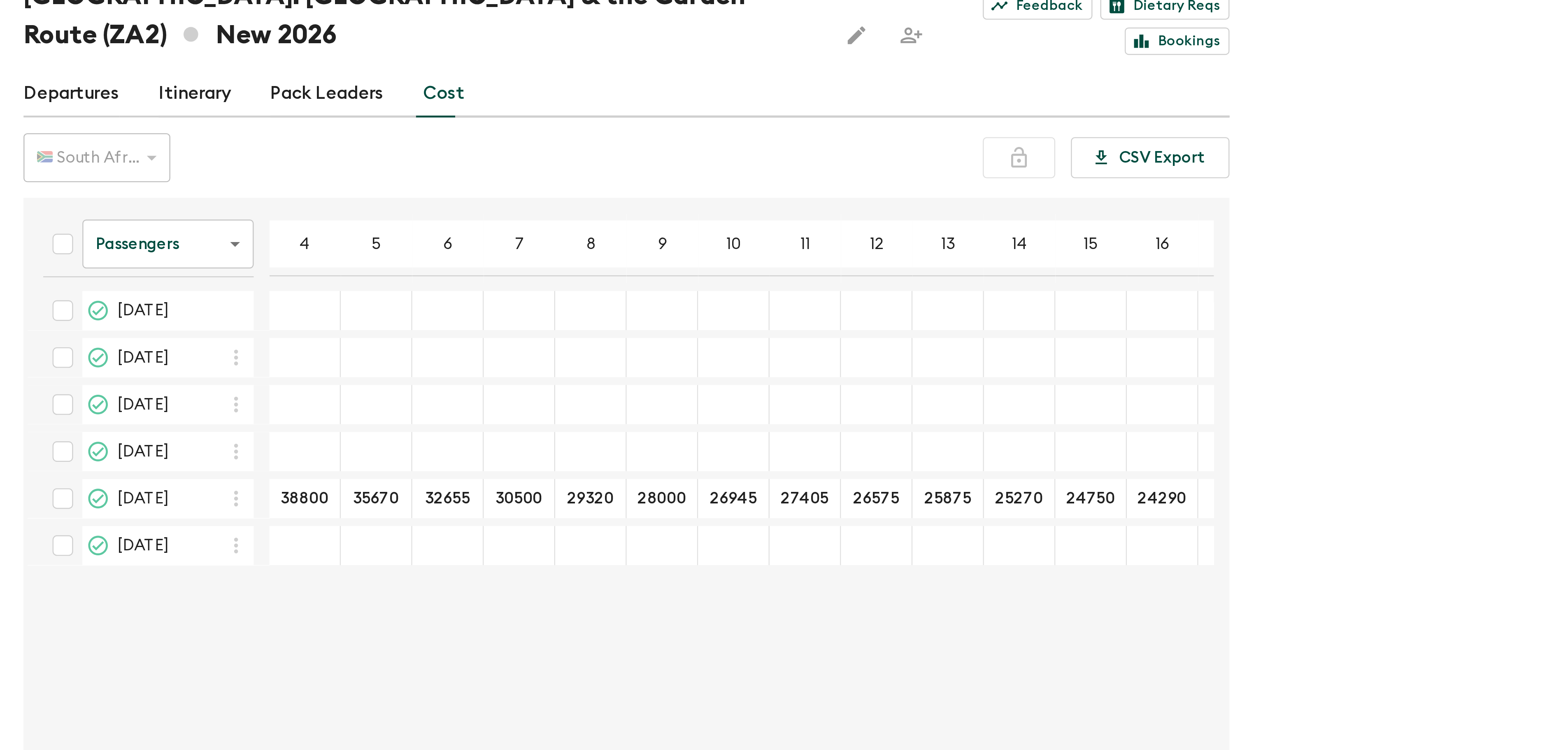
click at [26, 290] on input "checkbox" at bounding box center [26, 290] width 17 height 17
checkbox input "true"
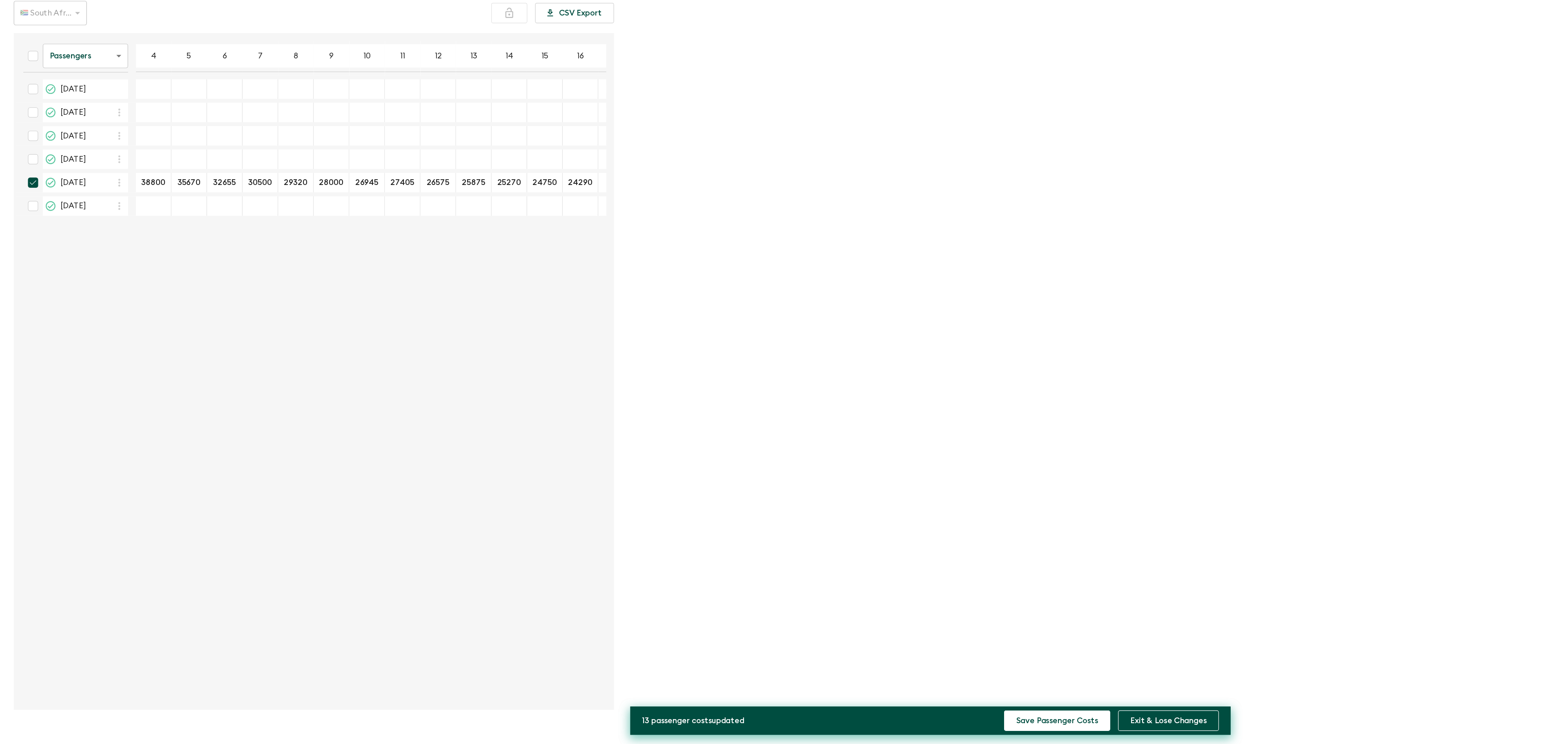
scroll to position [31, 0]
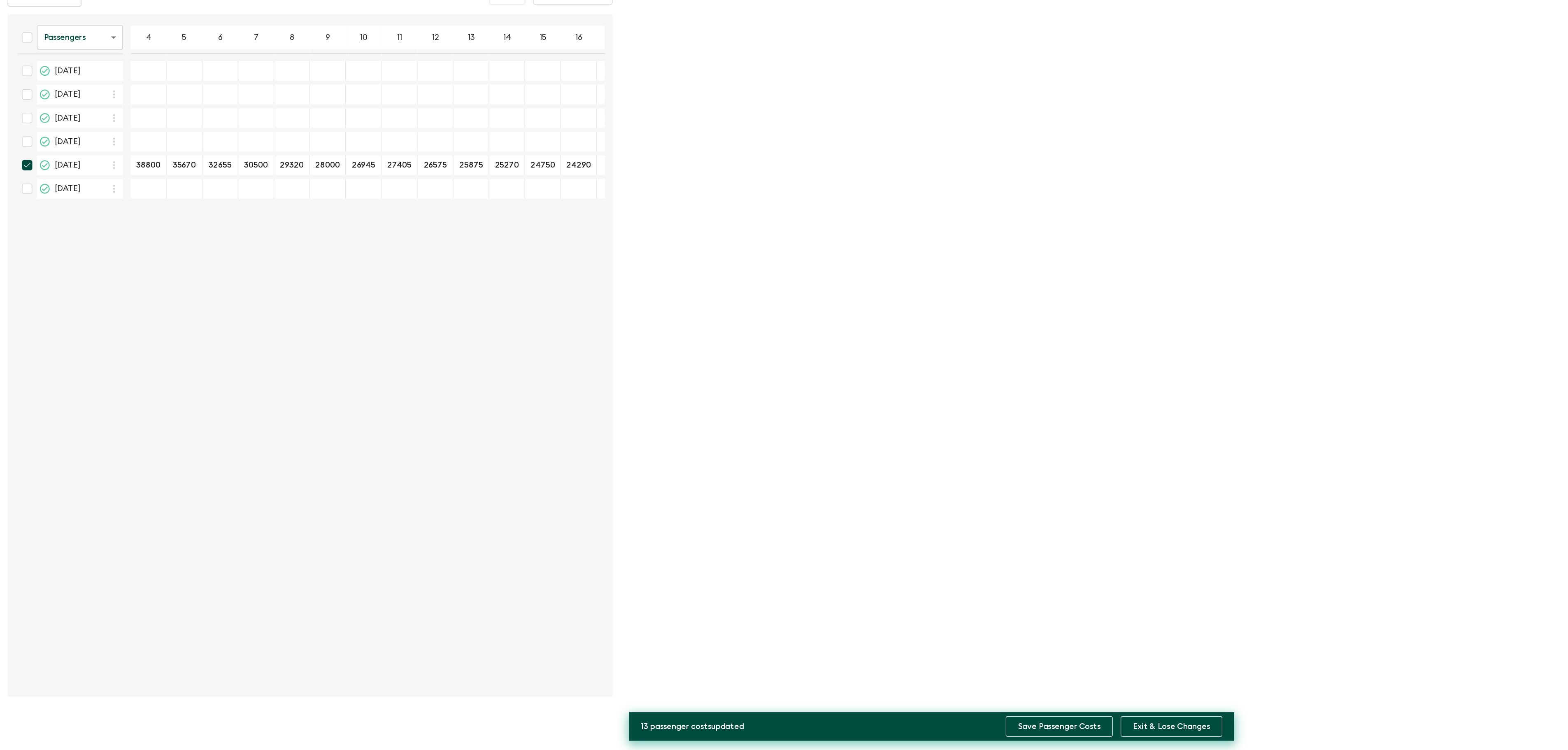
click at [911, 729] on button "Save Passenger Costs" at bounding box center [891, 730] width 90 height 17
click at [969, 722] on button "Update All" at bounding box center [959, 730] width 55 height 17
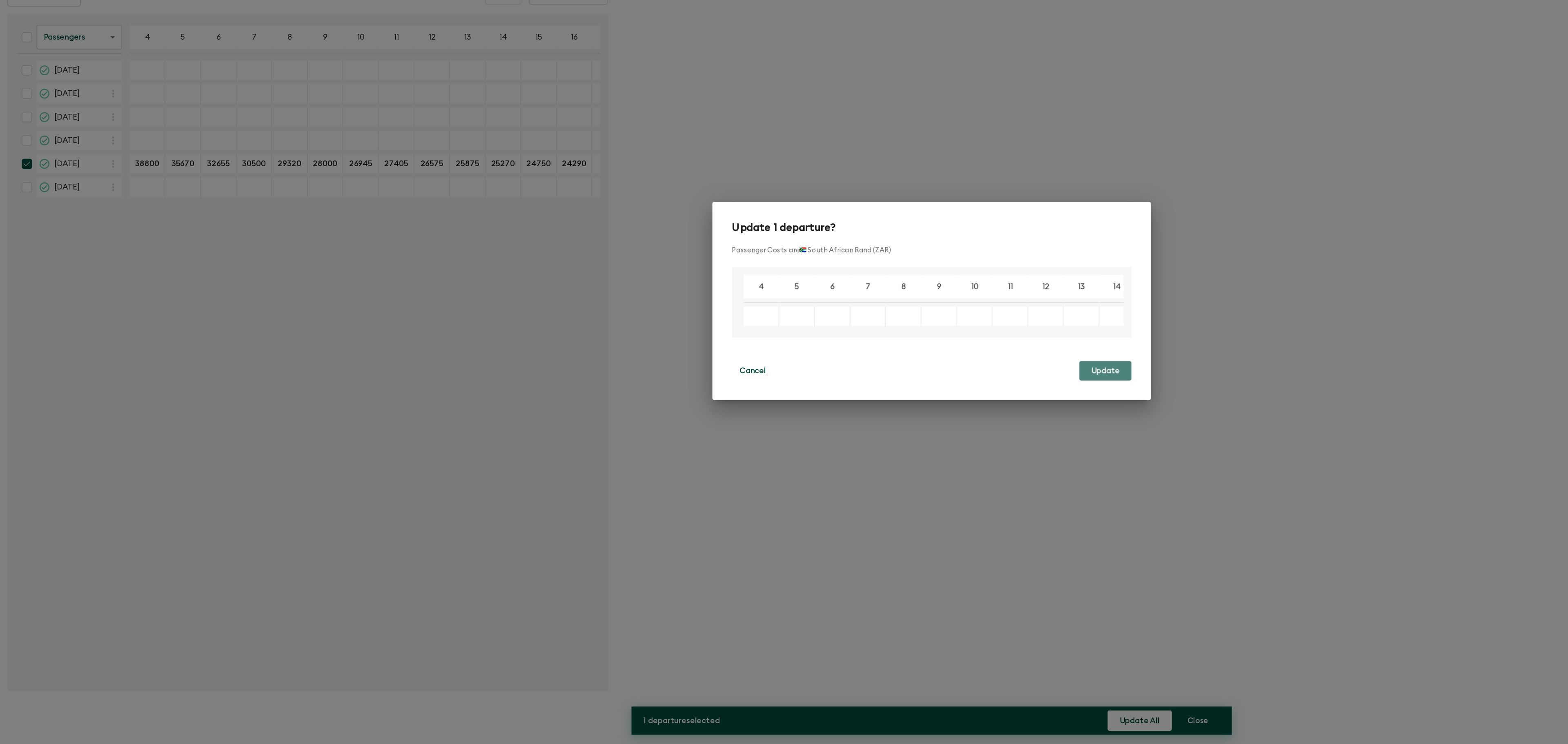
click at [931, 427] on button "Update" at bounding box center [929, 430] width 44 height 16
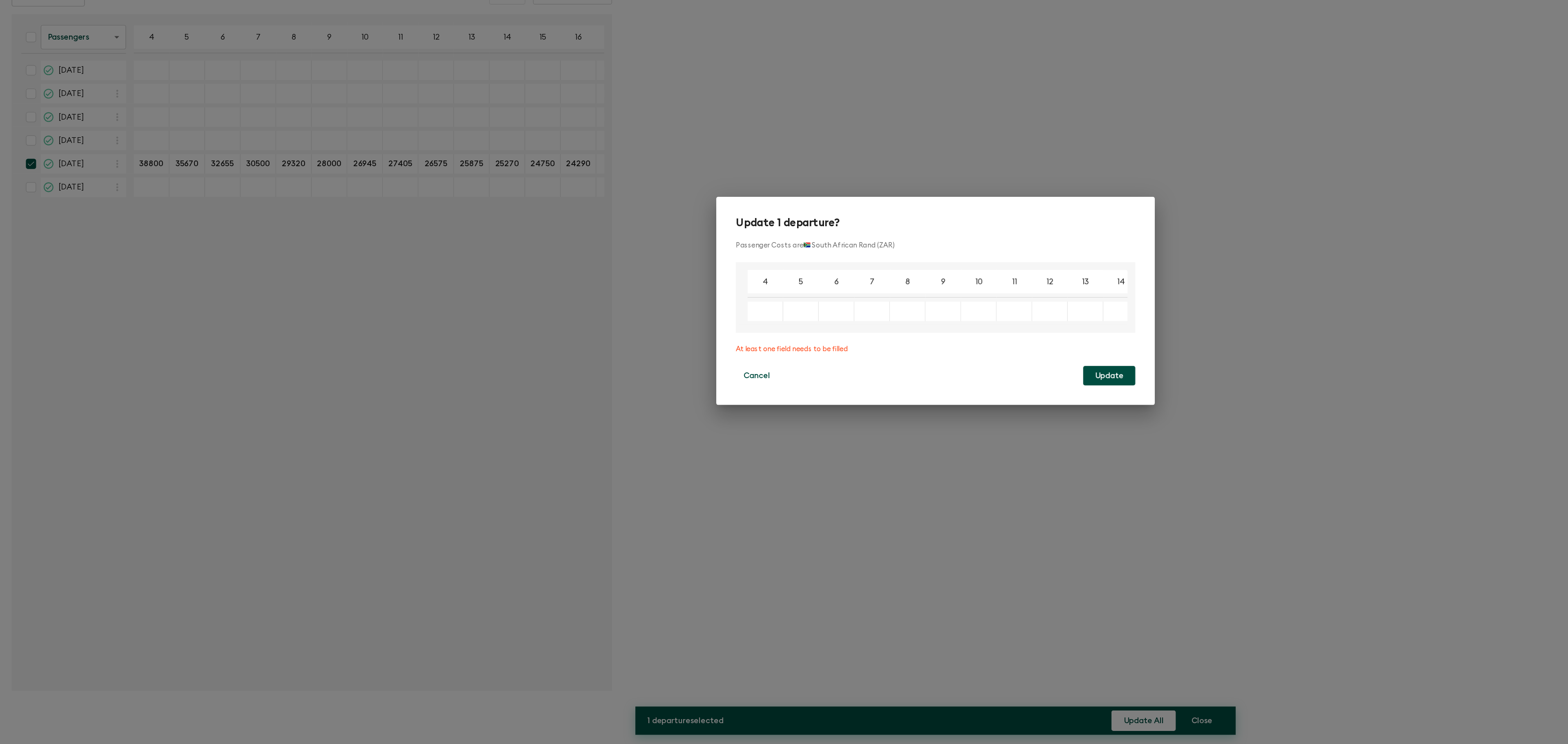
click at [642, 383] on div "Enter a new cost to update all selected instances" at bounding box center [641, 381] width 30 height 16
click at [639, 373] on div "​" at bounding box center [639, 381] width 21 height 16
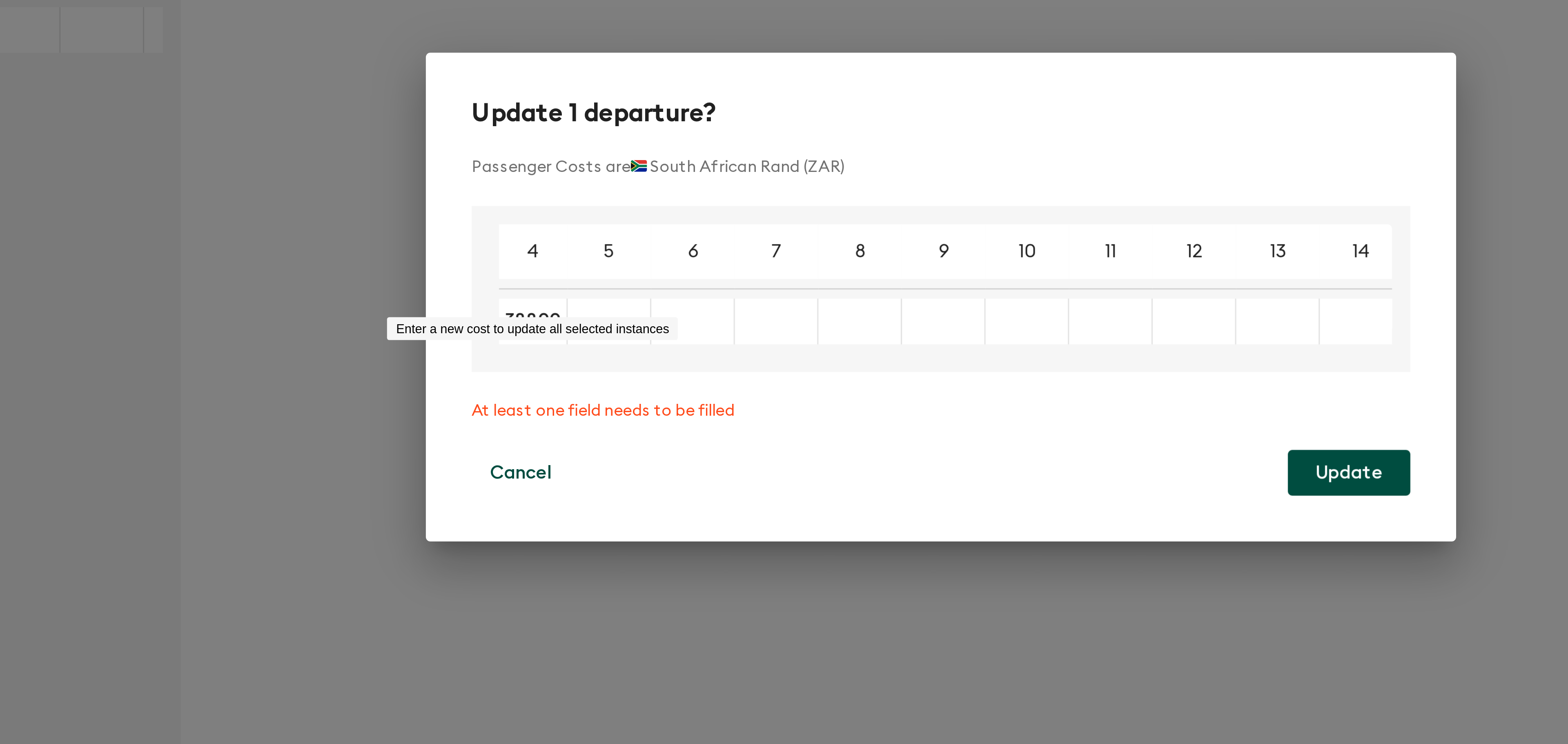
type input "38800"
type input "35670"
type input "32655"
type input "30500"
type input "29320"
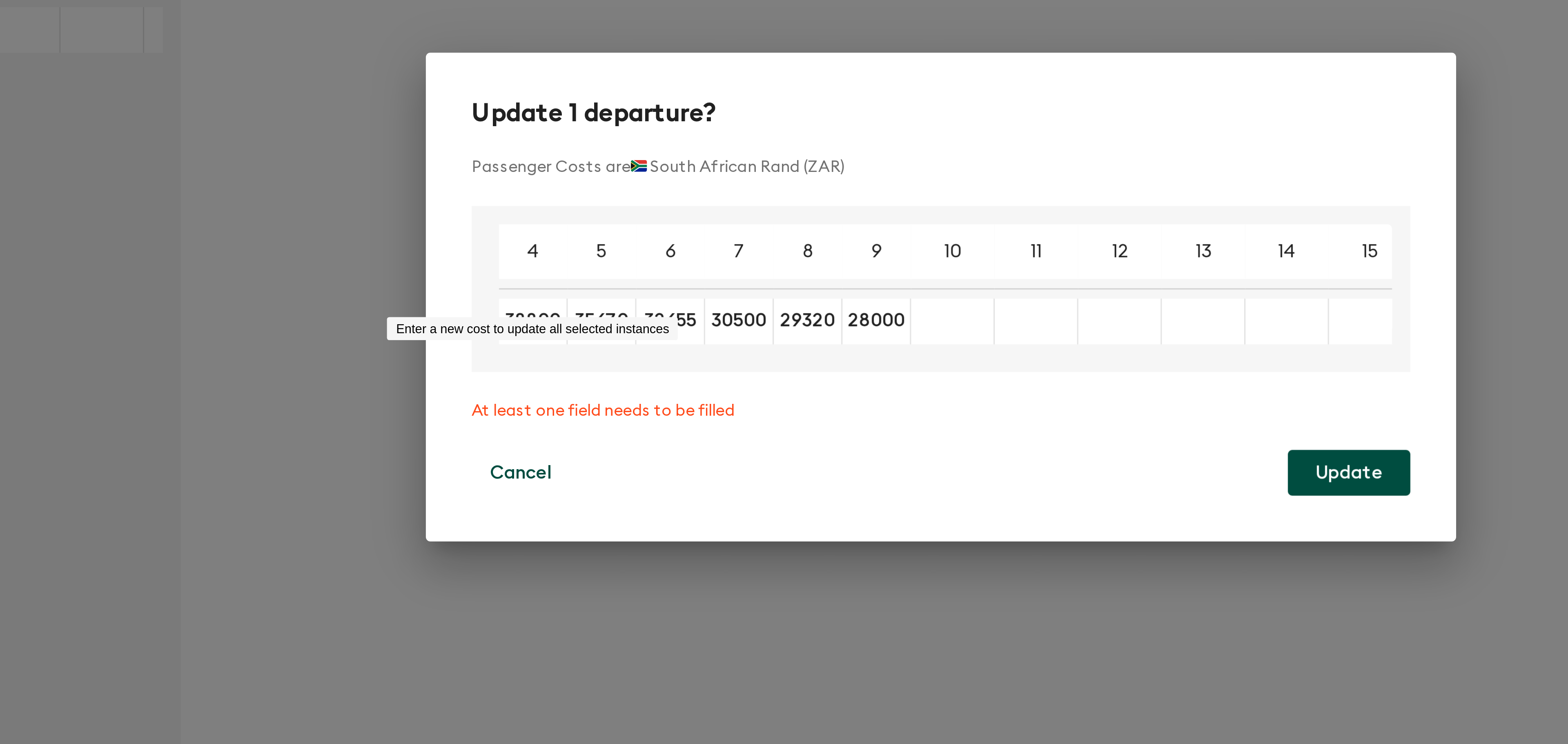
type input "28000"
type input "26945"
type input "27405"
type input "26575"
type input "25875"
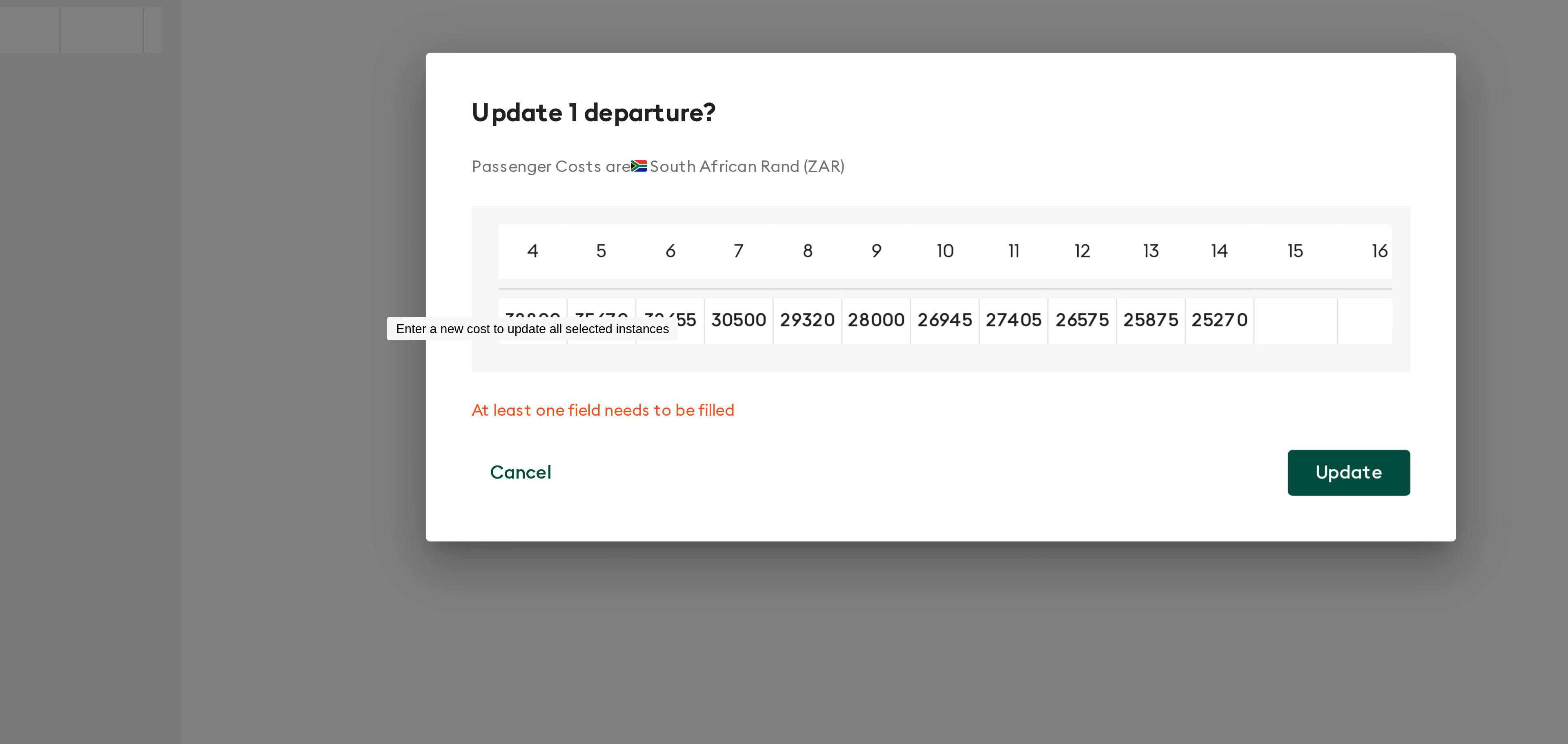
type input "25270"
type input "24750"
type input "24290"
click at [924, 437] on button "Update" at bounding box center [929, 435] width 44 height 16
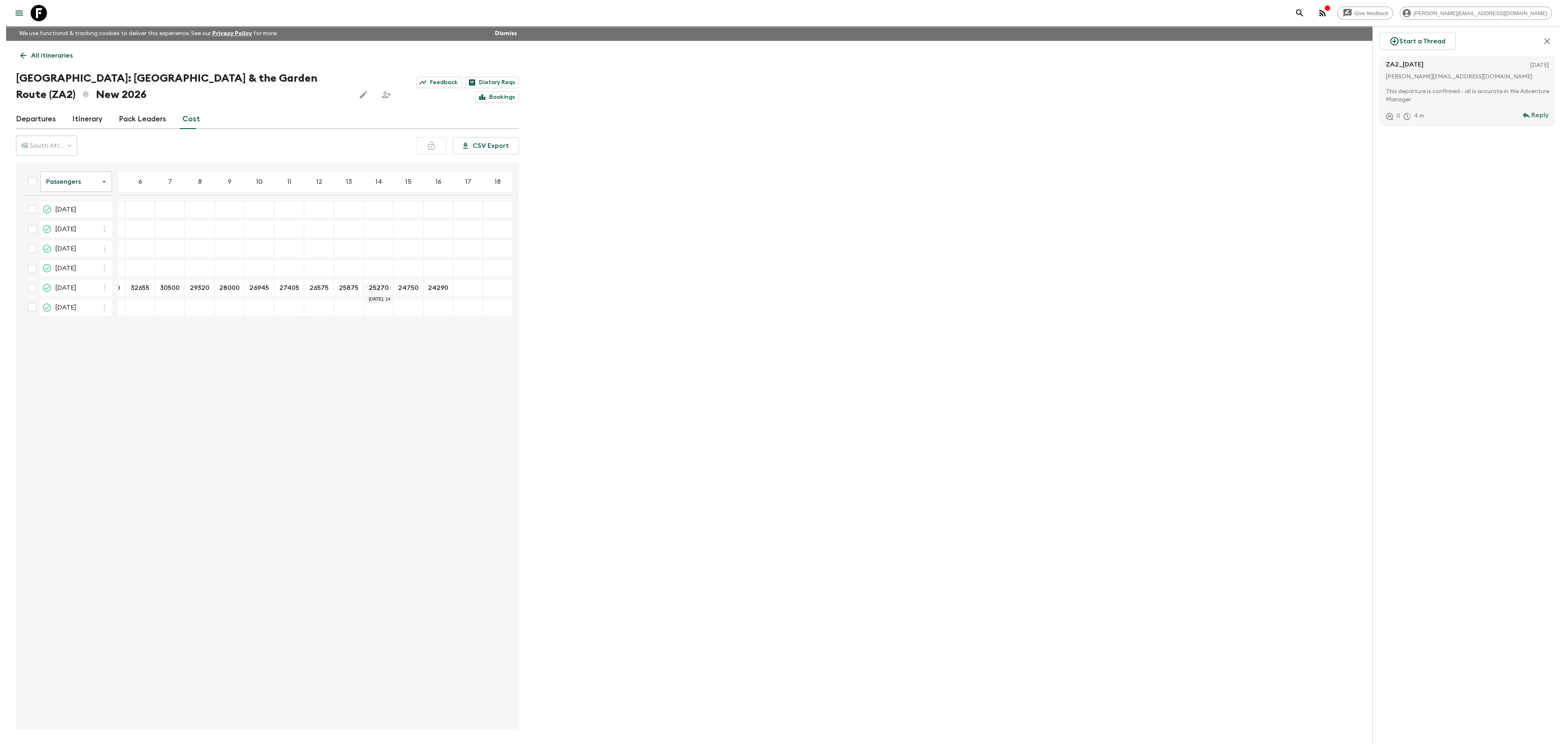
scroll to position [0, 0]
click at [26, 286] on input "checkbox" at bounding box center [26, 288] width 16 height 16
checkbox input "true"
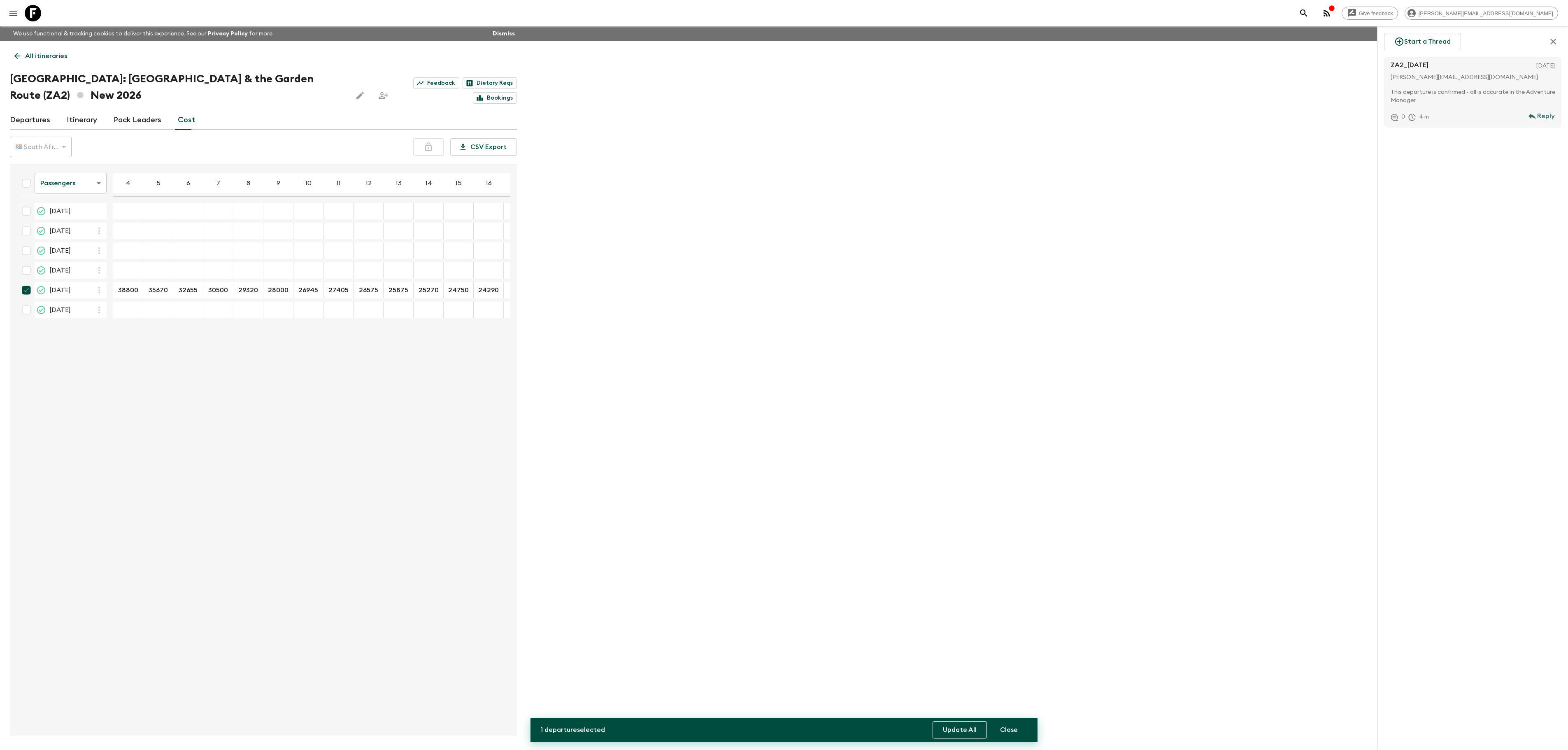
click at [958, 729] on button "Update All" at bounding box center [959, 730] width 55 height 17
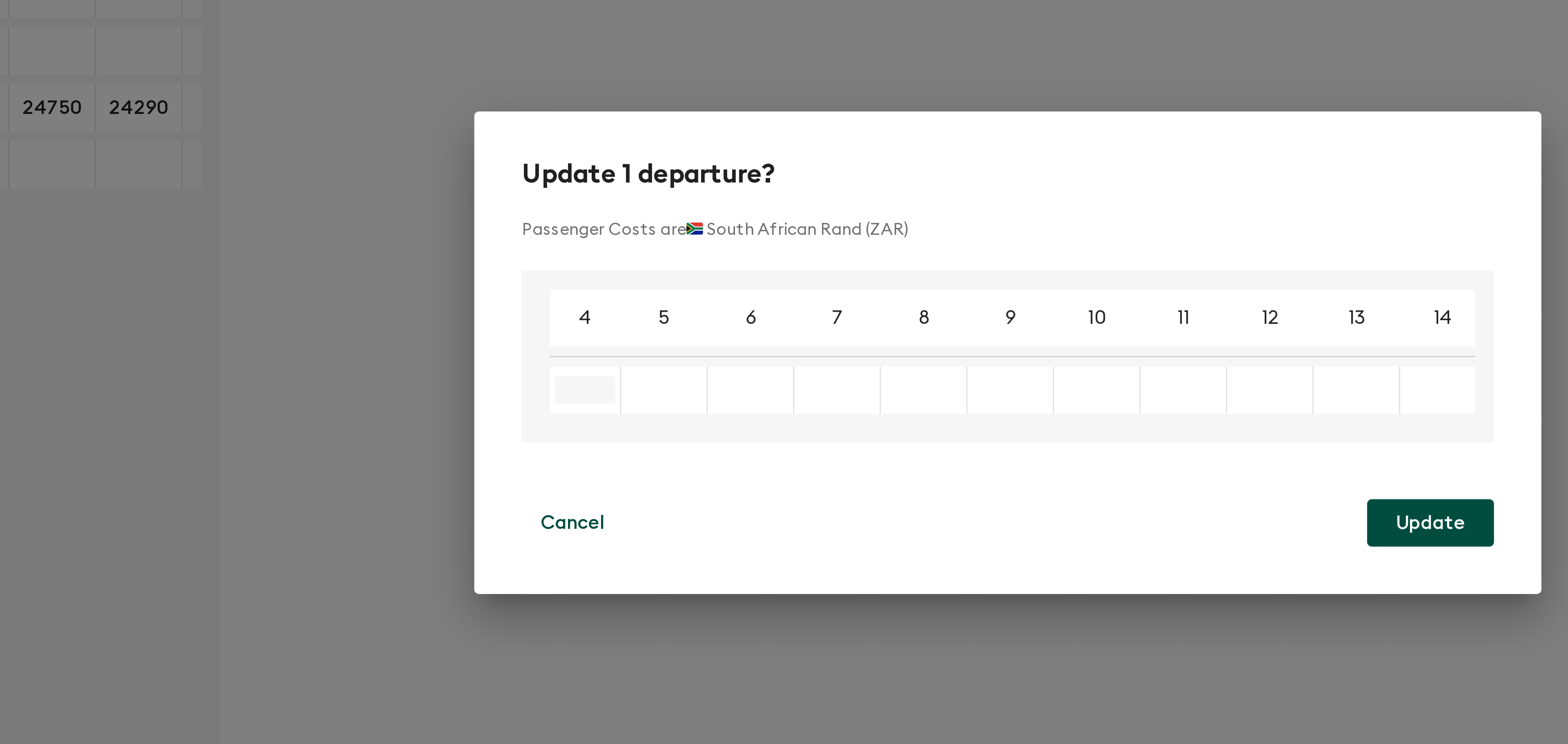
click at [642, 384] on input "Enter a new cost to update all selected instances" at bounding box center [639, 385] width 21 height 9
click at [640, 381] on input "Enter a new cost to update all selected instances" at bounding box center [639, 385] width 21 height 9
type input "39300"
click at [665, 383] on input "Enter a new cost to update all selected instances" at bounding box center [663, 385] width 21 height 9
type input "36170"
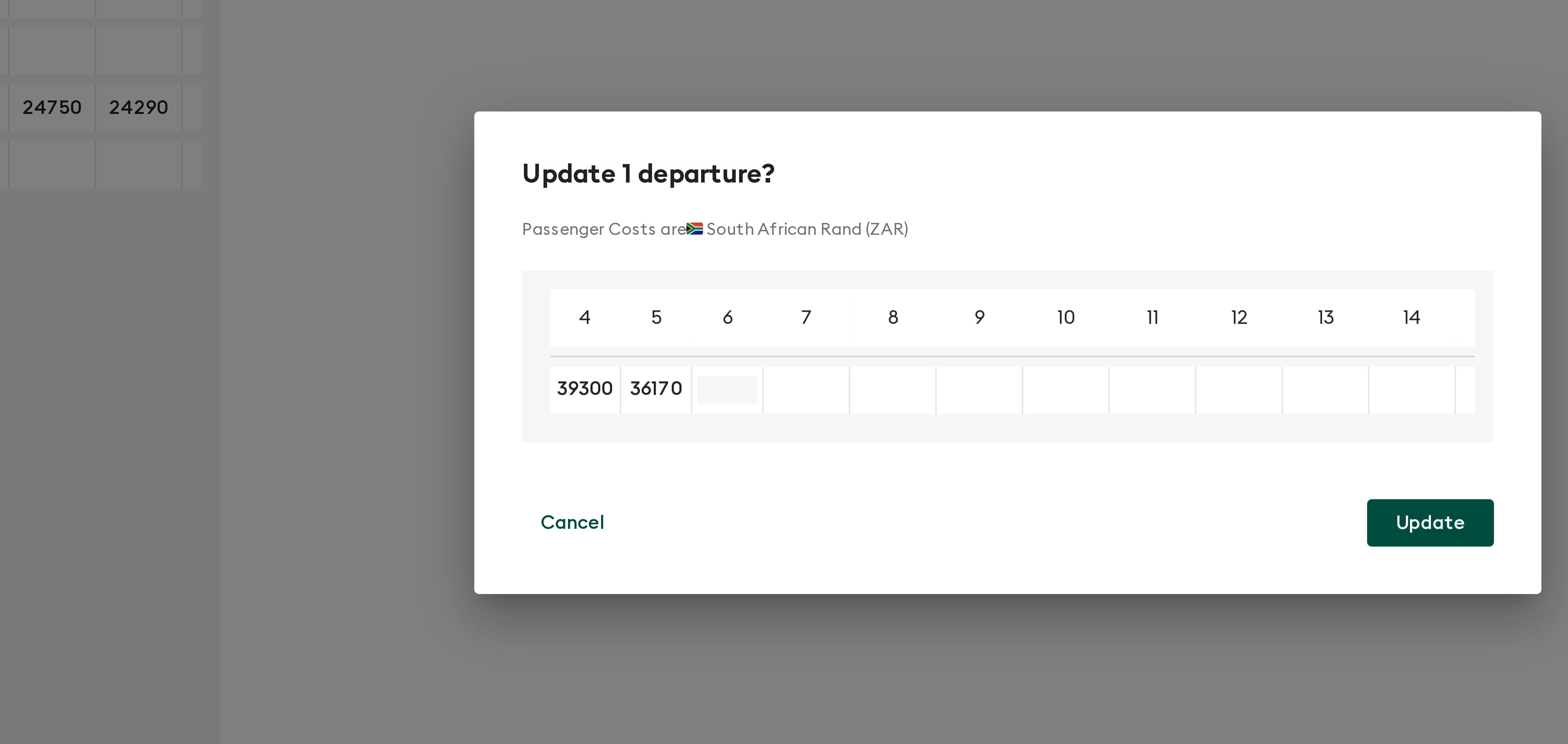
click at [690, 381] on input "Enter a new cost to update all selected instances" at bounding box center [687, 385] width 21 height 9
type input "33155"
click at [710, 384] on input "Enter a new cost to update all selected instances" at bounding box center [712, 385] width 21 height 9
type input "31000"
click at [738, 382] on input "Enter a new cost to update all selected instances" at bounding box center [737, 385] width 21 height 9
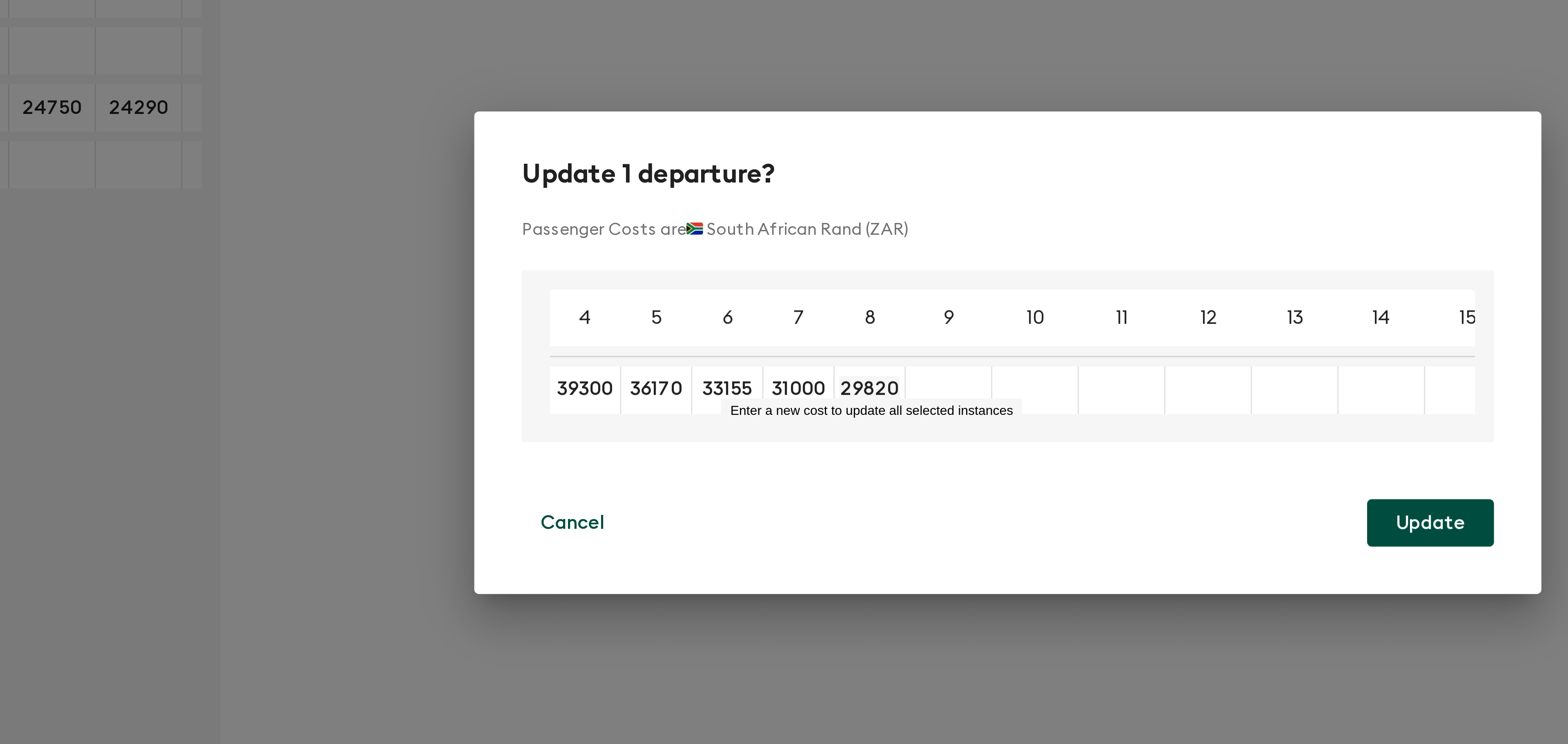
type input "29820"
type input "28500"
click at [743, 428] on div "Cancel Update" at bounding box center [784, 430] width 335 height 16
click at [781, 381] on input "Enter a new cost to update all selected instances" at bounding box center [785, 385] width 21 height 9
click at [781, 378] on div "​" at bounding box center [785, 385] width 21 height 16
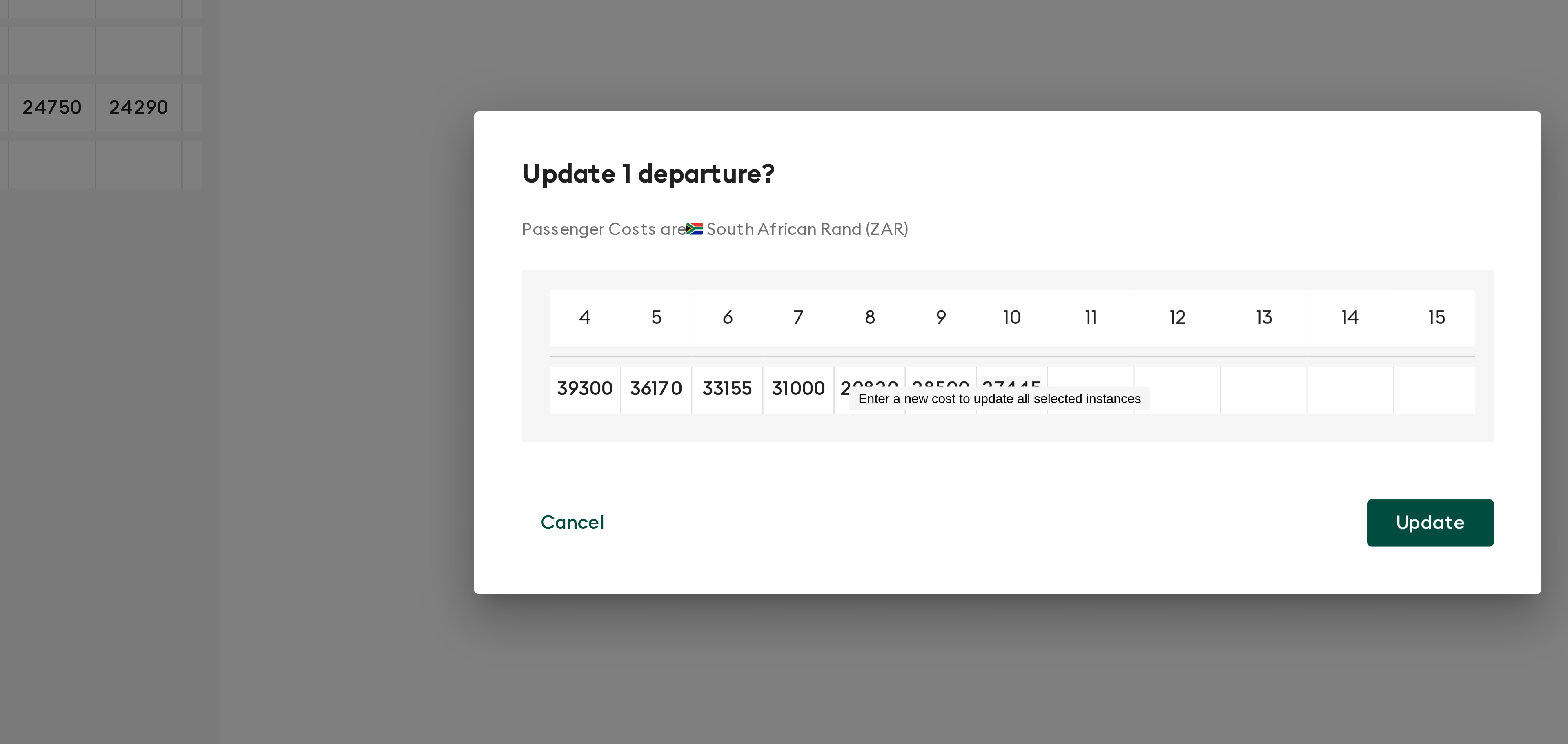
type input "27445"
click at [761, 410] on div "Update 1 departure? Passenger Costs are 🇿🇦 South African Rand (ZAR) 4 5 6 7 8 9…" at bounding box center [784, 372] width 368 height 166
click at [809, 384] on input "Enter a new cost to update all selected instances" at bounding box center [810, 385] width 21 height 9
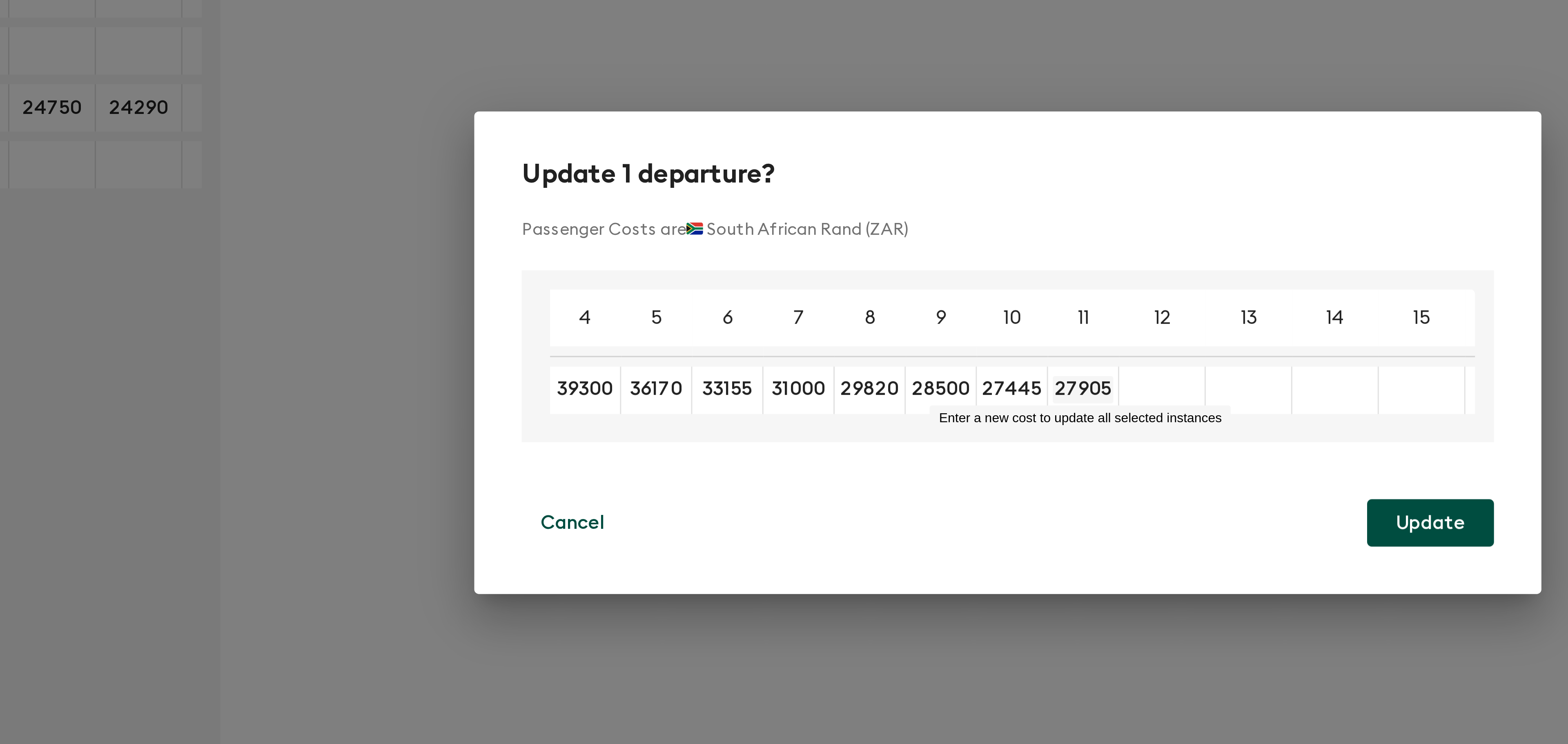
type input "27905"
click at [716, 415] on div "Update 1 departure? Passenger Costs are 🇿🇦 South African Rand (ZAR) 4 5 6 7 8 9…" at bounding box center [784, 372] width 368 height 166
click at [835, 381] on input "Enter a new cost to update all selected instances" at bounding box center [835, 385] width 21 height 9
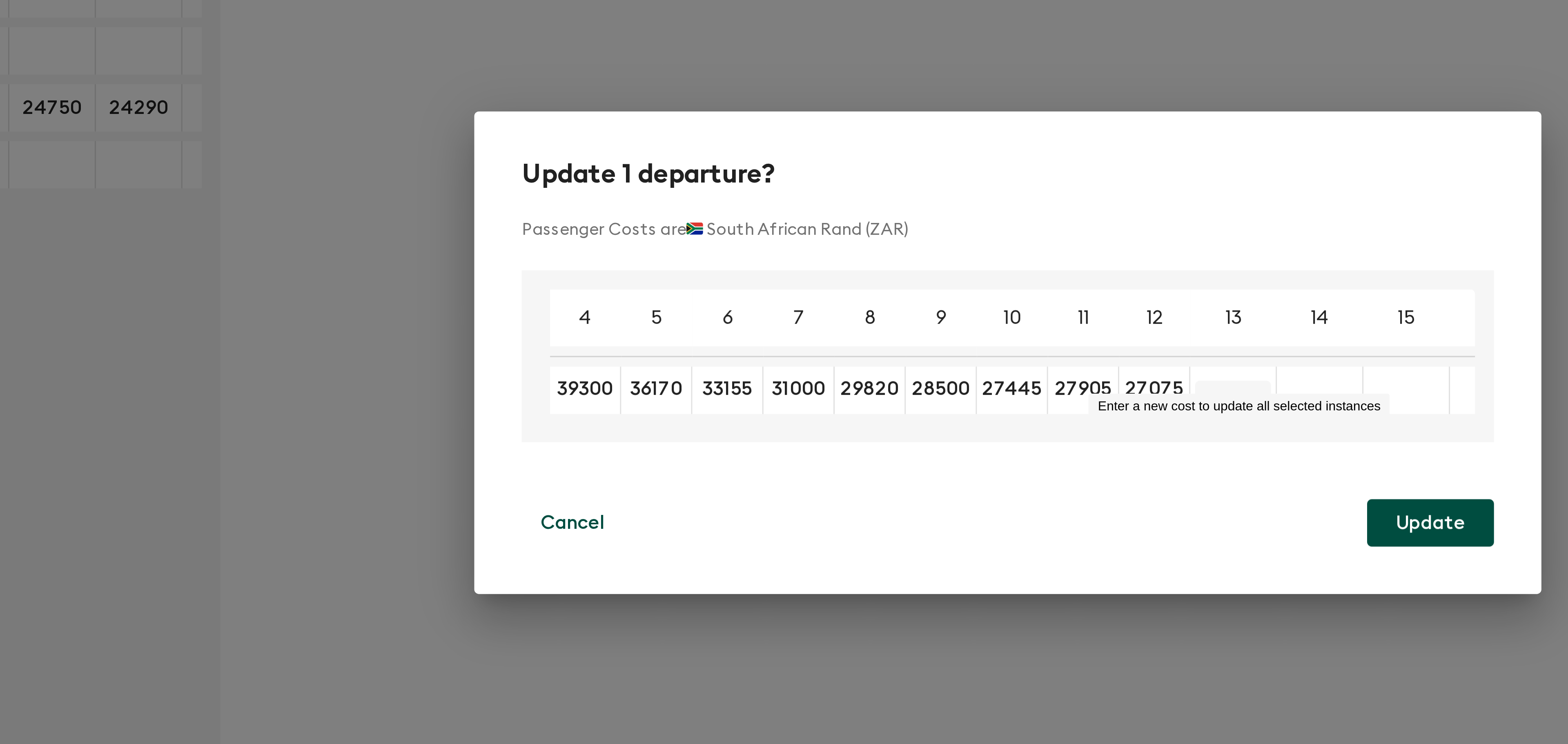
type input "27075"
click at [918, 356] on p "15" at bounding box center [916, 360] width 6 height 10
click at [857, 384] on input "Enter a new cost to update all selected instances" at bounding box center [859, 385] width 21 height 9
type input "26375"
click at [746, 404] on div "Update 1 departure? Passenger Costs are 🇿🇦 South African Rand (ZAR) 4 5 6 7 8 9…" at bounding box center [784, 372] width 368 height 166
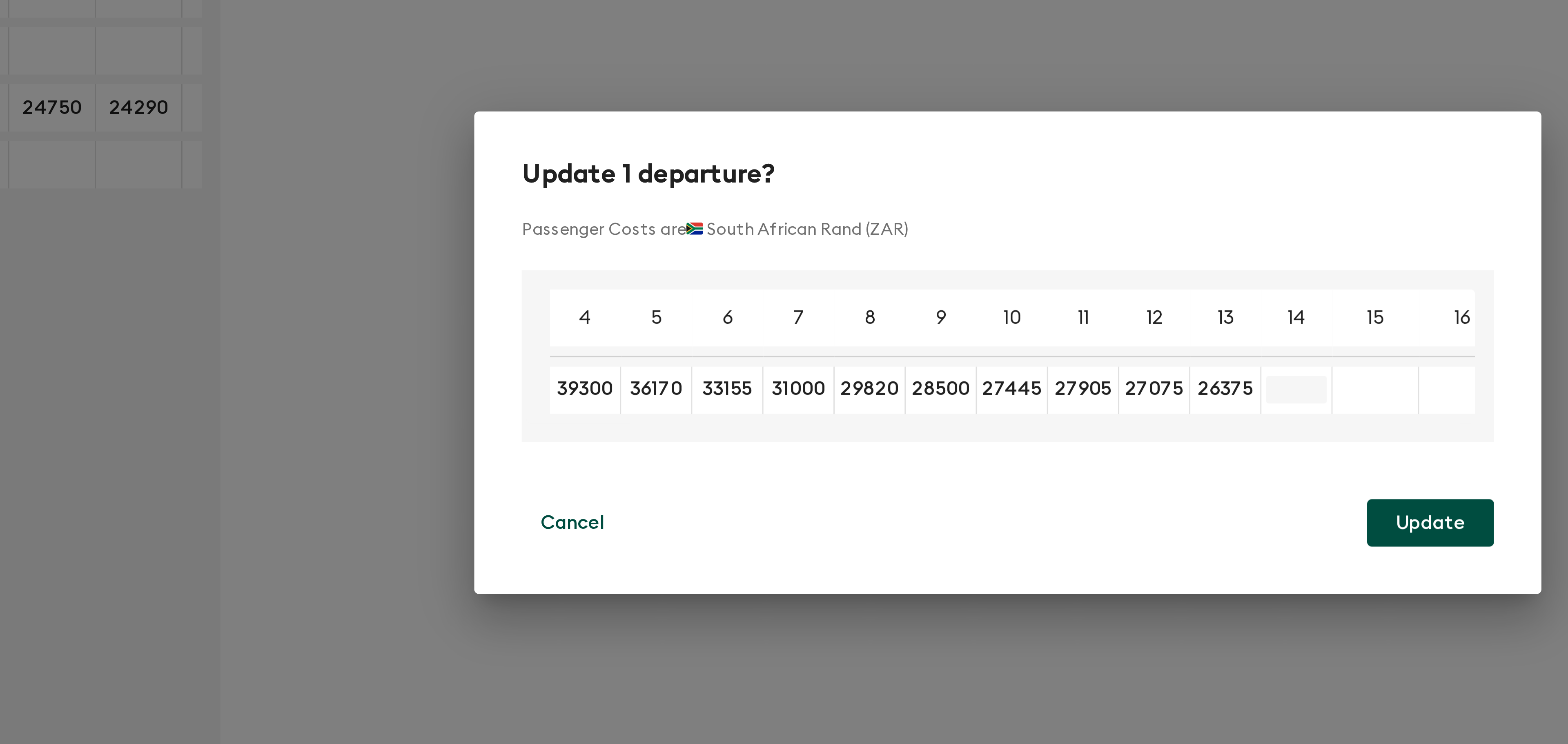
click at [881, 381] on input "Enter a new cost to update all selected instances" at bounding box center [883, 385] width 21 height 9
type input "25770"
click at [904, 388] on div "​" at bounding box center [908, 385] width 21 height 16
type input "25250"
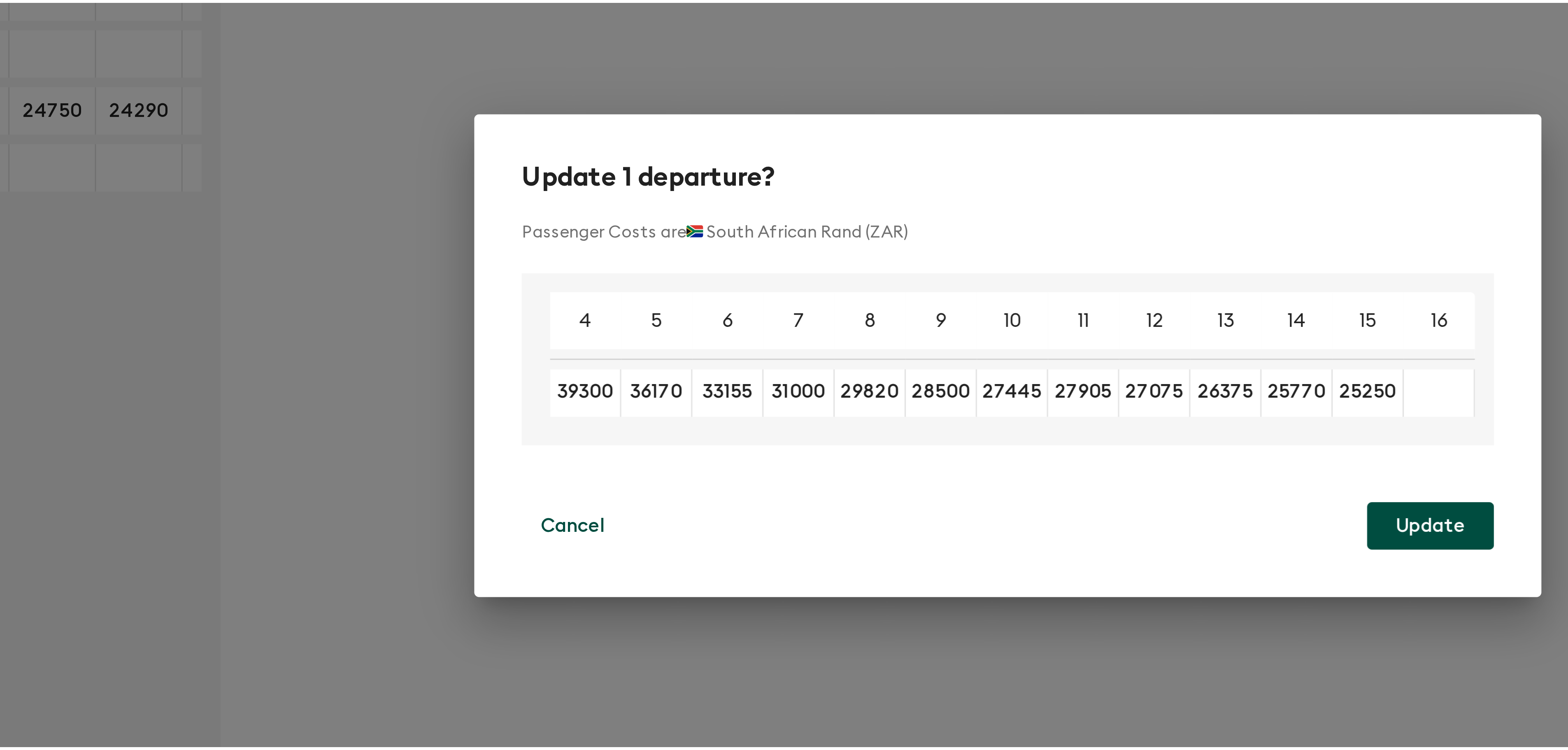
scroll to position [0, 1]
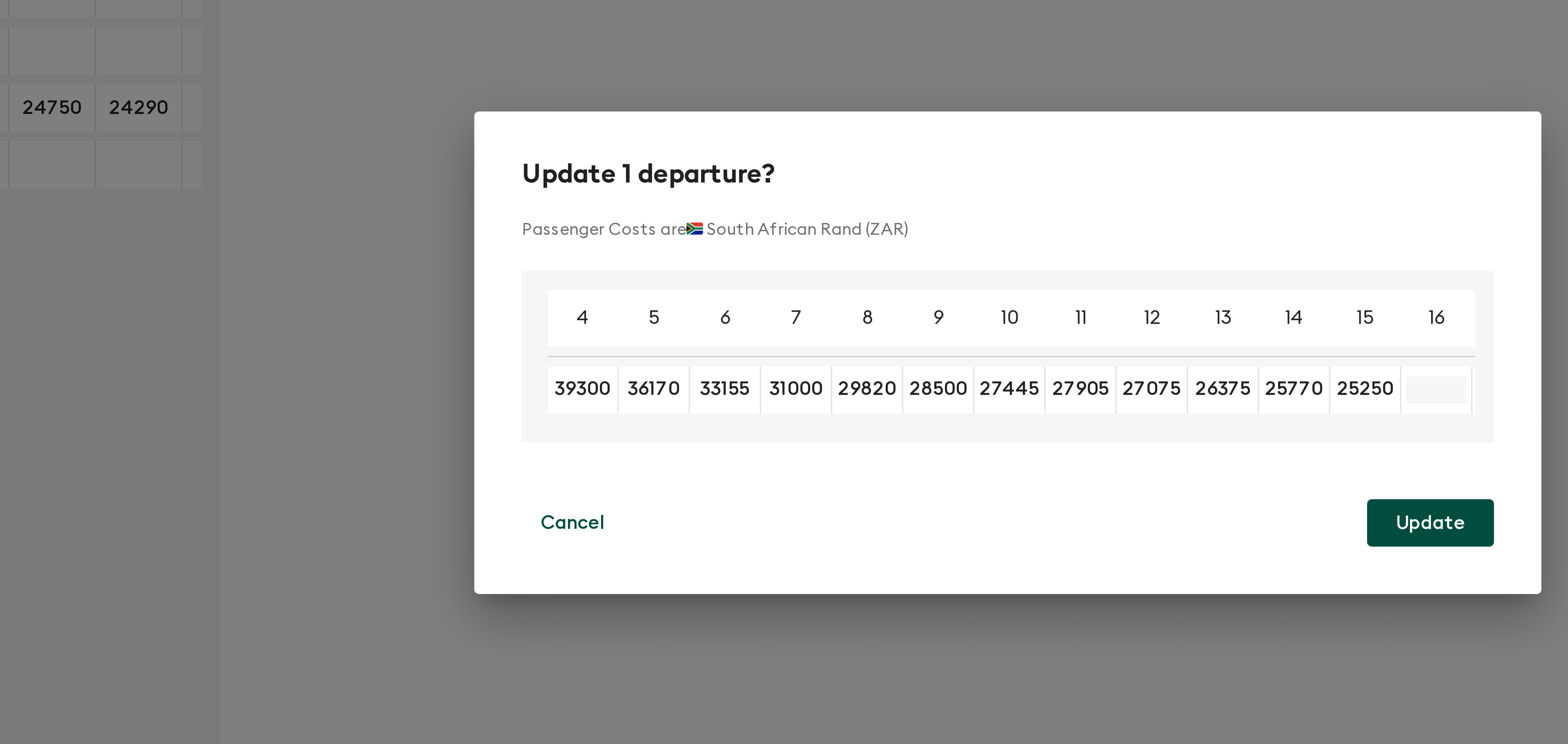
click at [932, 381] on input "Enter a new cost to update all selected instances" at bounding box center [931, 385] width 21 height 9
type input "24790"
click at [866, 438] on div "Cancel Update" at bounding box center [784, 430] width 335 height 16
click at [925, 427] on button "Update" at bounding box center [929, 430] width 44 height 16
click at [928, 429] on button "Update" at bounding box center [929, 430] width 44 height 16
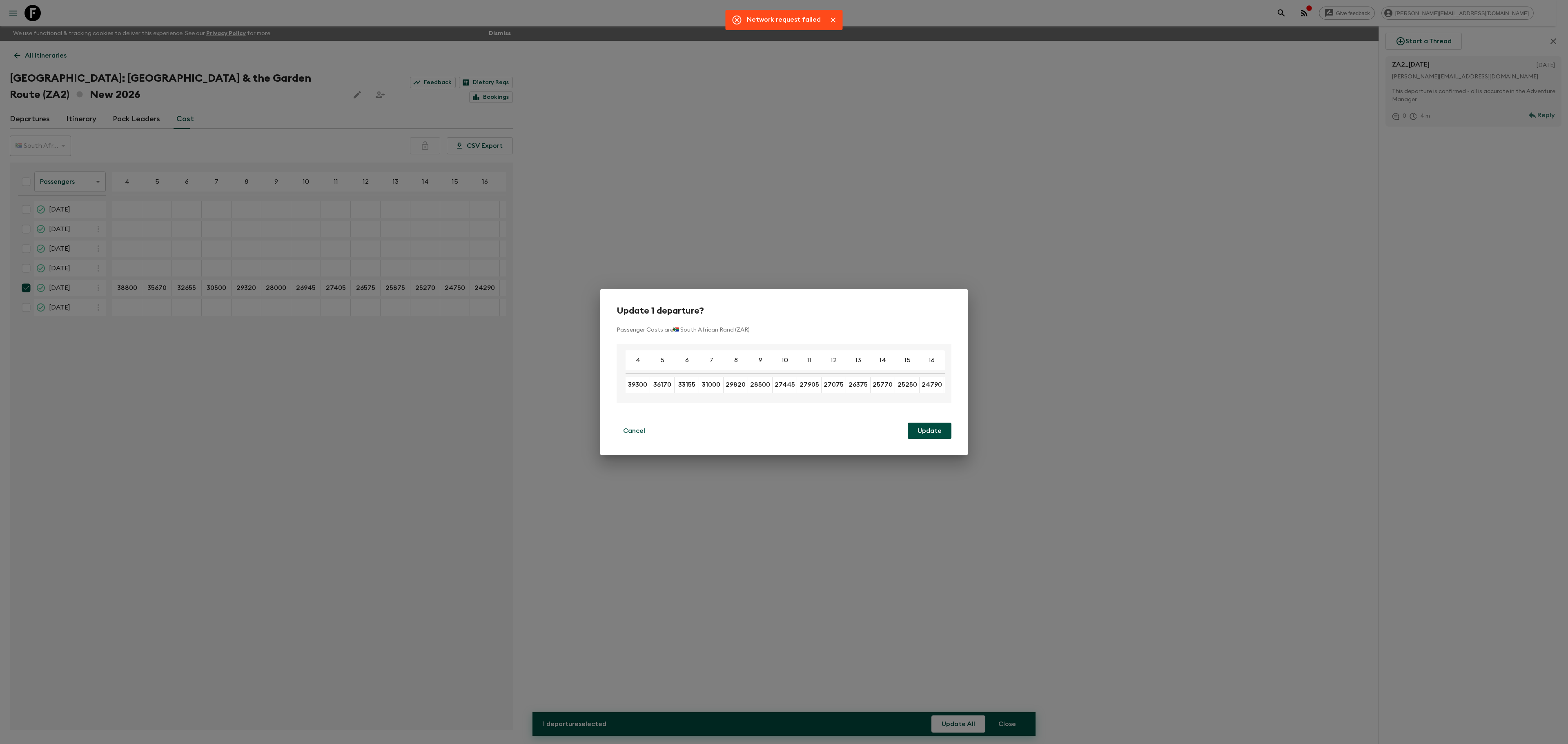
click at [937, 430] on button "Update" at bounding box center [929, 430] width 44 height 16
checkbox input "false"
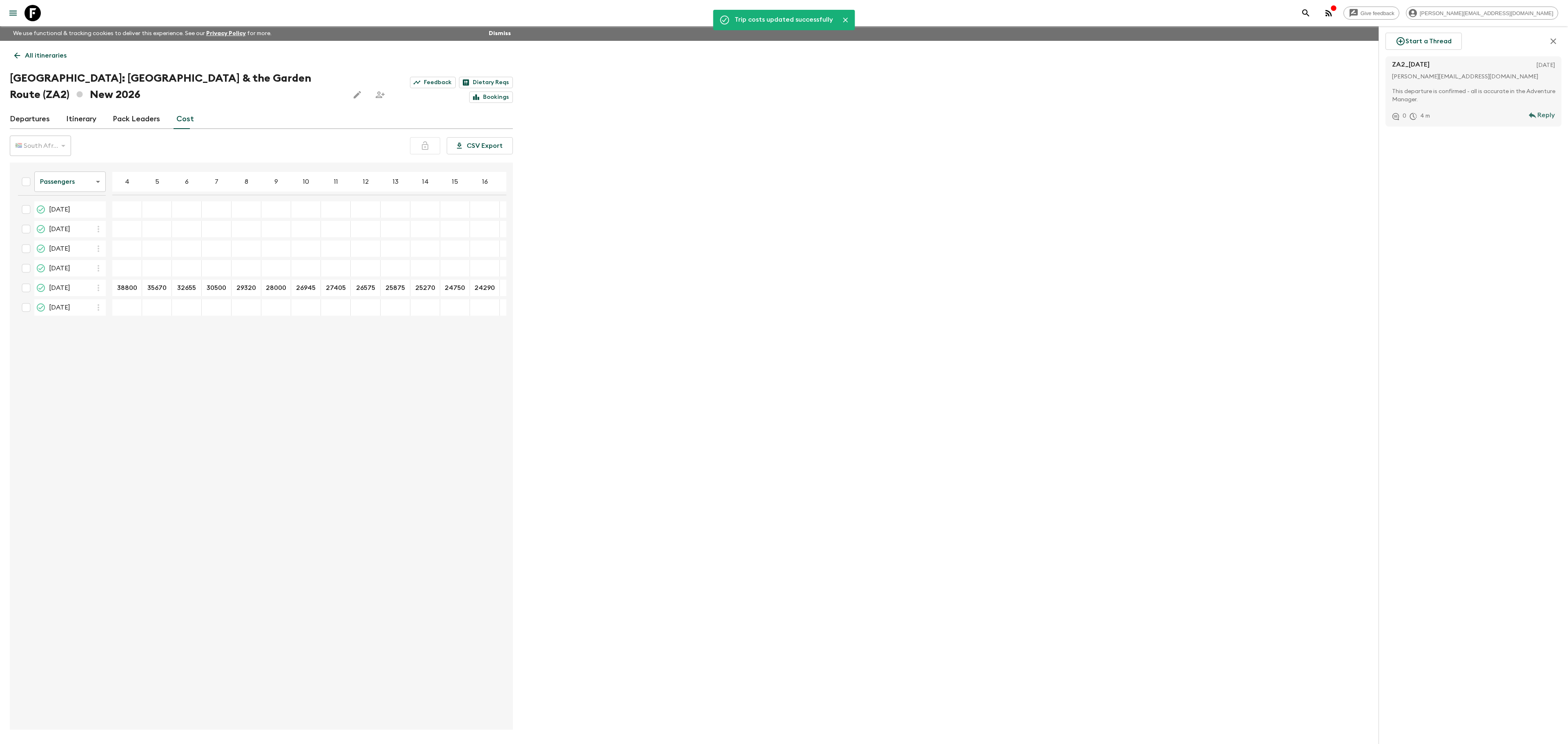
type input "39300"
type input "36170"
type input "33155"
type input "31000"
type input "29820"
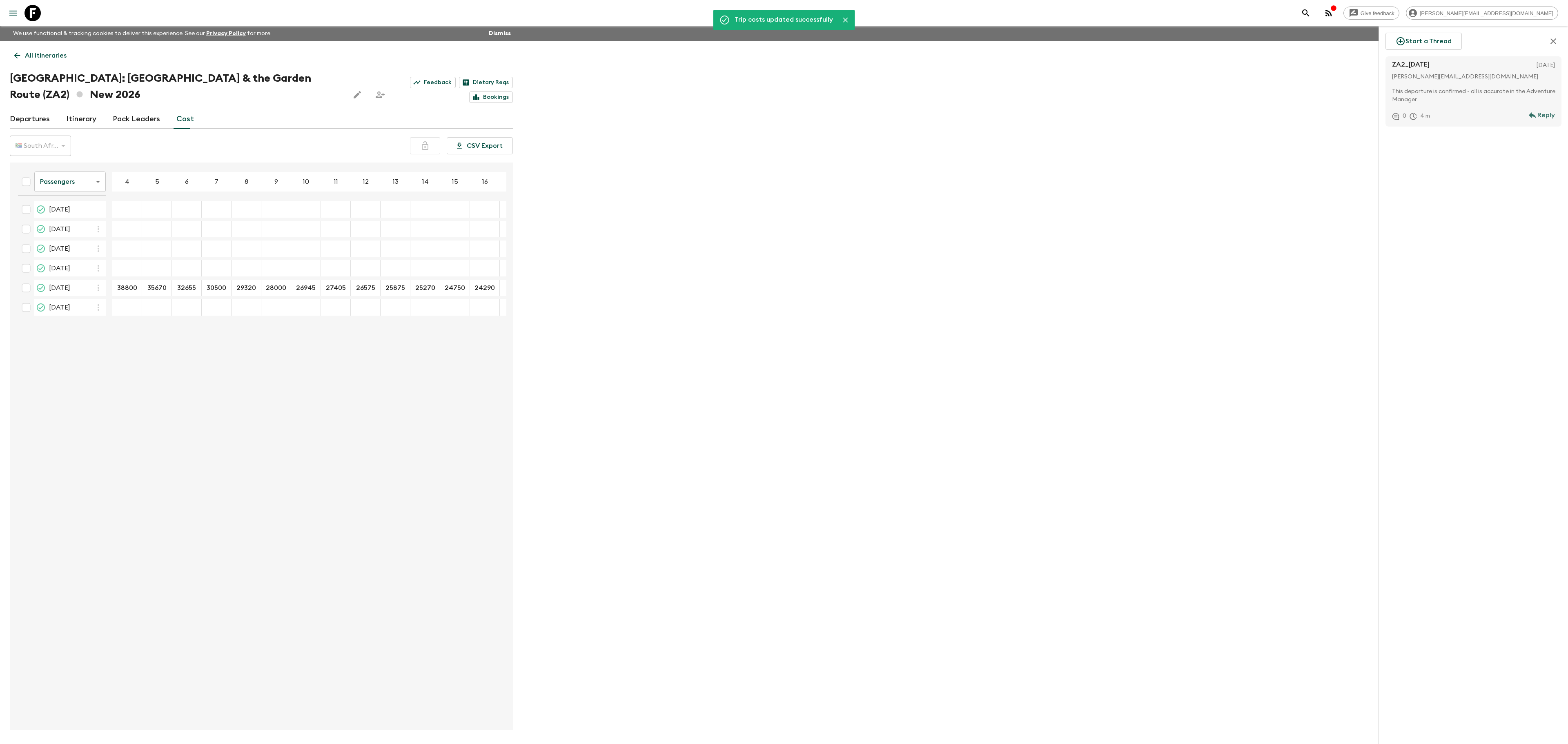
type input "28500"
type input "27445"
type input "27905"
type input "27075"
type input "26375"
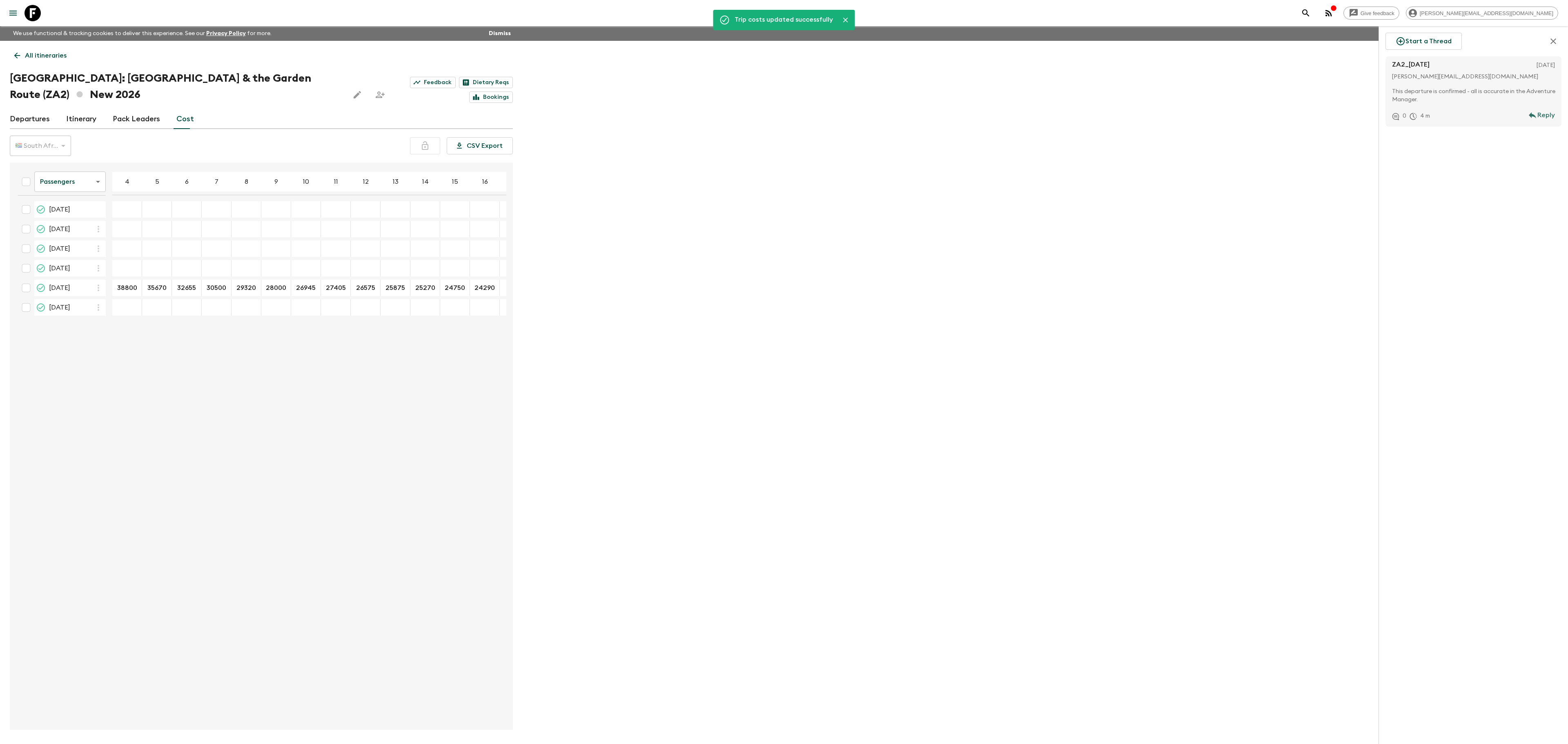
type input "25770"
type input "25250"
type input "24790"
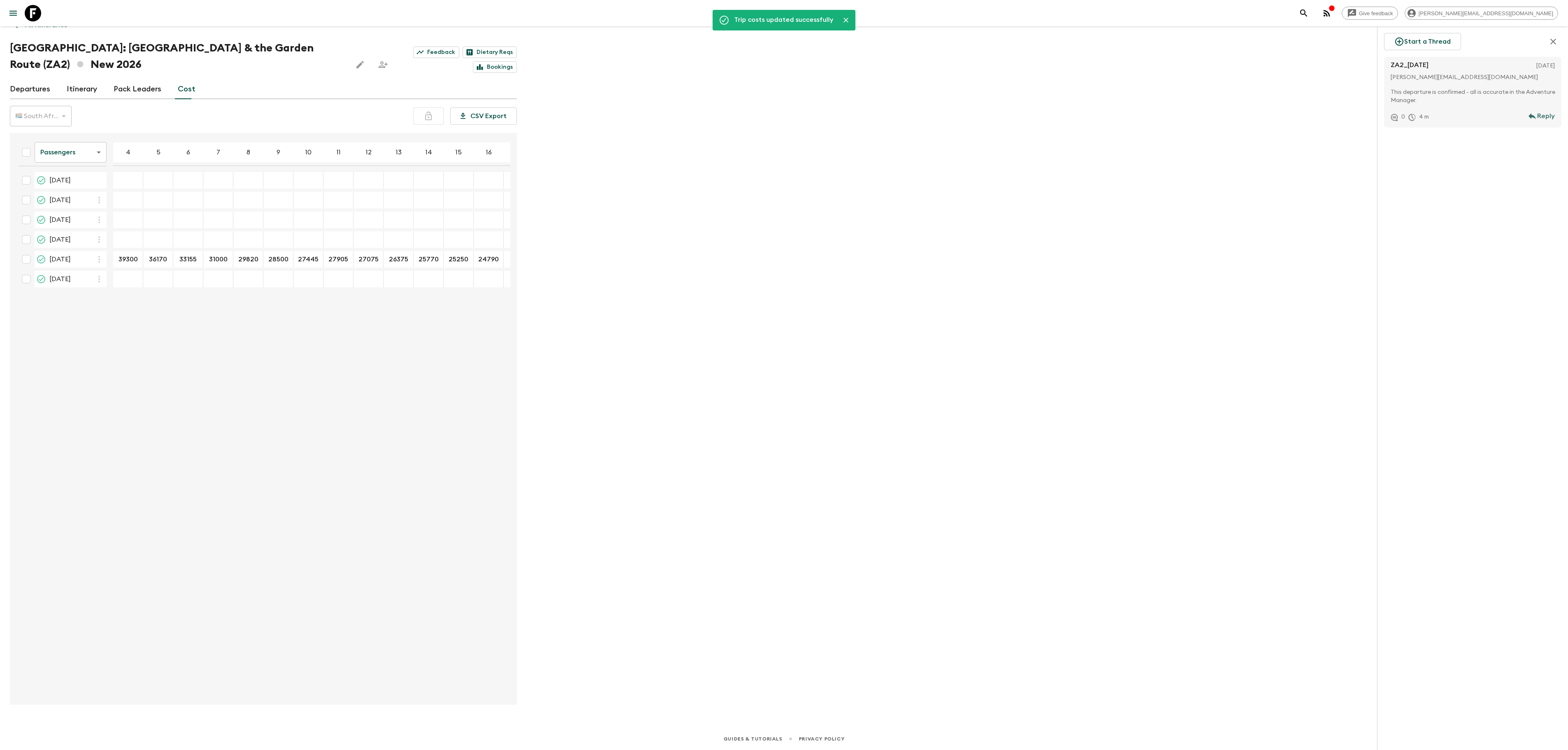
scroll to position [0, 0]
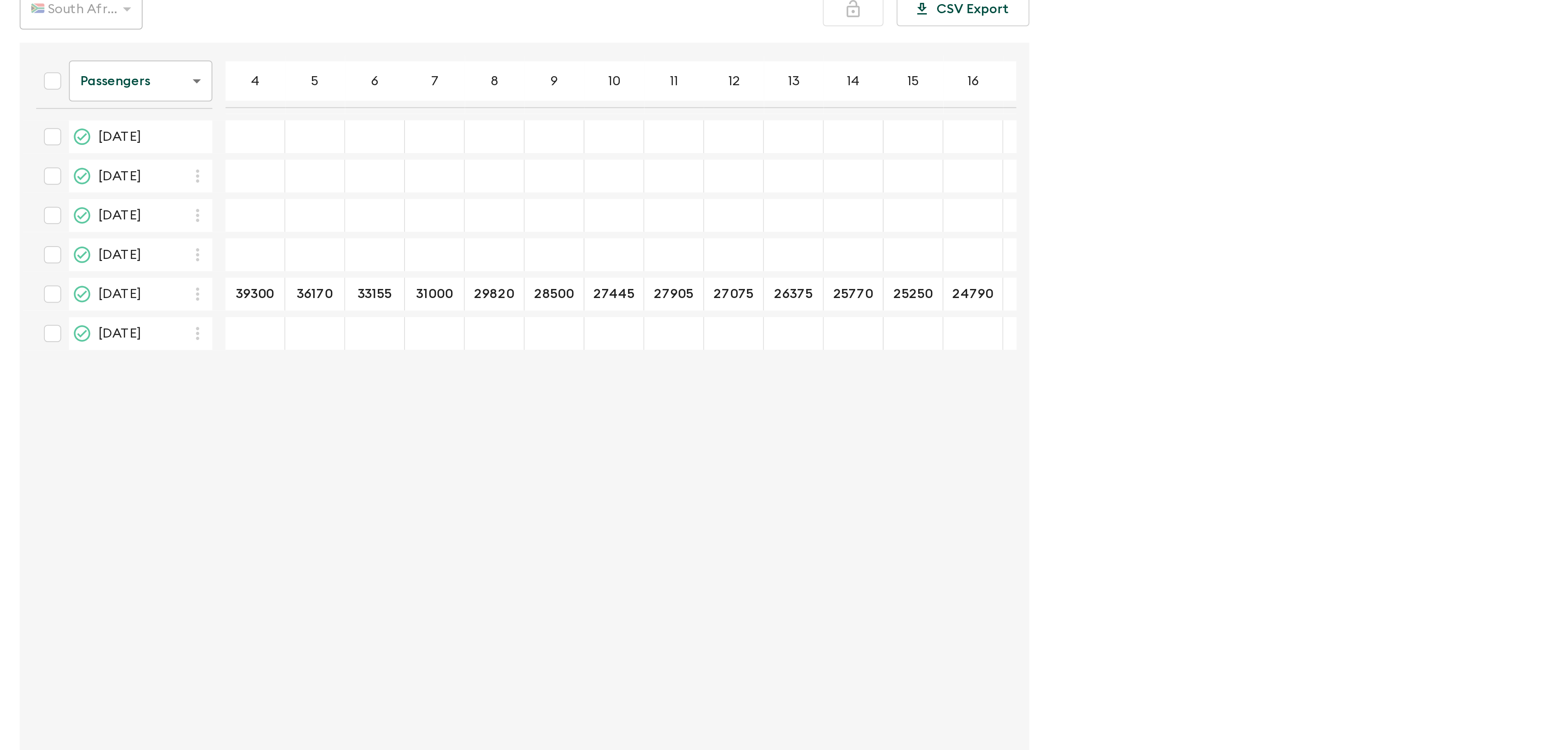
click at [66, 38] on body "Give feedback [PERSON_NAME][EMAIL_ADDRESS][DOMAIN_NAME] We use functional & tra…" at bounding box center [784, 390] width 1568 height 781
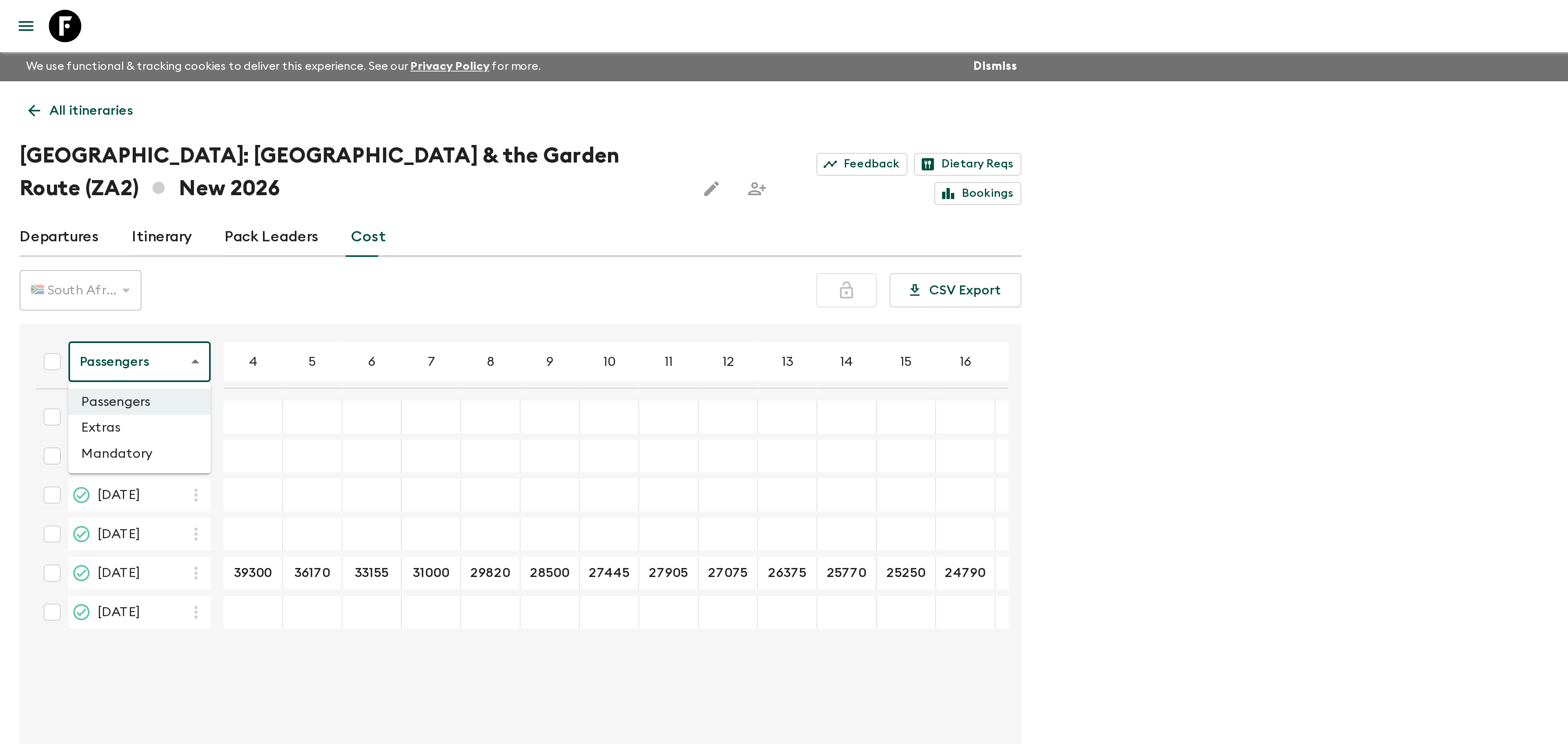
click at [60, 213] on li "Extras" at bounding box center [69, 214] width 71 height 13
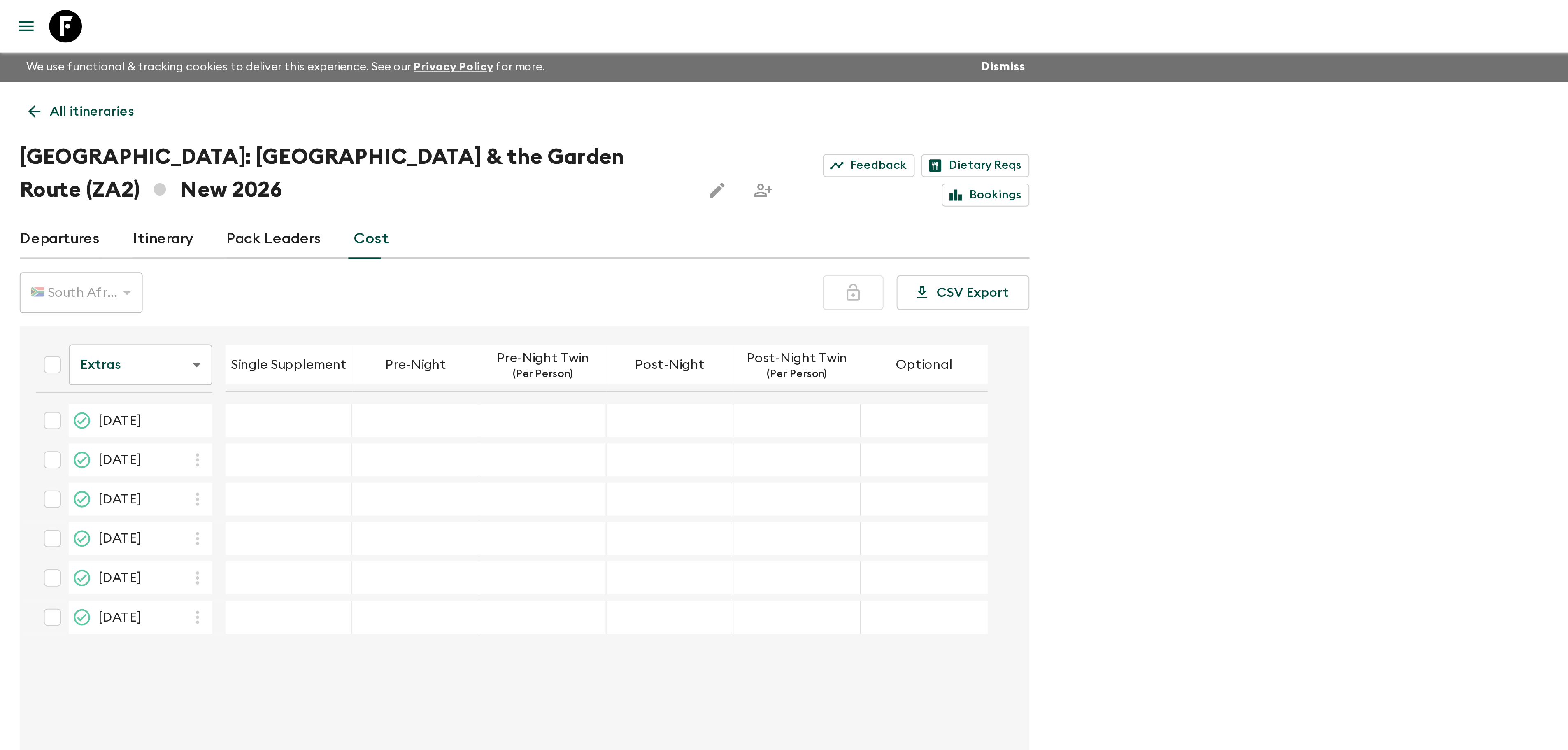
click at [27, 292] on input "checkbox" at bounding box center [26, 290] width 17 height 17
checkbox input "true"
click at [145, 289] on input "19 Dec 2026; Single Supplement" at bounding box center [145, 290] width 60 height 9
type input "5000"
click at [212, 346] on div "Extras extrasCost ​ Single Supplement Pre-Night Pre-Night Twin (Per Person) Pos…" at bounding box center [261, 450] width 499 height 559
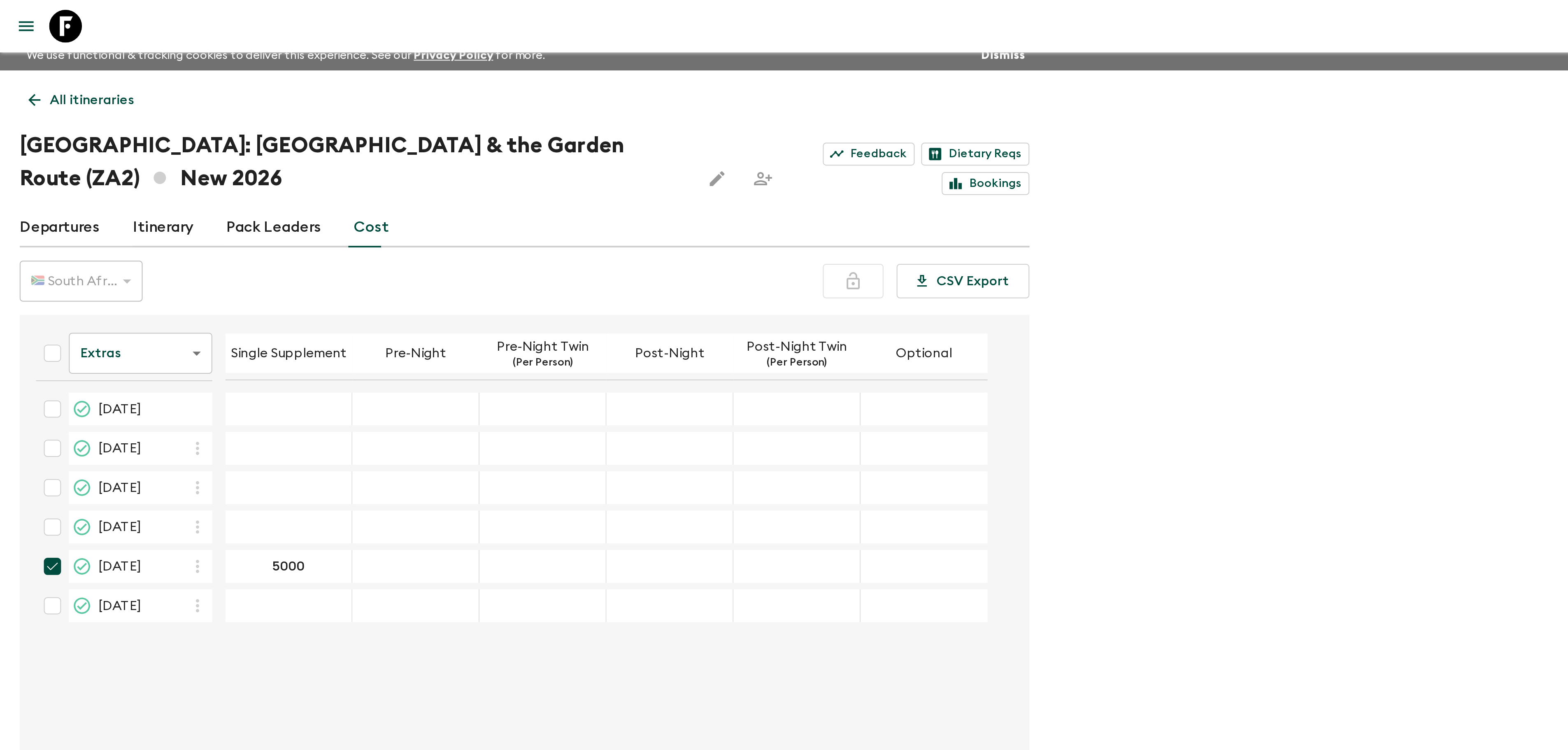
scroll to position [4, 0]
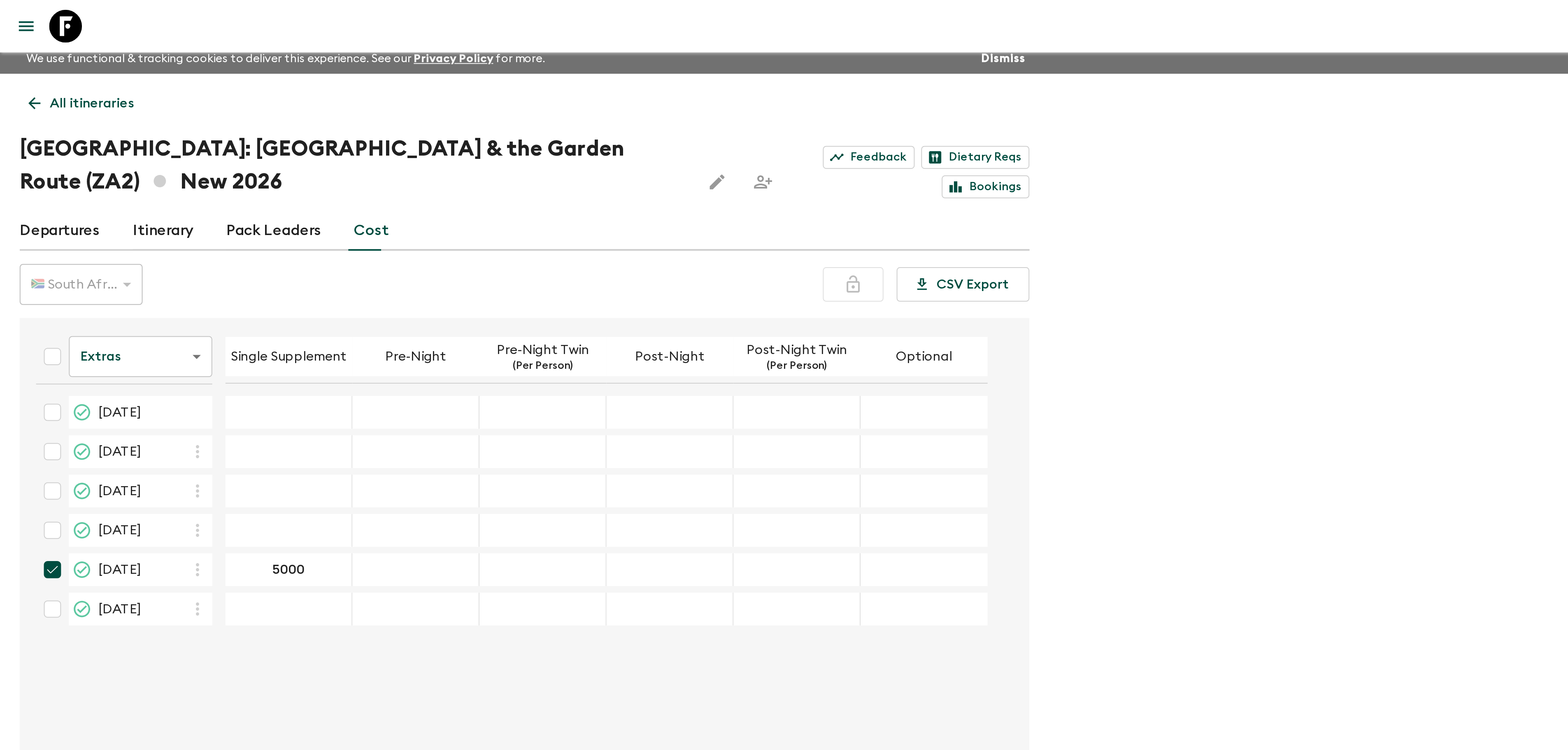
click at [85, 179] on body "Give feedback [PERSON_NAME][EMAIL_ADDRESS][DOMAIN_NAME] We use functional & tra…" at bounding box center [784, 386] width 1568 height 781
click at [74, 225] on li "Mandatory" at bounding box center [70, 225] width 72 height 13
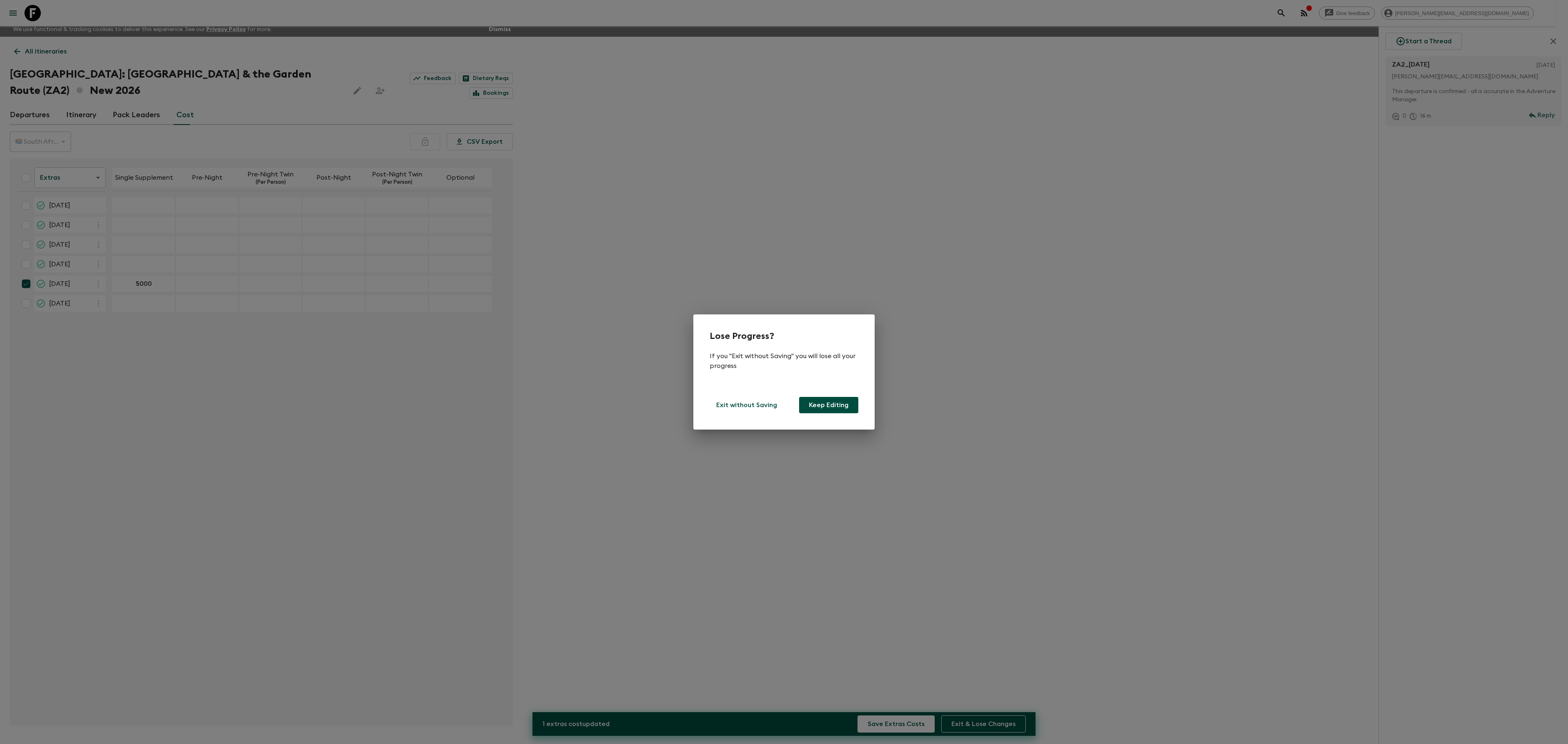
click at [844, 401] on button "Keep Editing" at bounding box center [828, 405] width 59 height 16
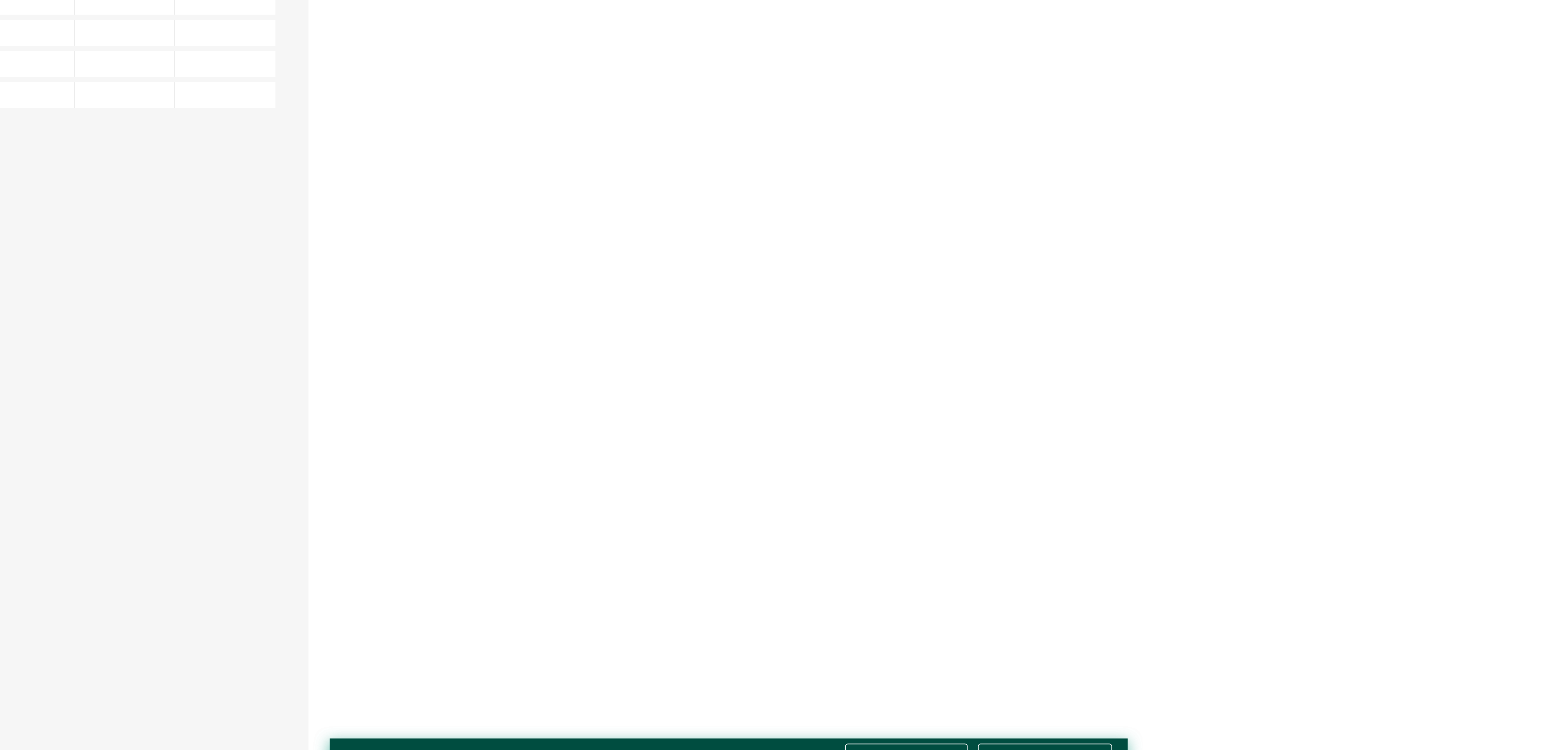
scroll to position [31, 0]
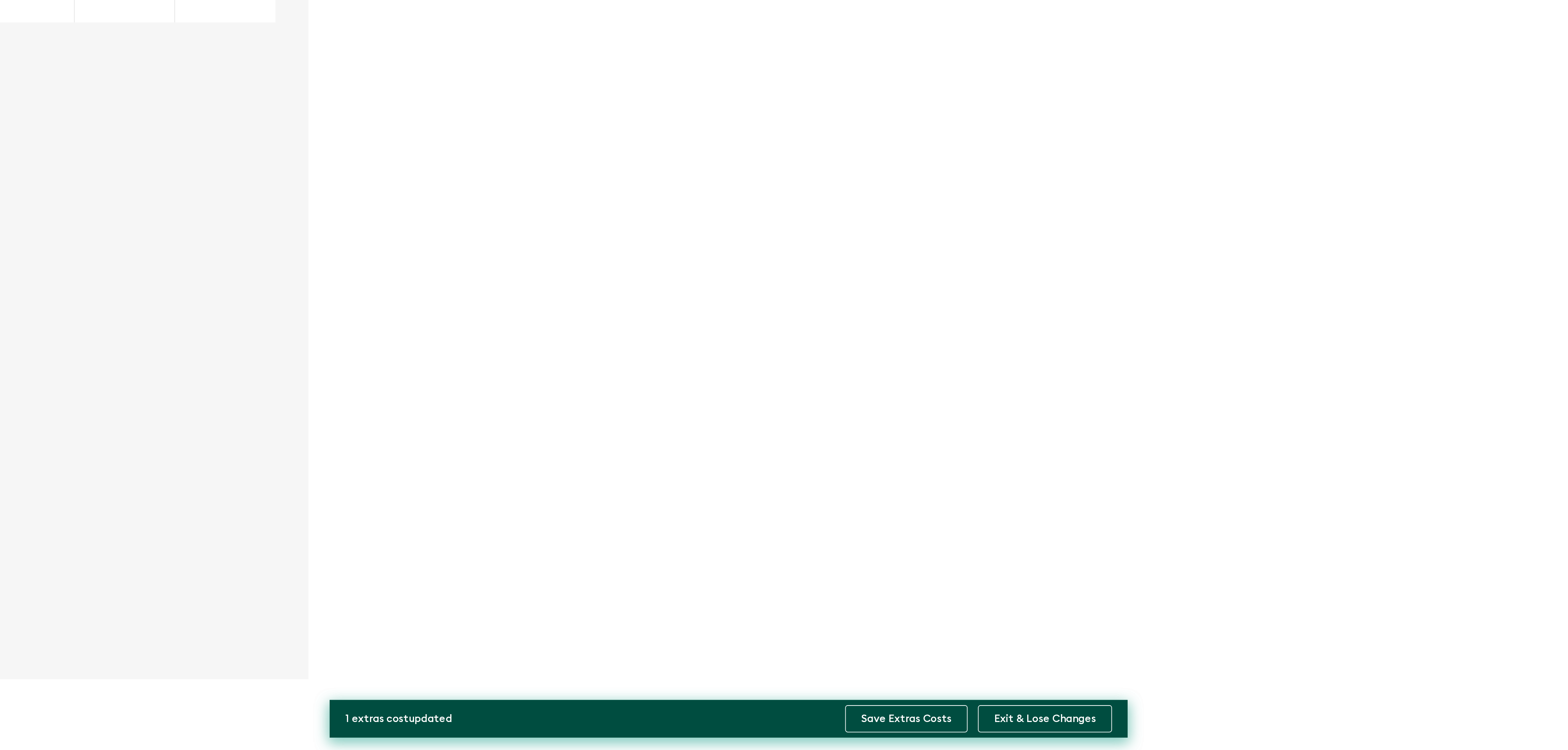
click at [894, 725] on button "Save Extras Costs" at bounding box center [897, 730] width 78 height 17
click at [923, 727] on button "Save Extras Costs" at bounding box center [897, 730] width 78 height 17
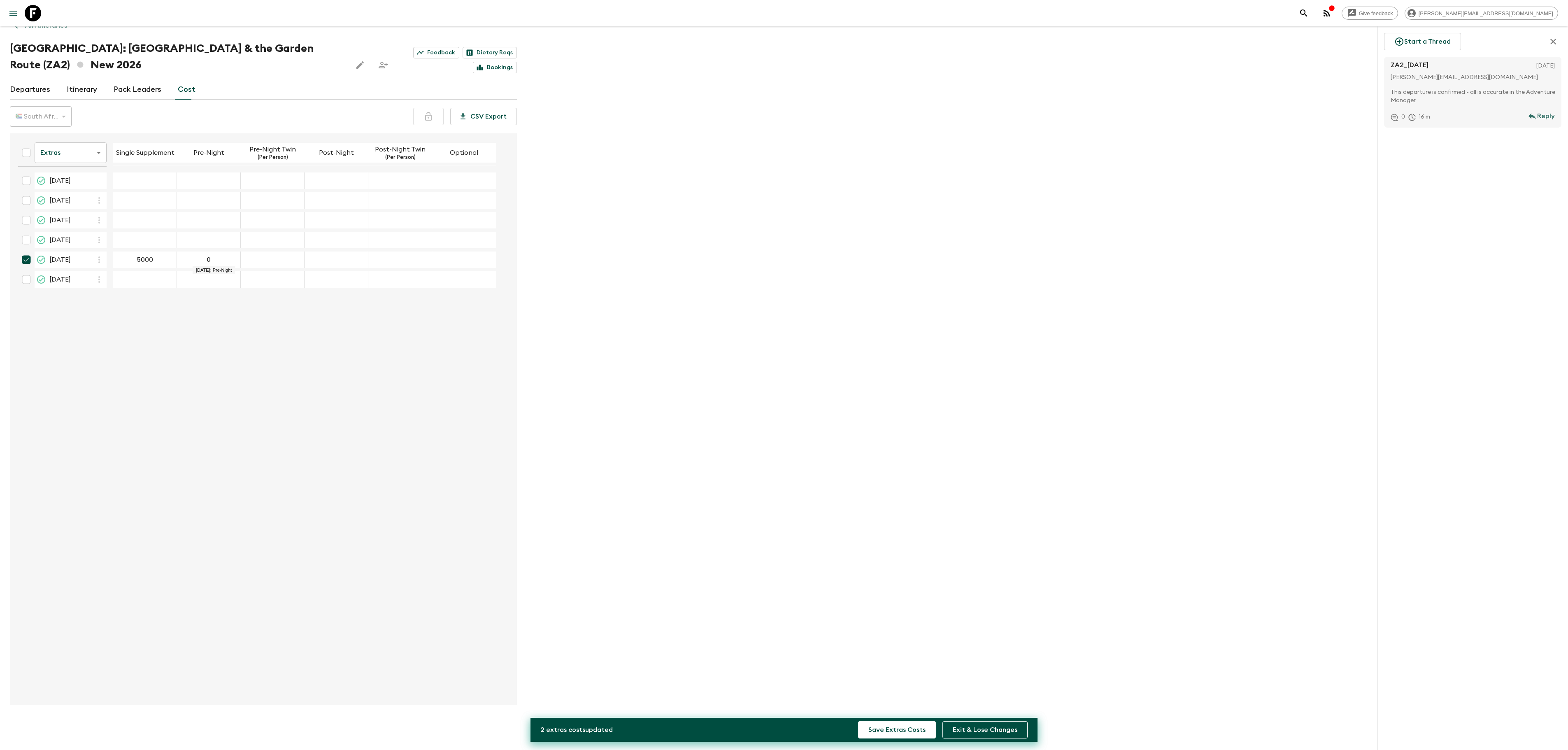
type input "0"
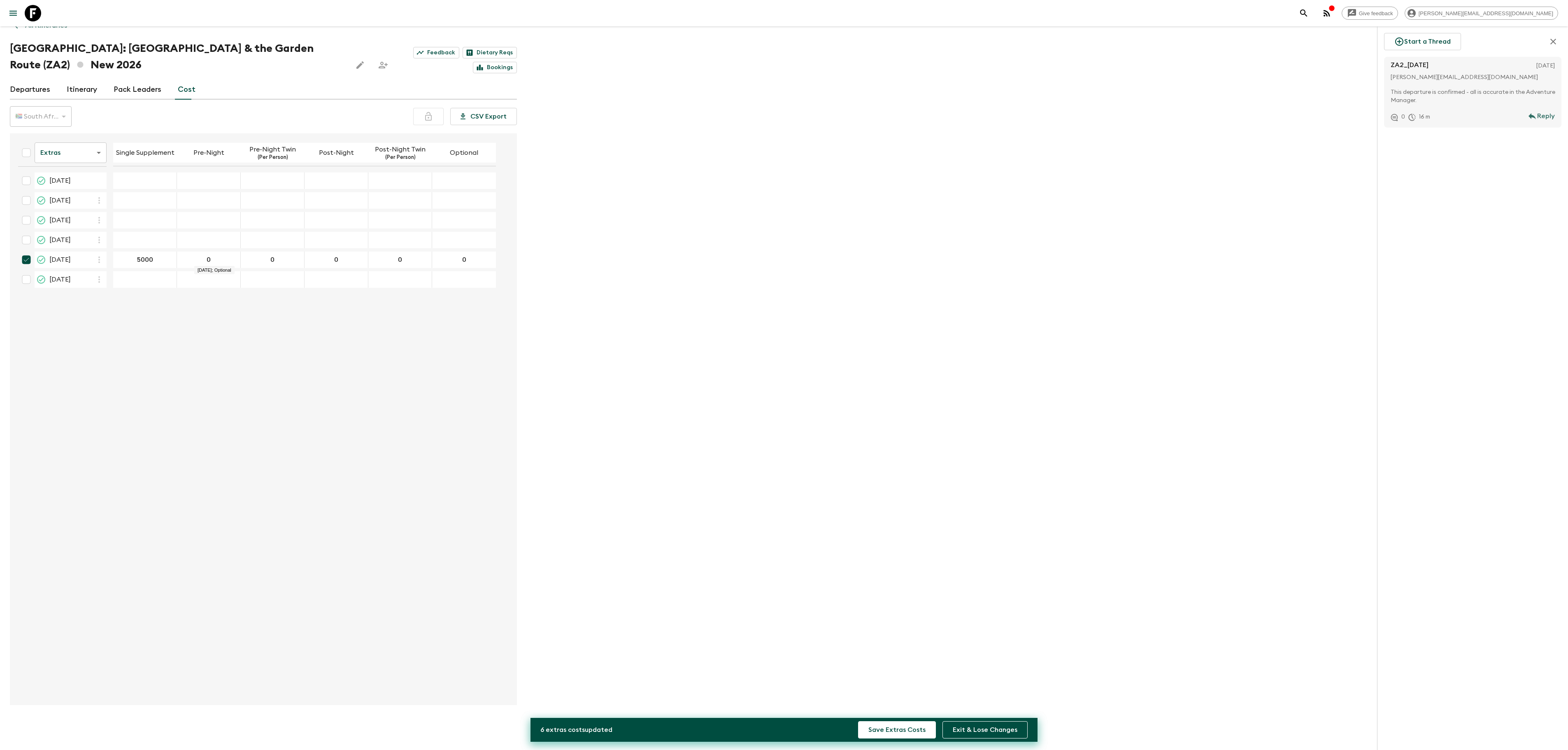
click at [585, 398] on div "Give feedback [PERSON_NAME][EMAIL_ADDRESS][DOMAIN_NAME] We use functional & tra…" at bounding box center [784, 360] width 1568 height 781
click at [894, 724] on button "Save Extras Costs" at bounding box center [897, 730] width 78 height 17
click at [13, 14] on icon "menu" at bounding box center [13, 13] width 10 height 10
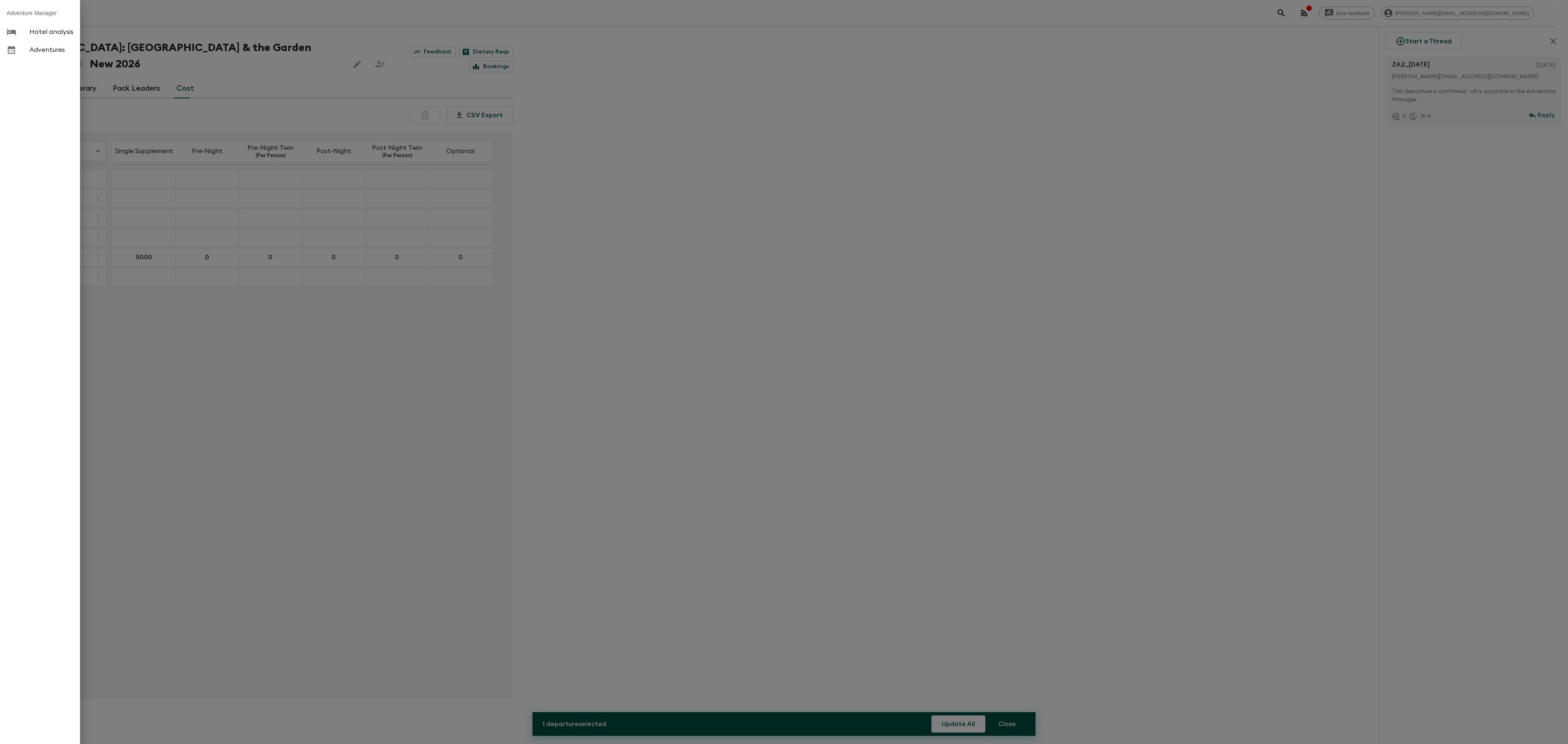
click at [24, 46] on div at bounding box center [18, 50] width 23 height 10
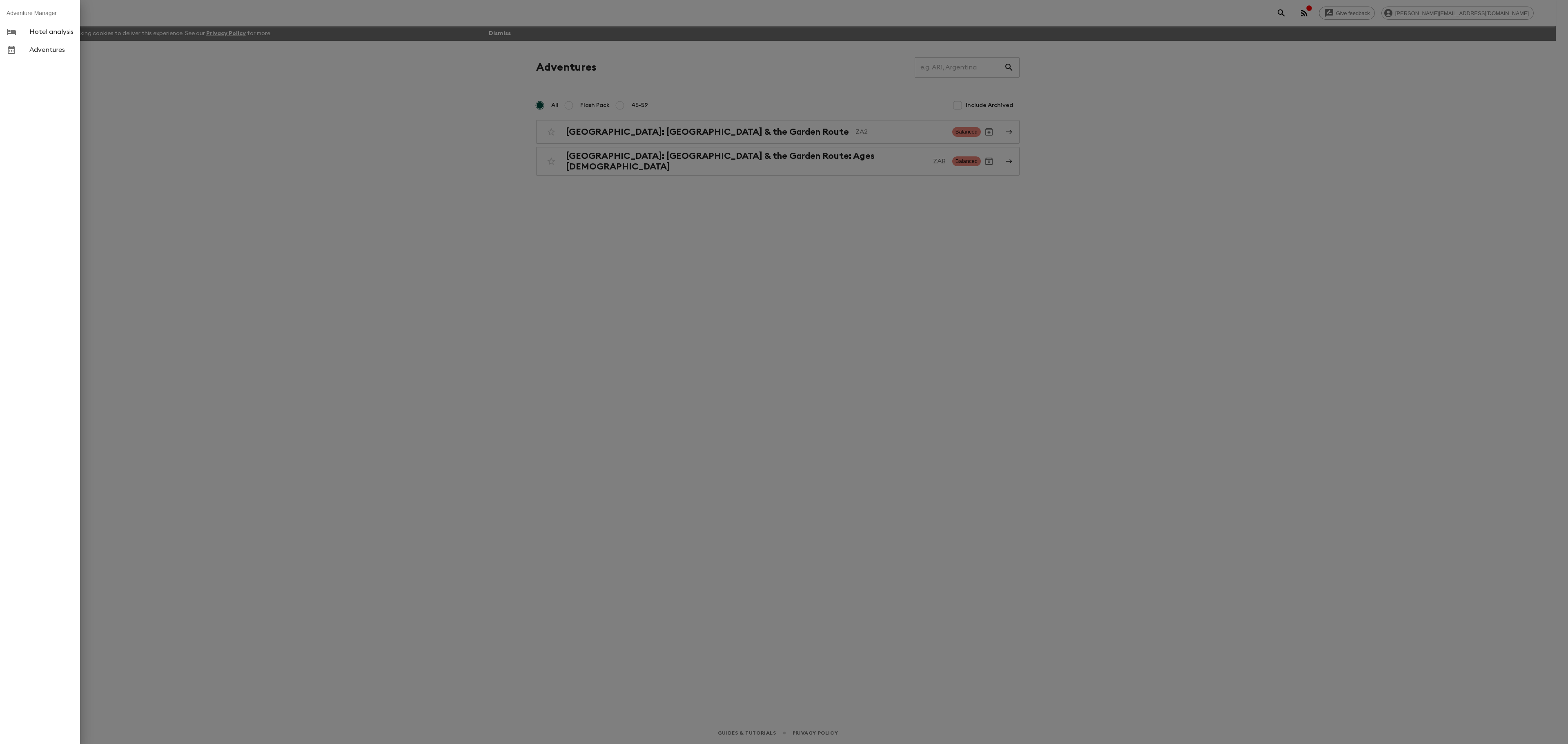
click at [429, 206] on div at bounding box center [784, 372] width 1568 height 744
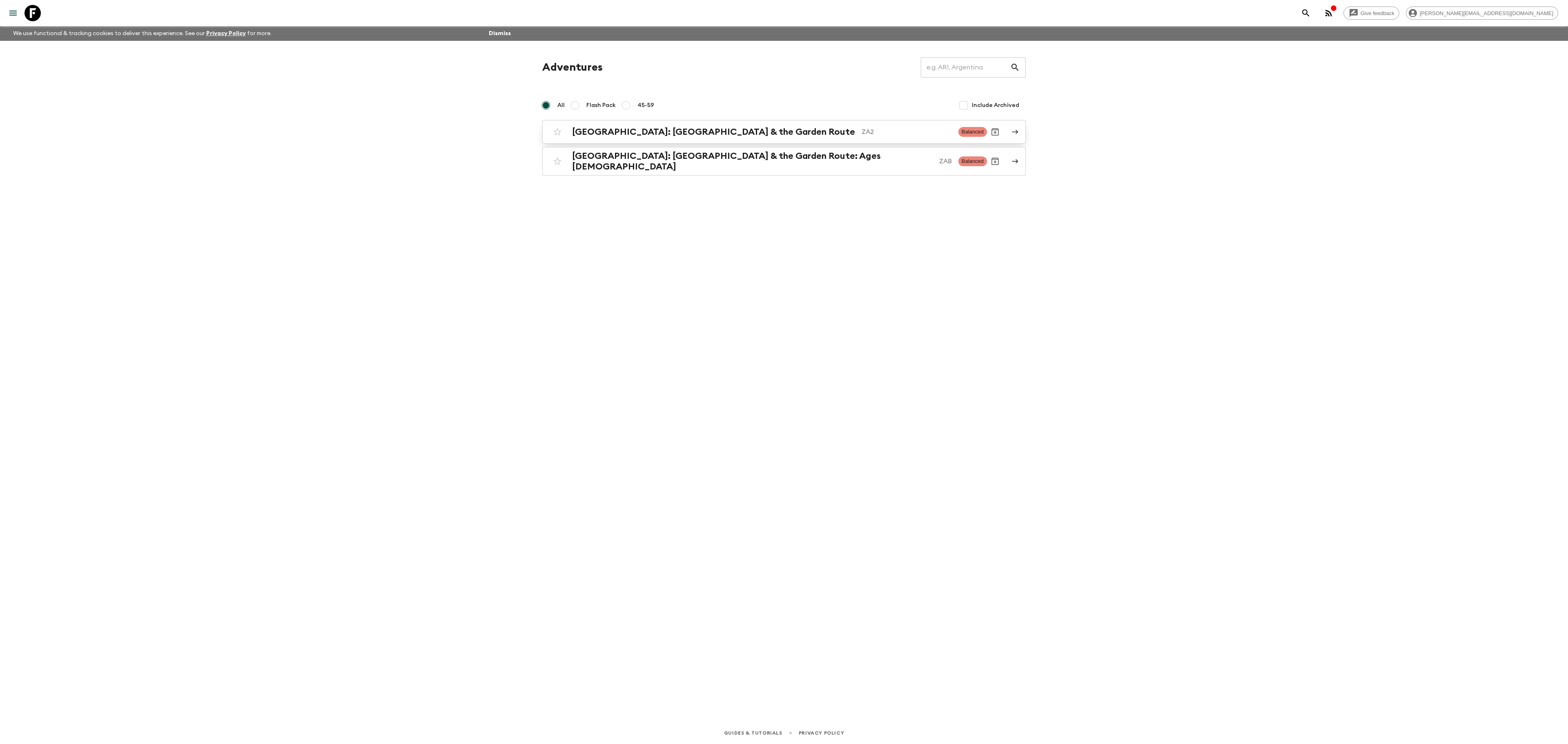
click at [683, 134] on h2 "[GEOGRAPHIC_DATA]: [GEOGRAPHIC_DATA] & the Garden Route" at bounding box center [713, 132] width 283 height 10
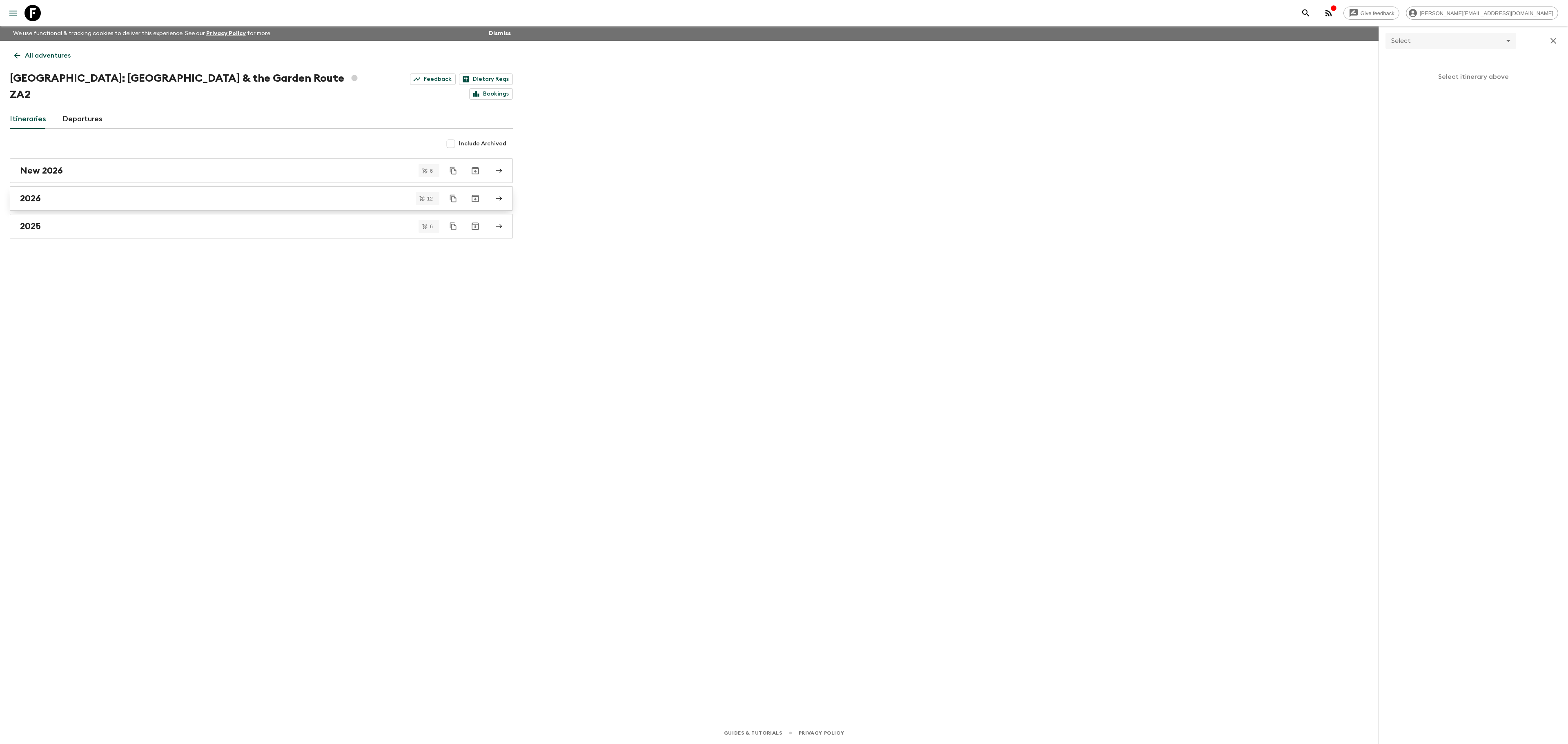
click at [46, 193] on div "2026" at bounding box center [253, 198] width 467 height 10
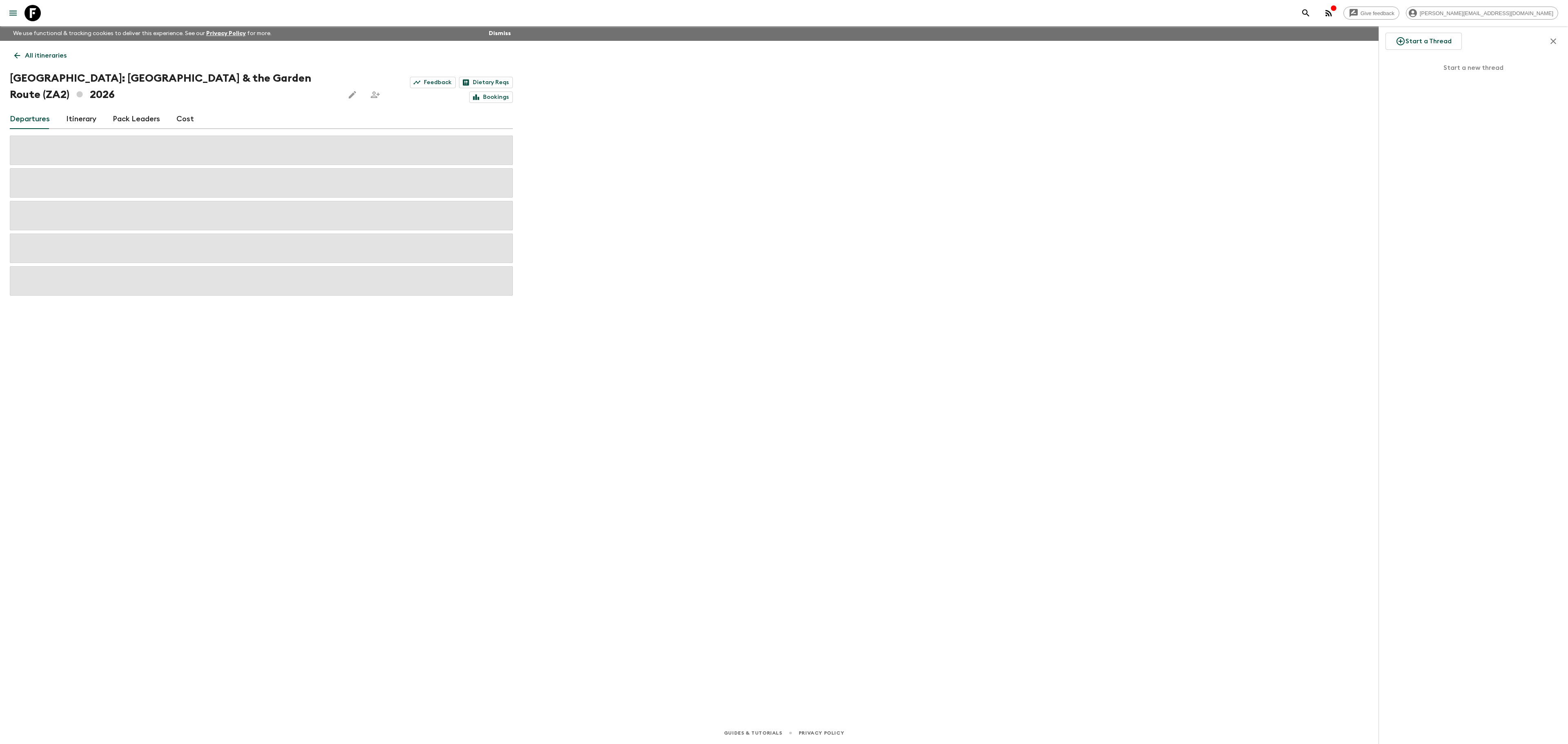
click at [181, 110] on link "Cost" at bounding box center [185, 119] width 18 height 19
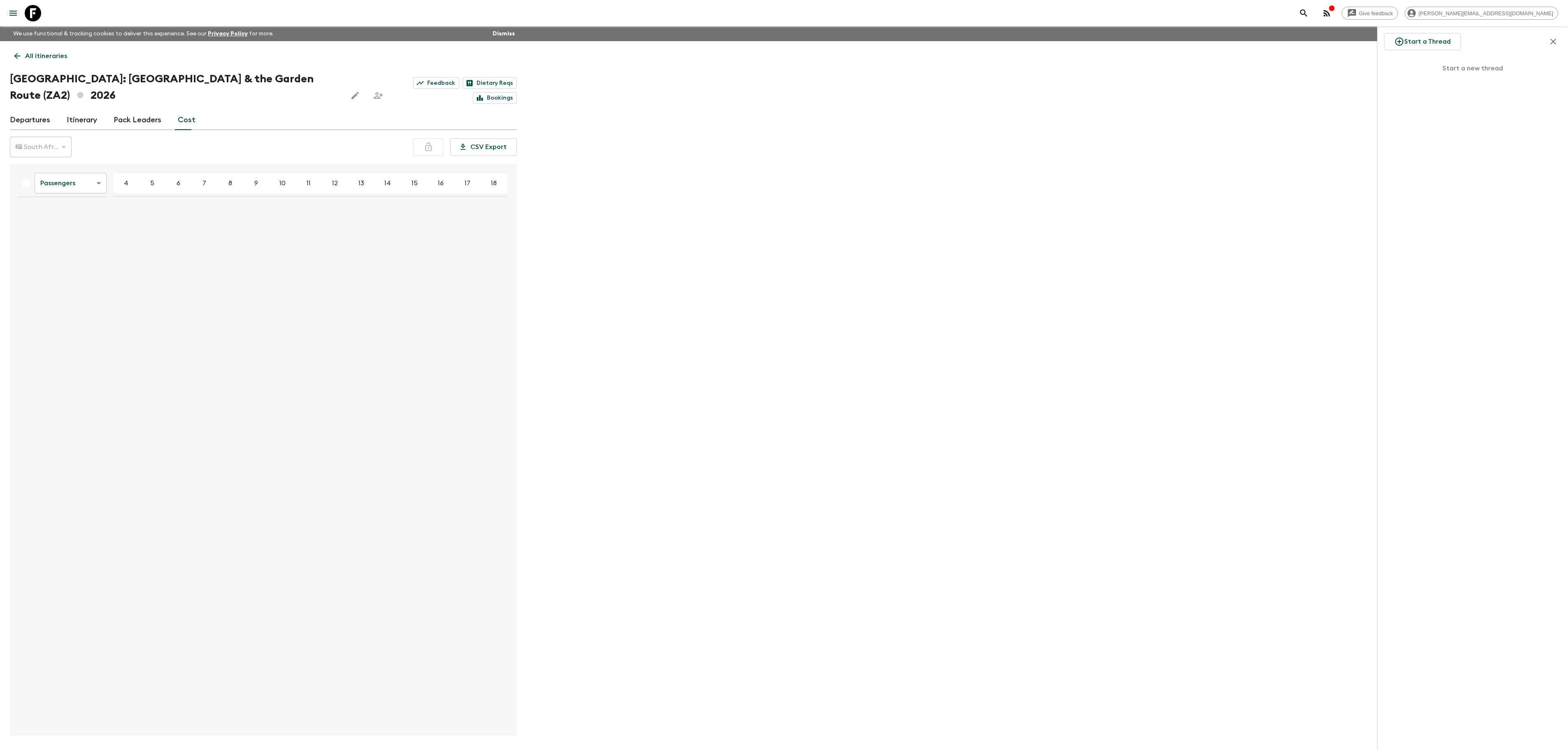
click at [77, 166] on body "Give feedback [PERSON_NAME][EMAIL_ADDRESS][DOMAIN_NAME] We use functional & tra…" at bounding box center [784, 390] width 1568 height 781
click at [67, 214] on li "Mandatory" at bounding box center [70, 213] width 72 height 13
click at [14, 52] on icon at bounding box center [17, 56] width 9 height 9
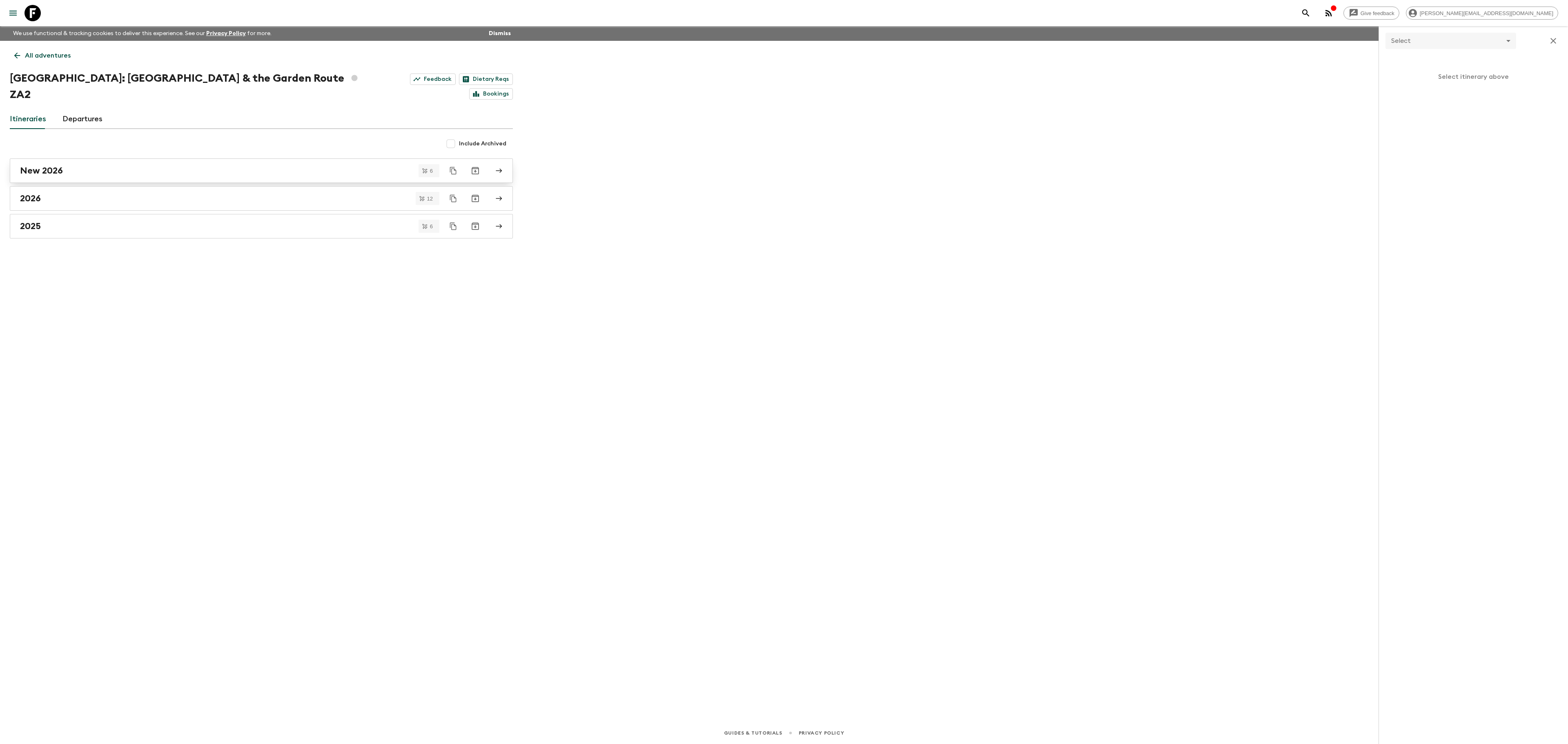
click at [111, 166] on div "New 2026" at bounding box center [253, 170] width 467 height 10
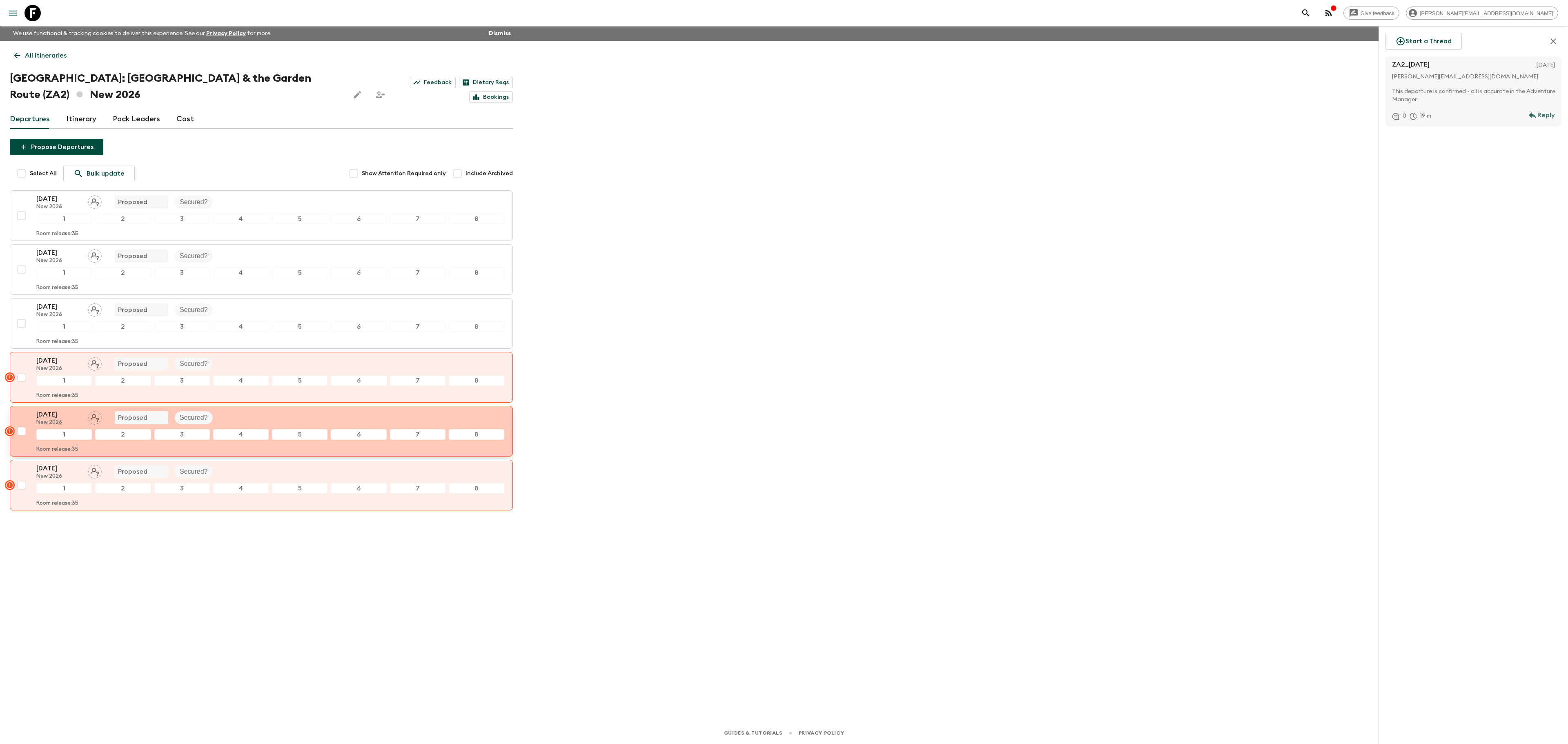
click at [50, 419] on p "[DATE]" at bounding box center [59, 415] width 45 height 10
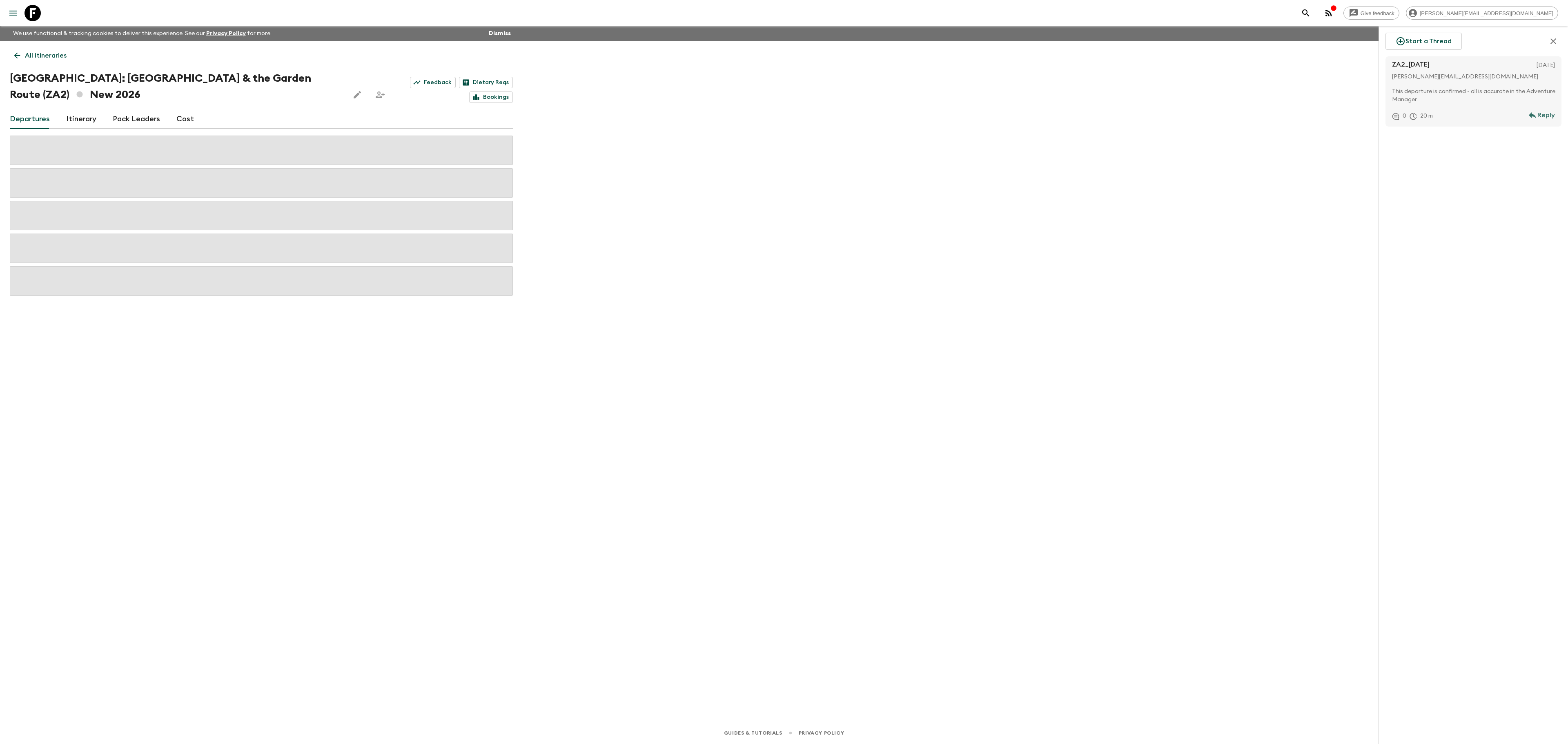
click at [188, 117] on link "Cost" at bounding box center [185, 119] width 18 height 19
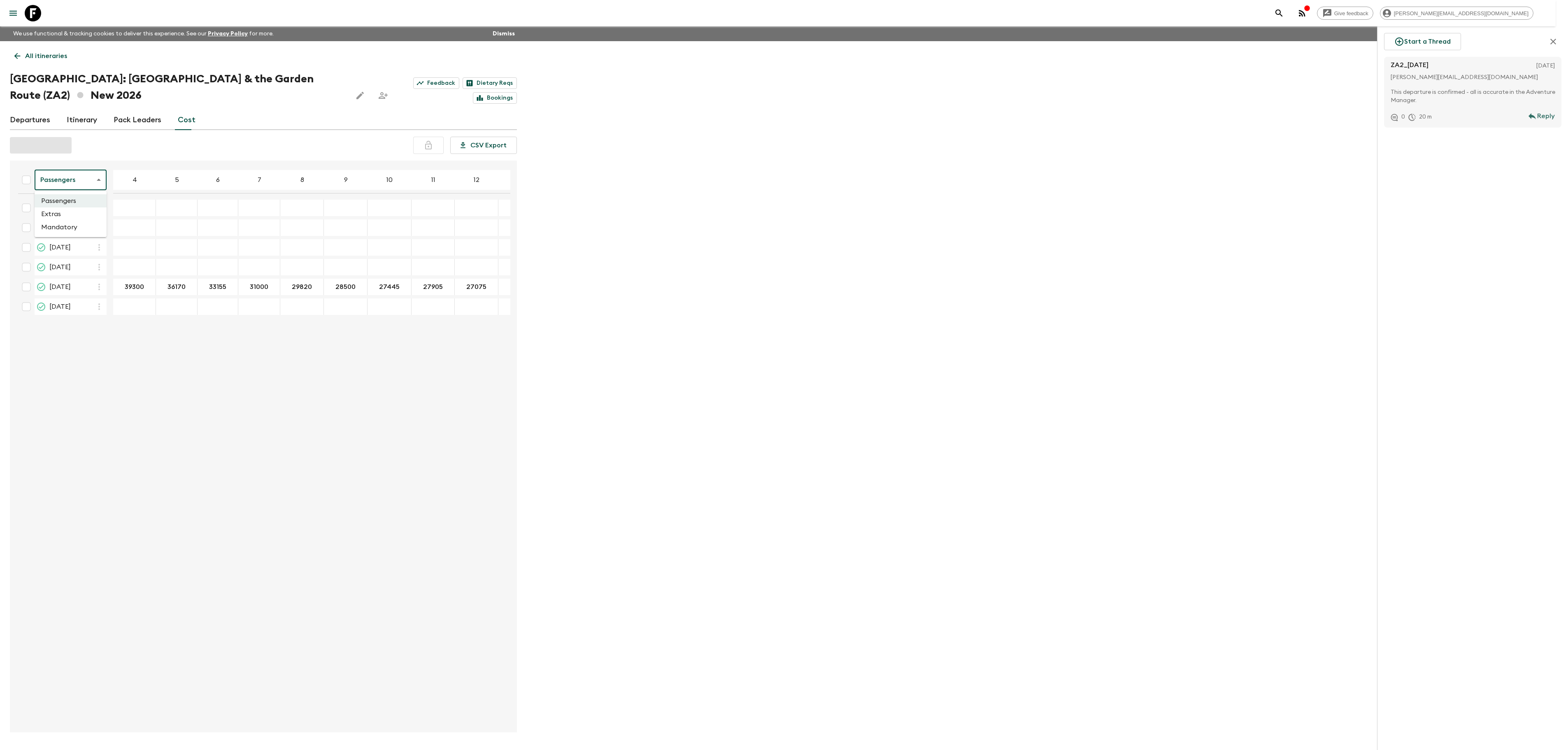
click at [74, 169] on body "Give feedback [PERSON_NAME][EMAIL_ADDRESS][DOMAIN_NAME] We use functional & tra…" at bounding box center [784, 389] width 1568 height 778
click at [67, 226] on li "Mandatory" at bounding box center [70, 227] width 72 height 13
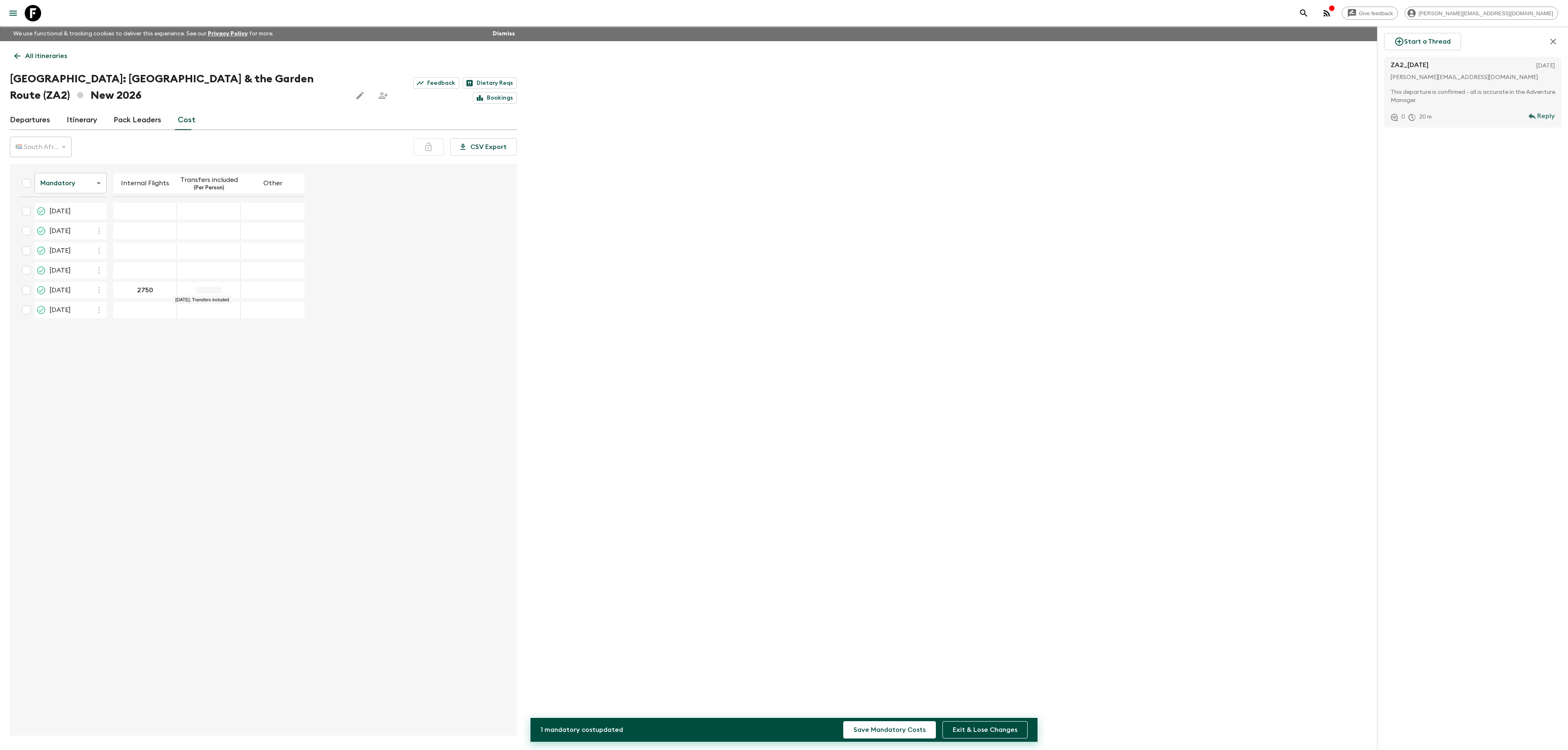
type input "2750"
type input "815"
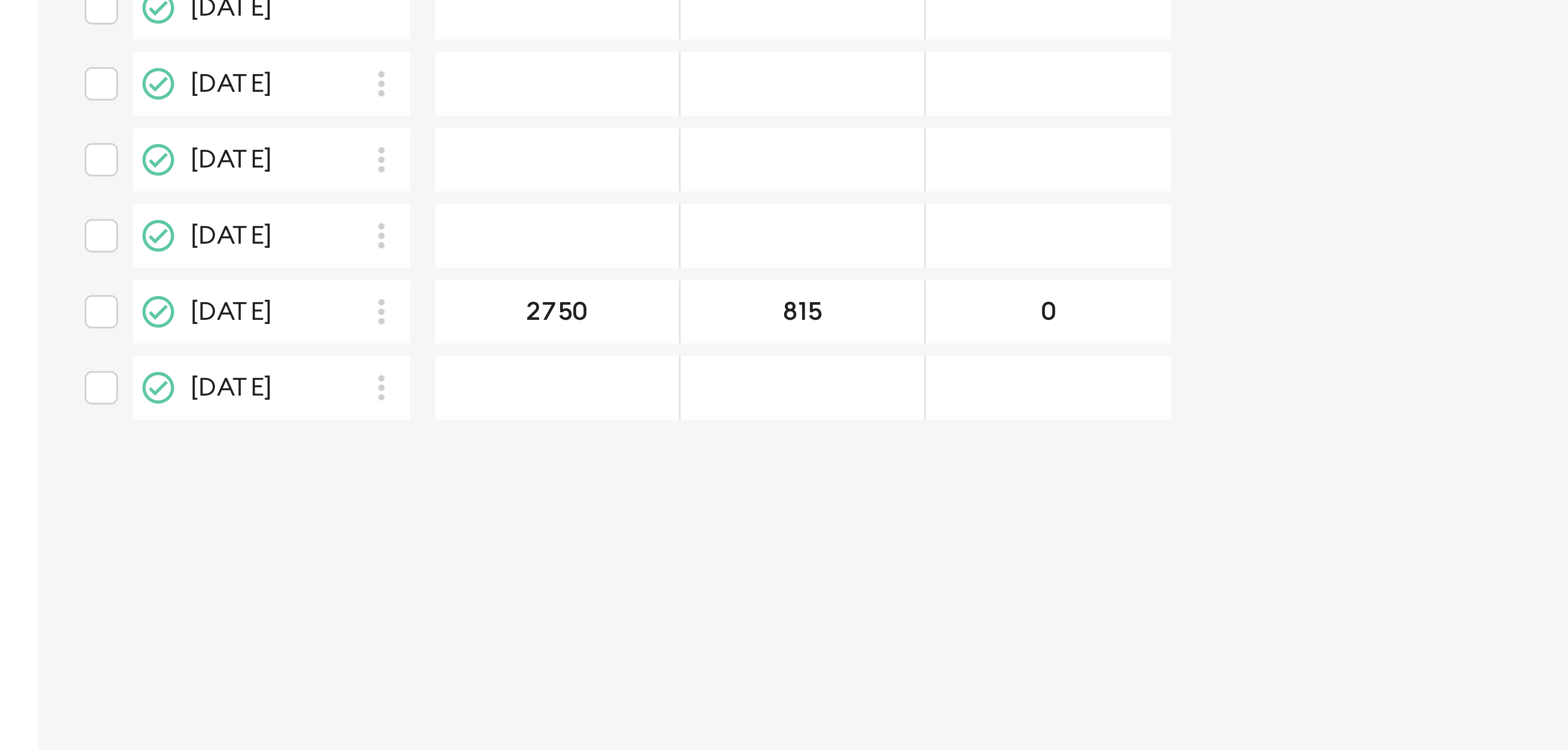
type input "0"
click at [28, 291] on input "checkbox" at bounding box center [26, 290] width 17 height 17
checkbox input "true"
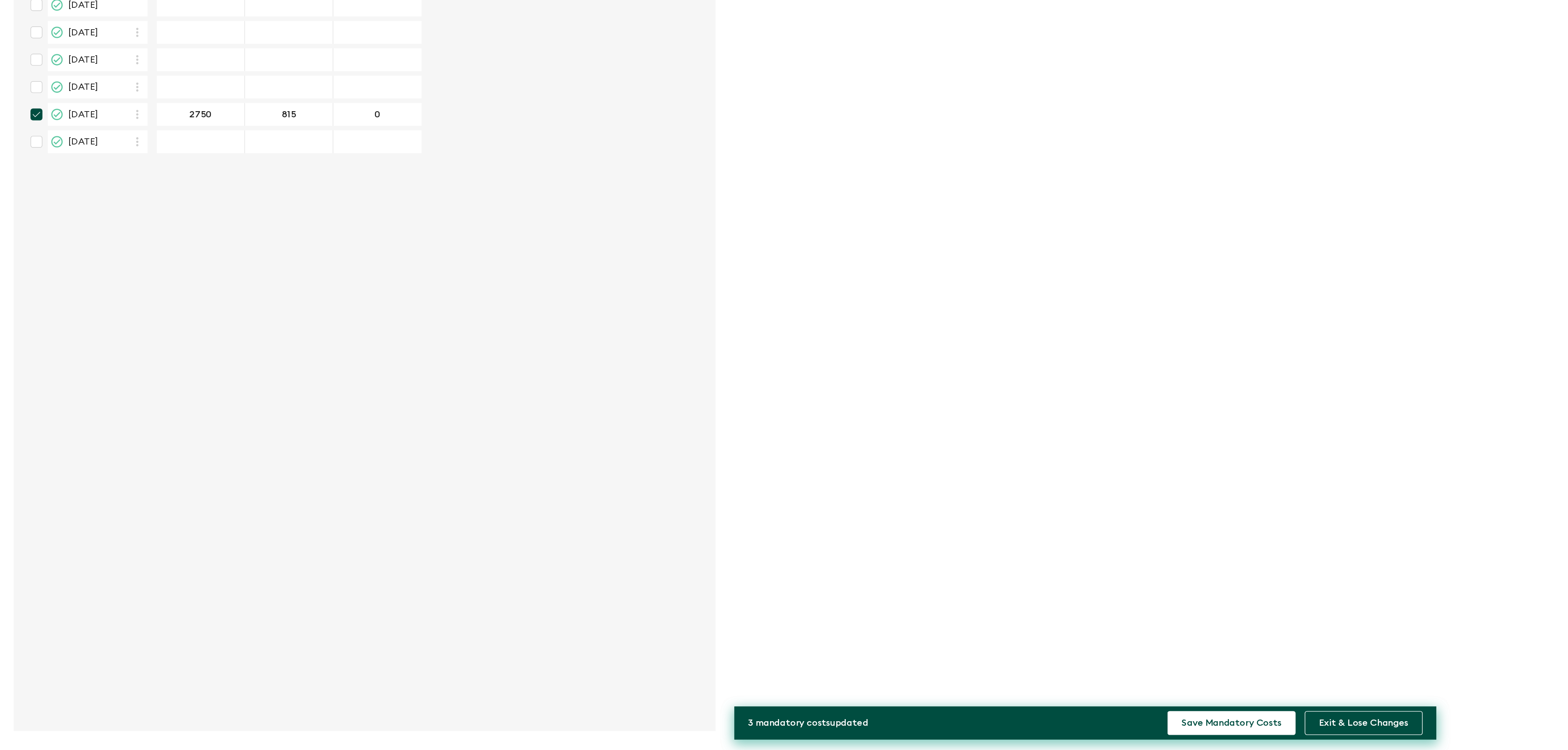
scroll to position [31, 0]
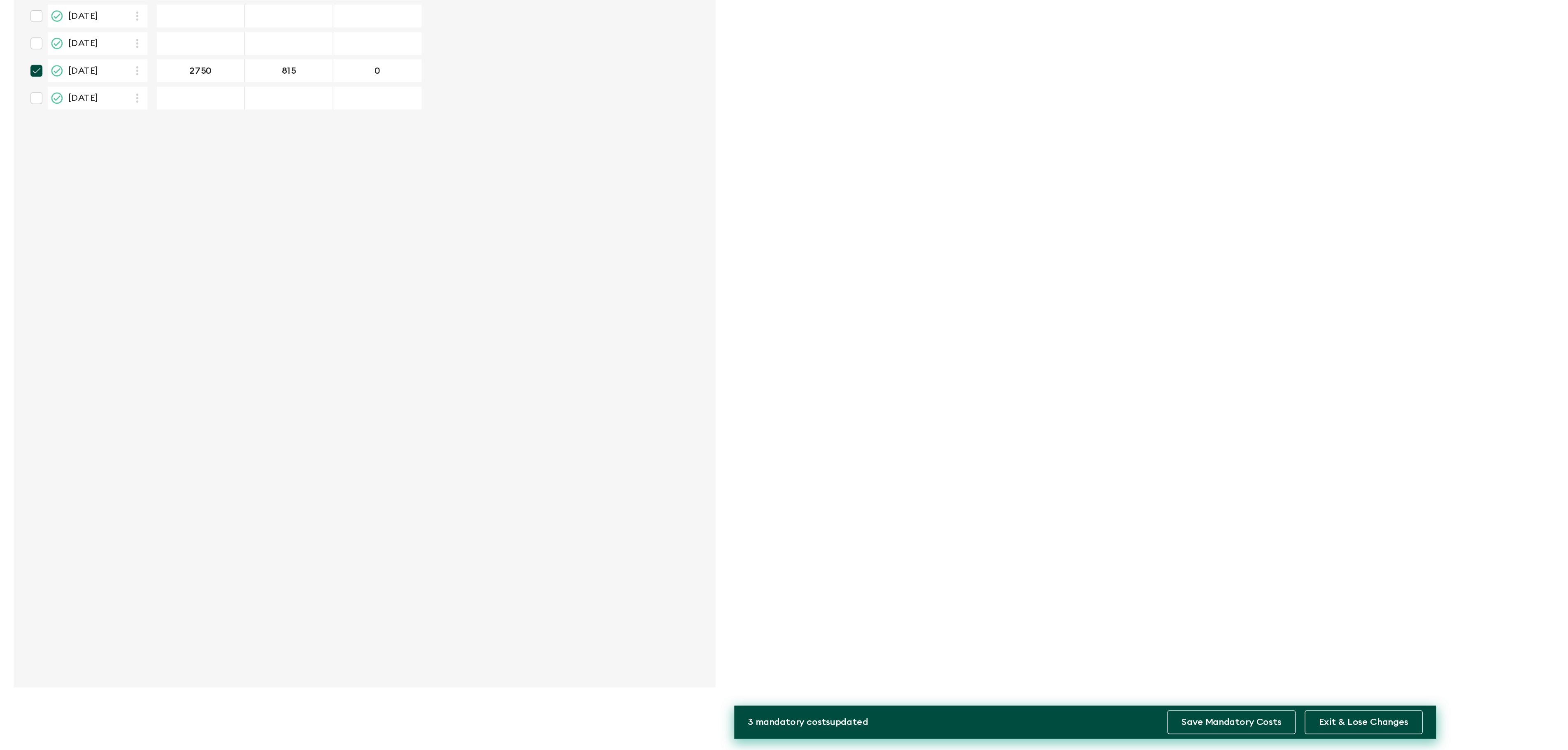
click at [897, 725] on button "Save Mandatory Costs" at bounding box center [890, 730] width 93 height 17
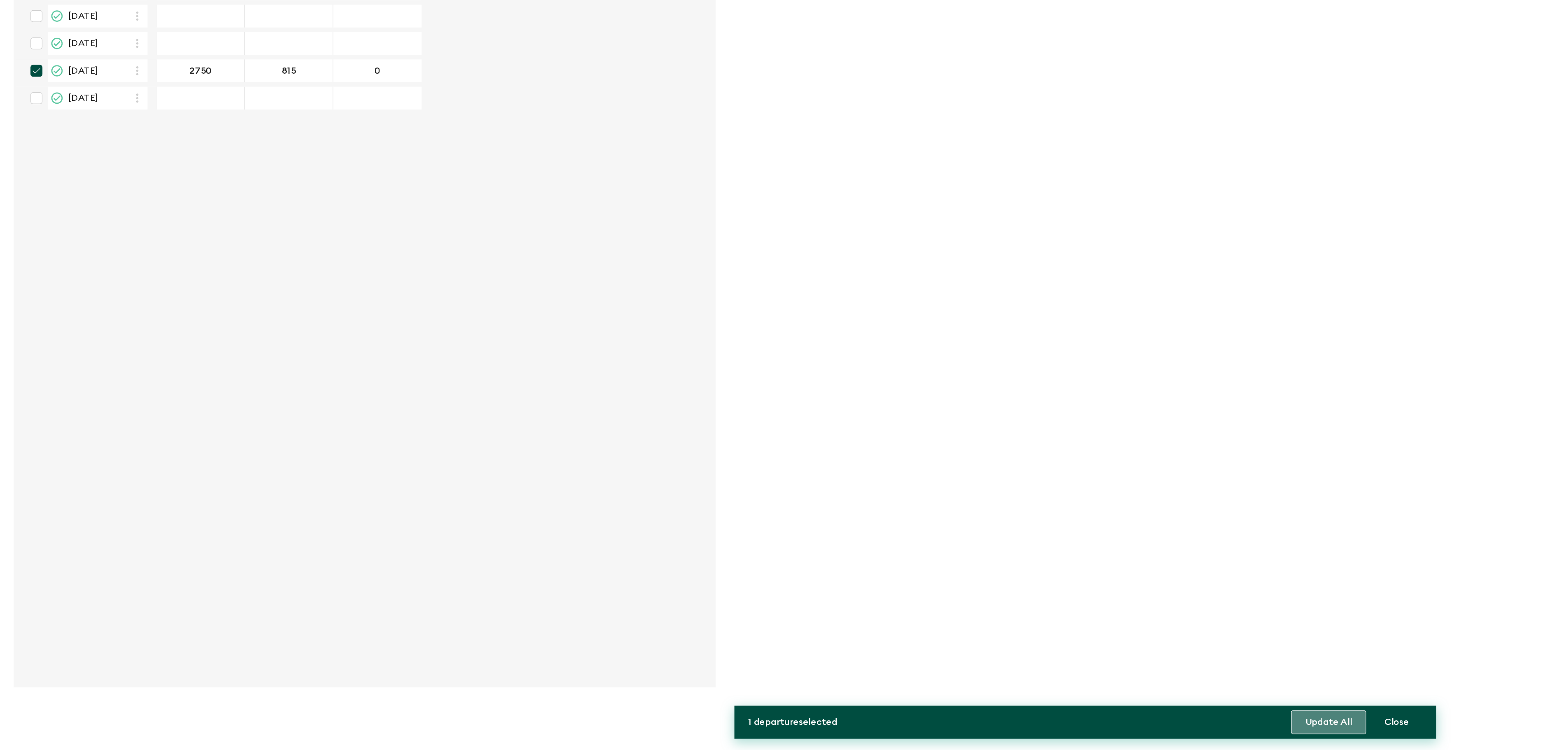
click at [954, 733] on button "Update All" at bounding box center [959, 730] width 55 height 17
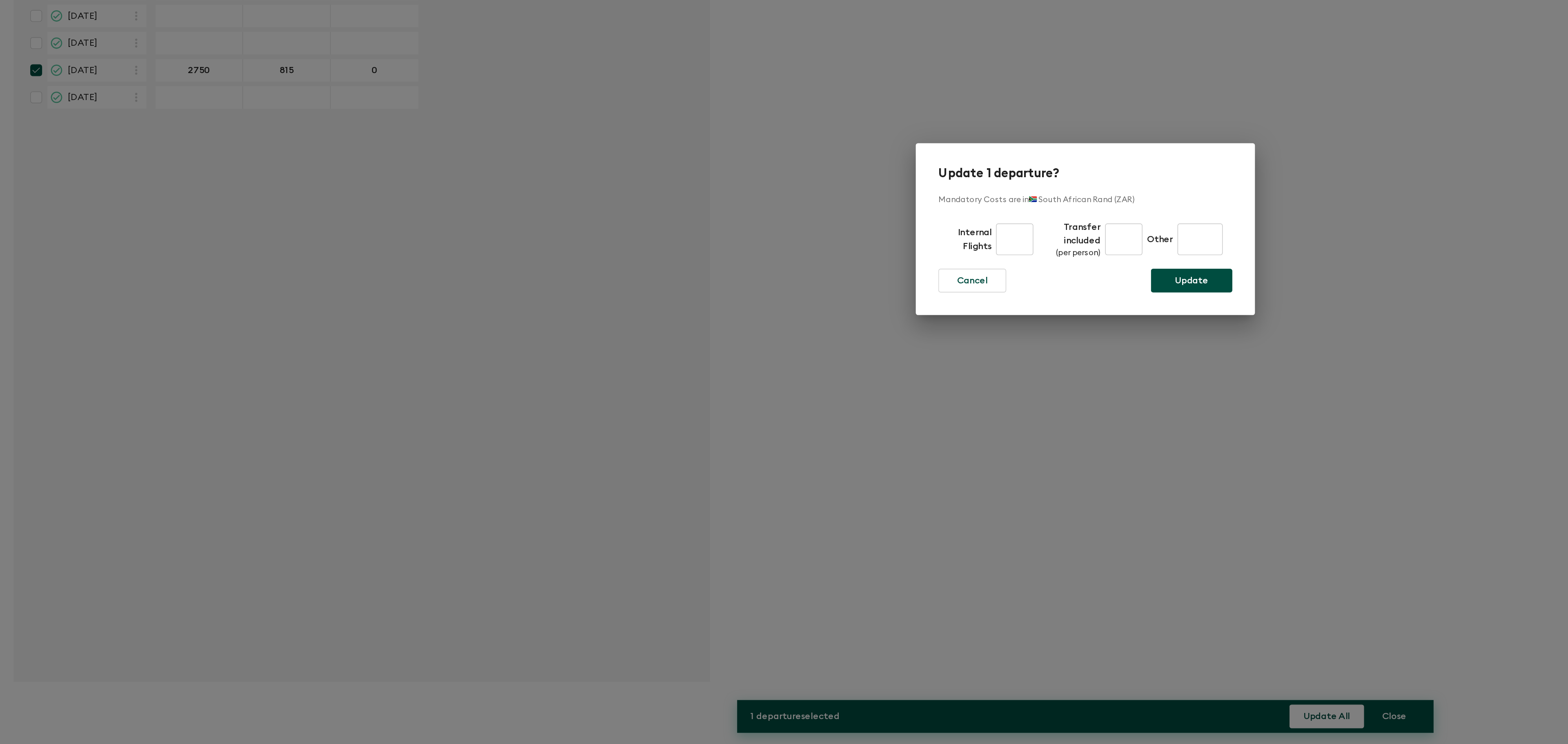
click at [729, 373] on input "text" at bounding box center [733, 379] width 27 height 23
type input "2750"
click at [804, 373] on input "text" at bounding box center [811, 379] width 27 height 23
type input "815"
click at [857, 405] on p "Update" at bounding box center [861, 409] width 24 height 10
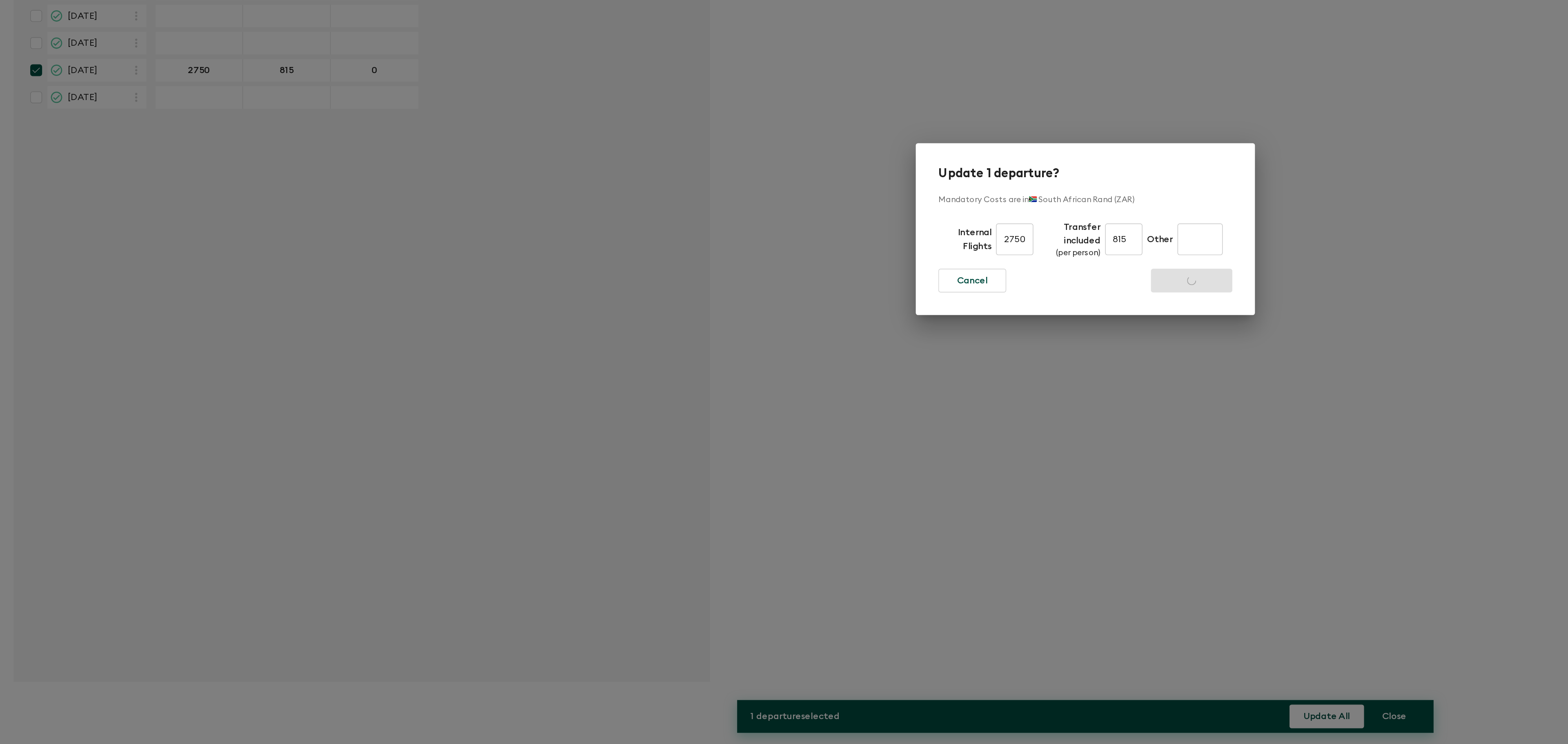
checkbox input "false"
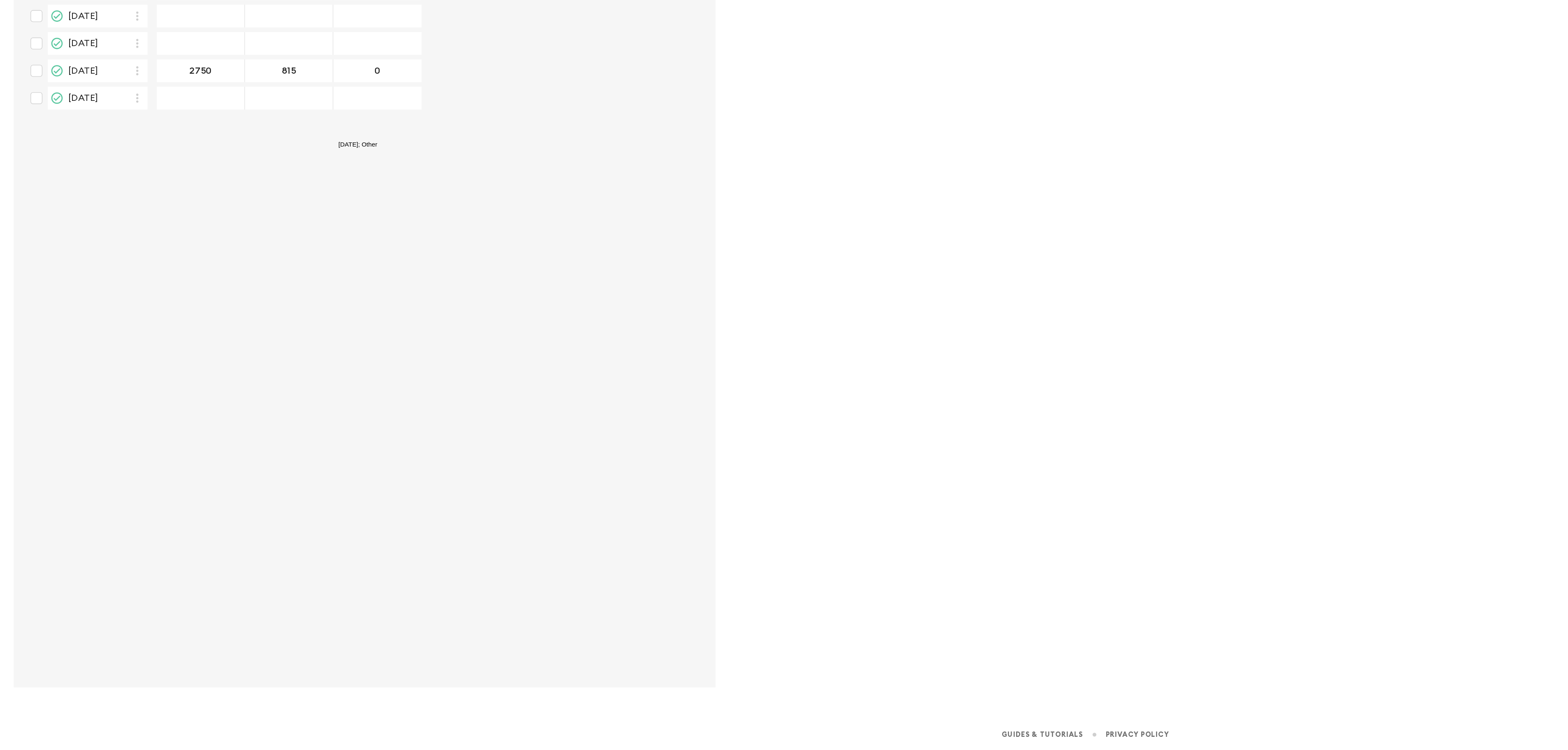
scroll to position [0, 0]
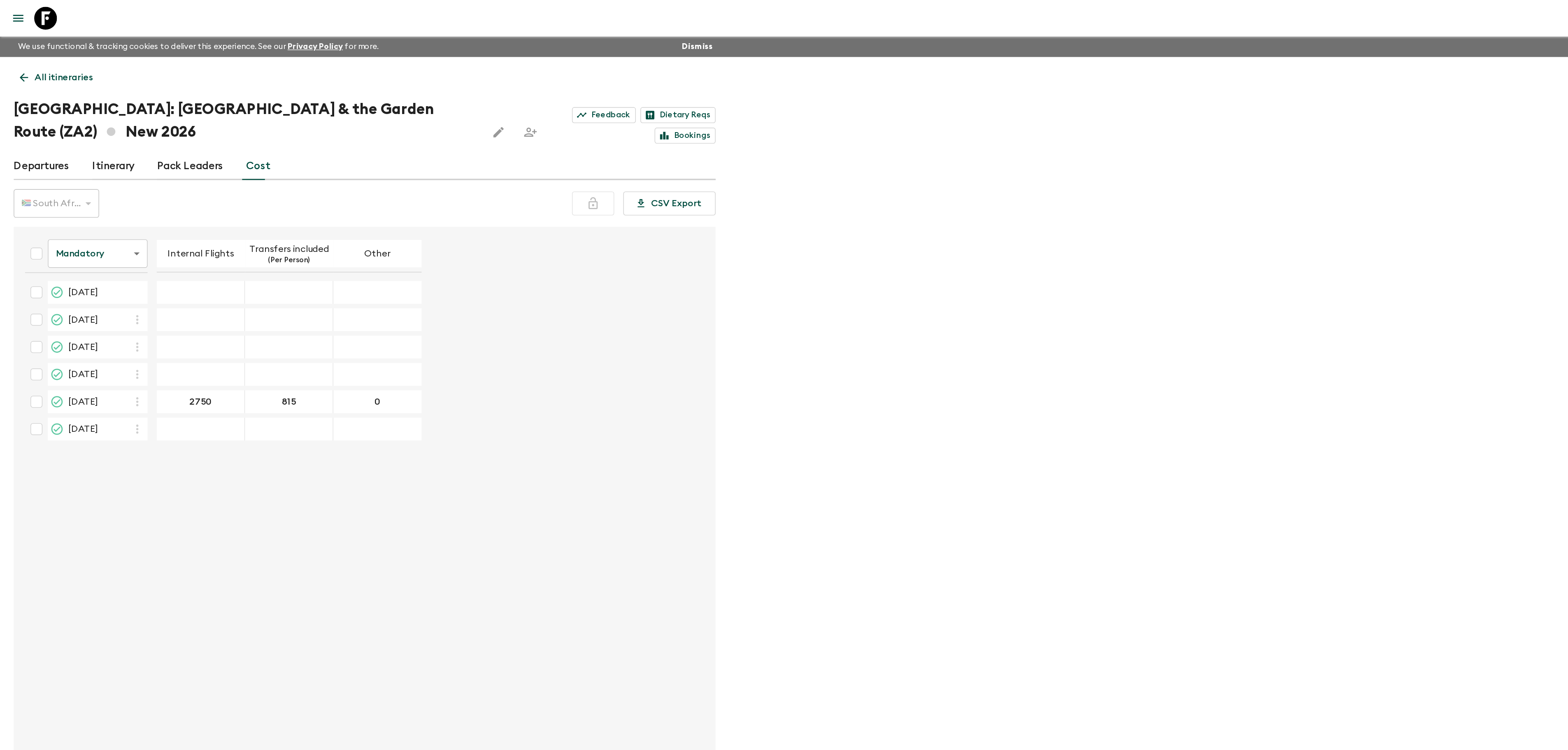
click at [53, 177] on body "Give feedback [PERSON_NAME][EMAIL_ADDRESS][DOMAIN_NAME] We use functional & tra…" at bounding box center [784, 390] width 1568 height 781
click at [60, 215] on li "Extras" at bounding box center [70, 216] width 72 height 13
click at [56, 181] on body "Give feedback [PERSON_NAME][EMAIL_ADDRESS][DOMAIN_NAME] We use functional & tra…" at bounding box center [784, 390] width 1568 height 781
click at [58, 202] on li "Passengers" at bounding box center [70, 203] width 72 height 13
